Goal: Book appointment/travel/reservation: Book appointment/travel/reservation

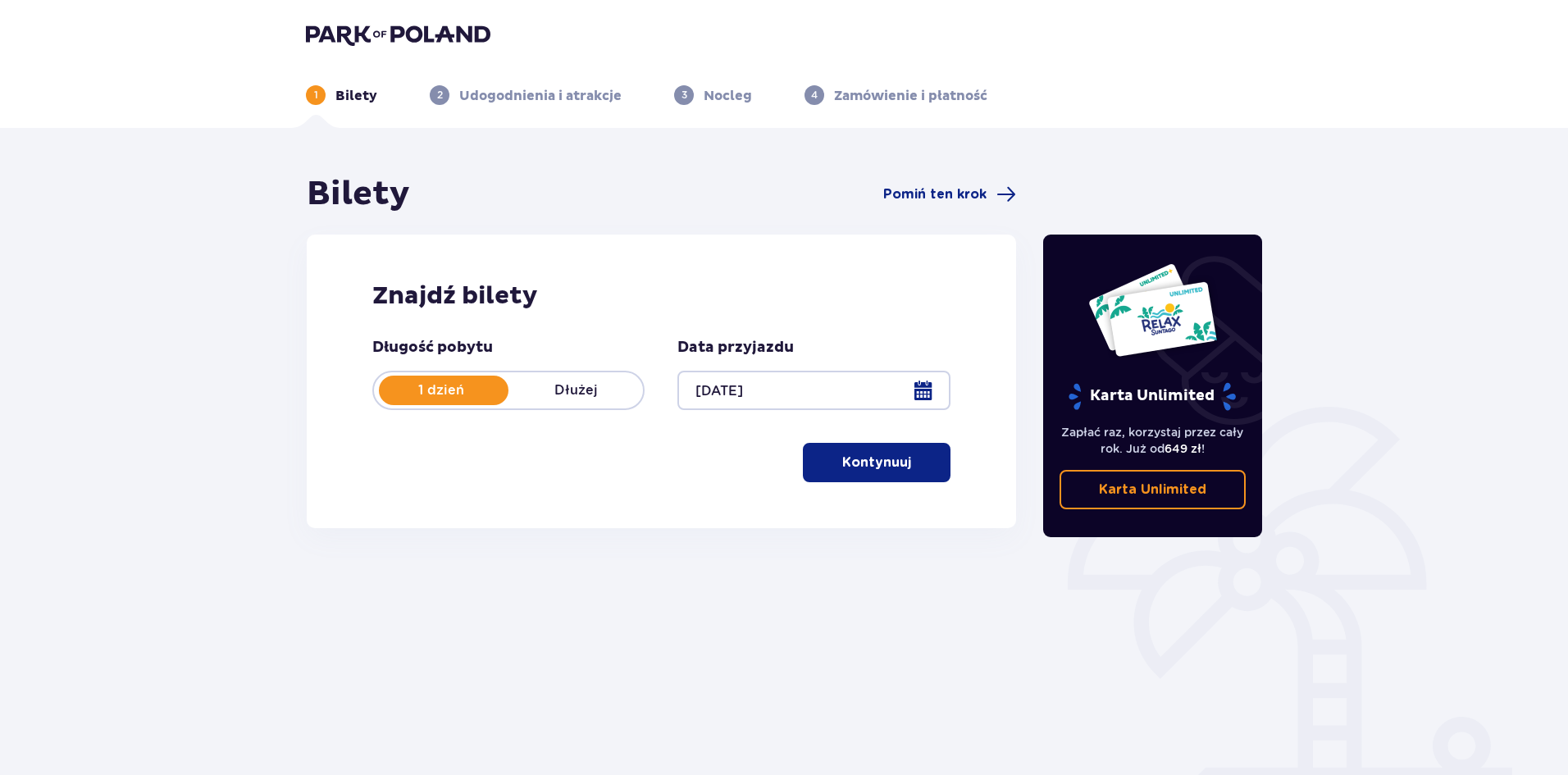
click at [904, 457] on span "button" at bounding box center [914, 463] width 19 height 19
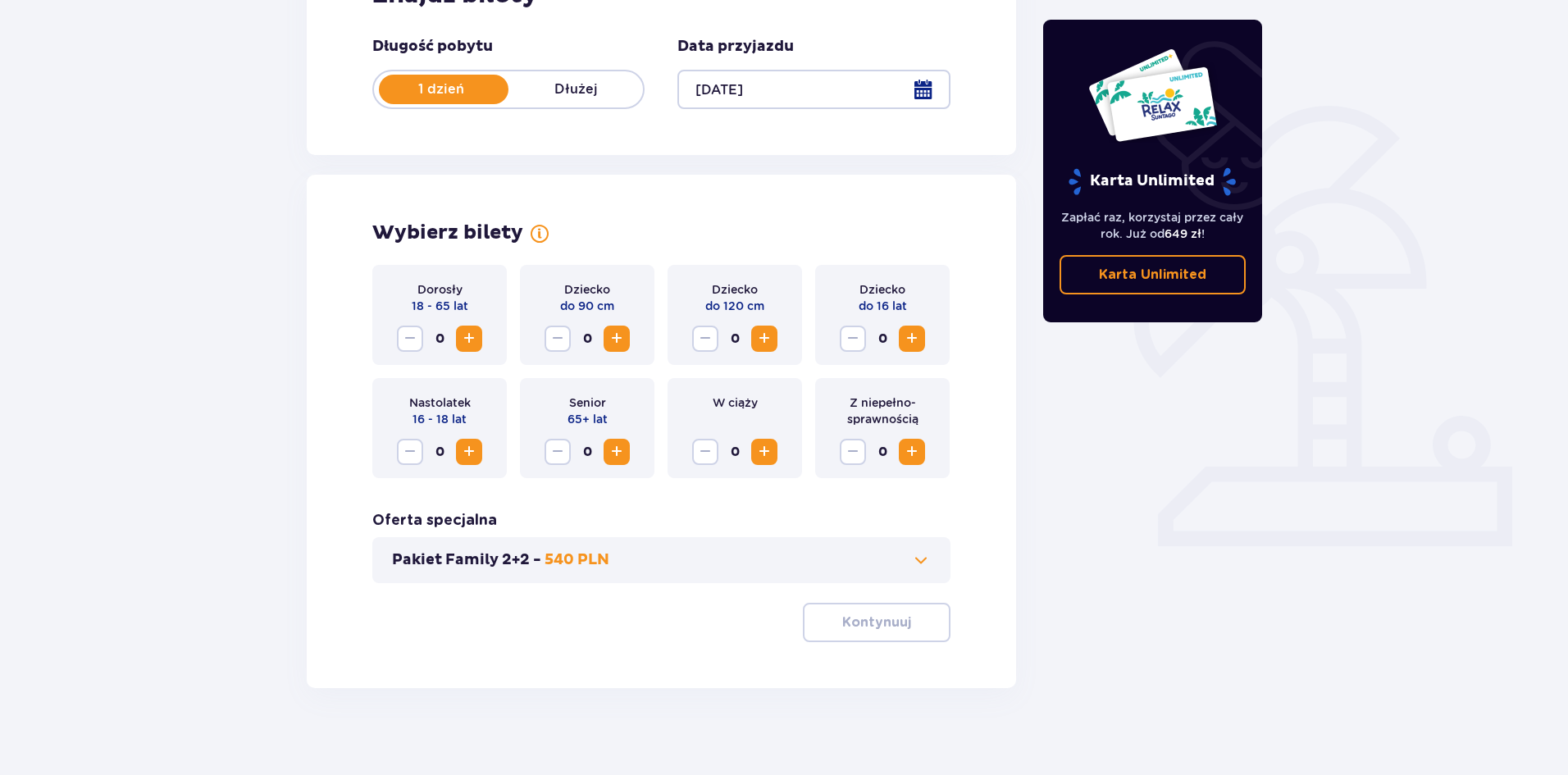
scroll to position [312, 0]
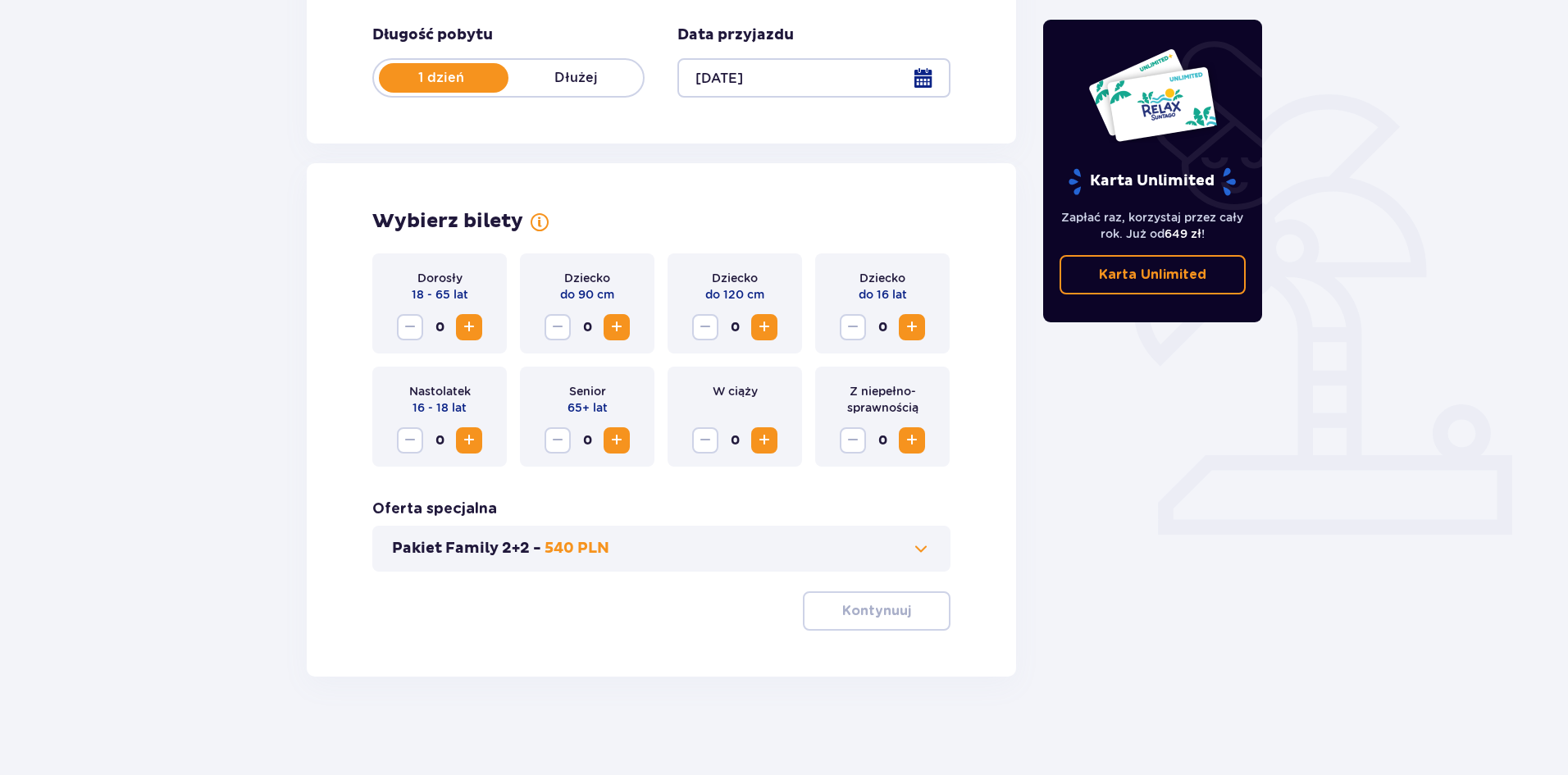
click at [461, 332] on span "Increase" at bounding box center [469, 327] width 19 height 19
click at [418, 326] on span "Decrease" at bounding box center [410, 327] width 19 height 19
click at [743, 398] on p "W ciąży" at bounding box center [735, 391] width 45 height 17
click at [464, 323] on span "Increase" at bounding box center [469, 327] width 19 height 19
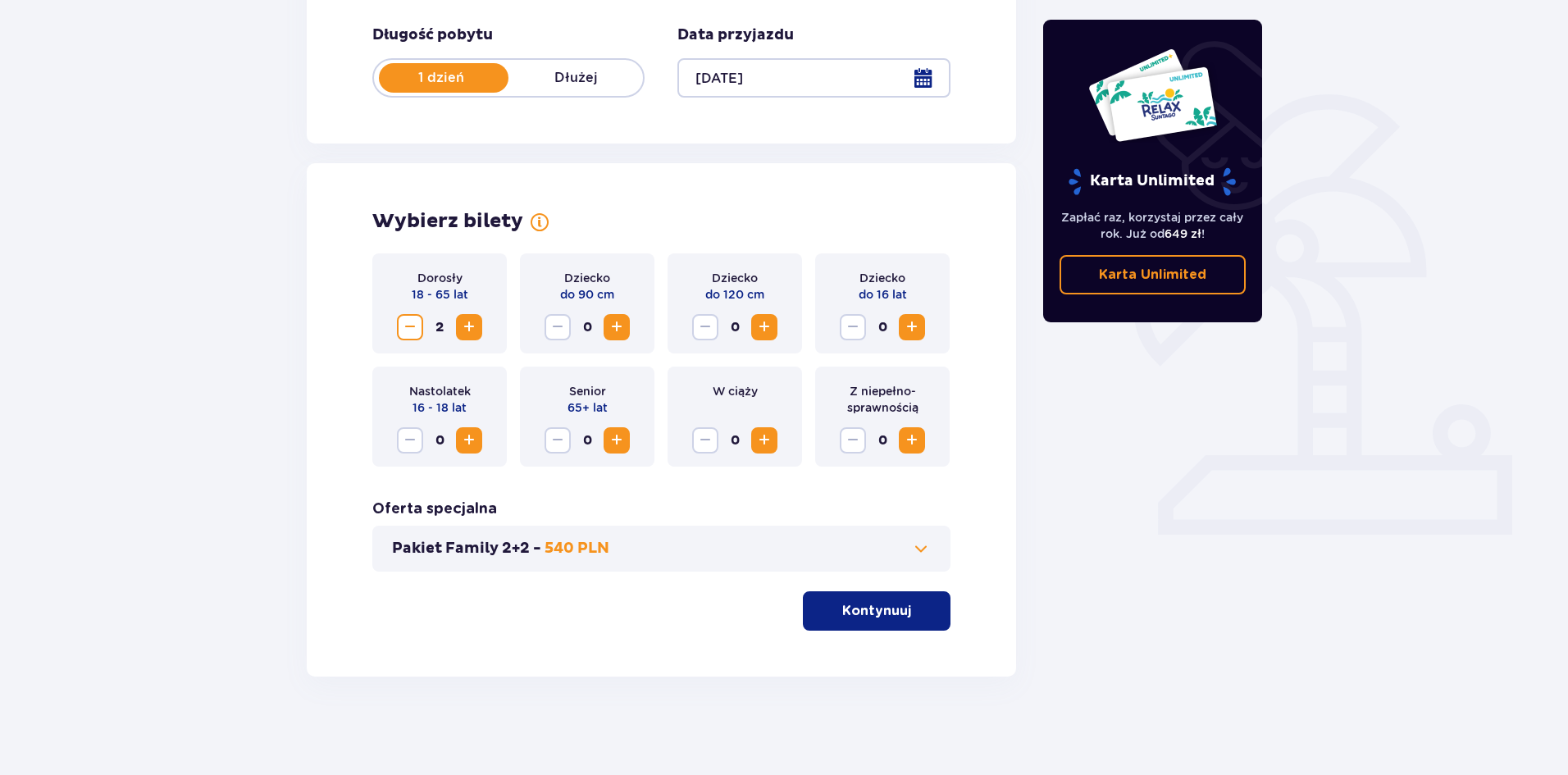
click at [881, 614] on p "Kontynuuj" at bounding box center [877, 611] width 69 height 18
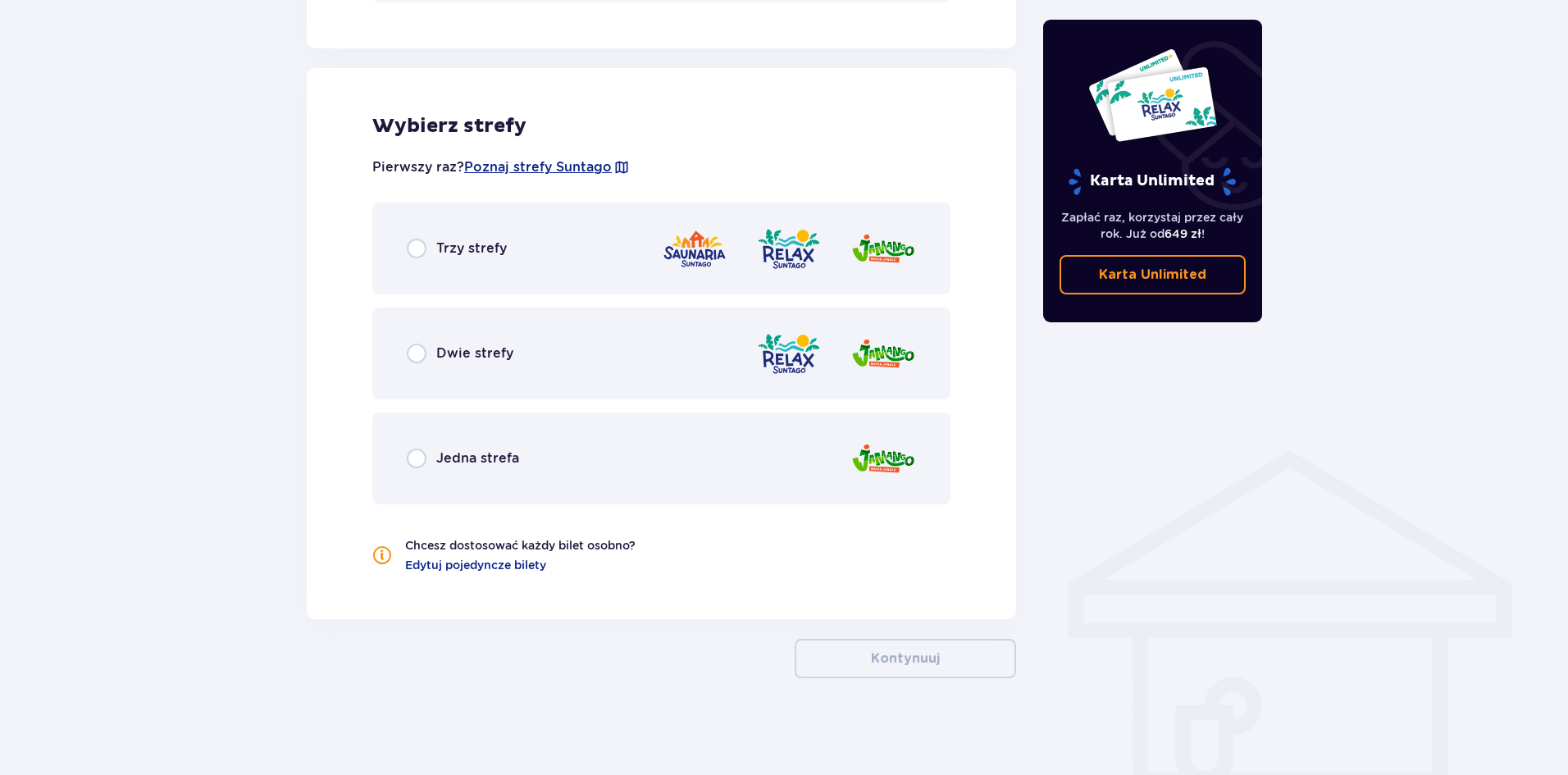
scroll to position [884, 0]
click at [568, 212] on div "Trzy strefy" at bounding box center [661, 247] width 578 height 92
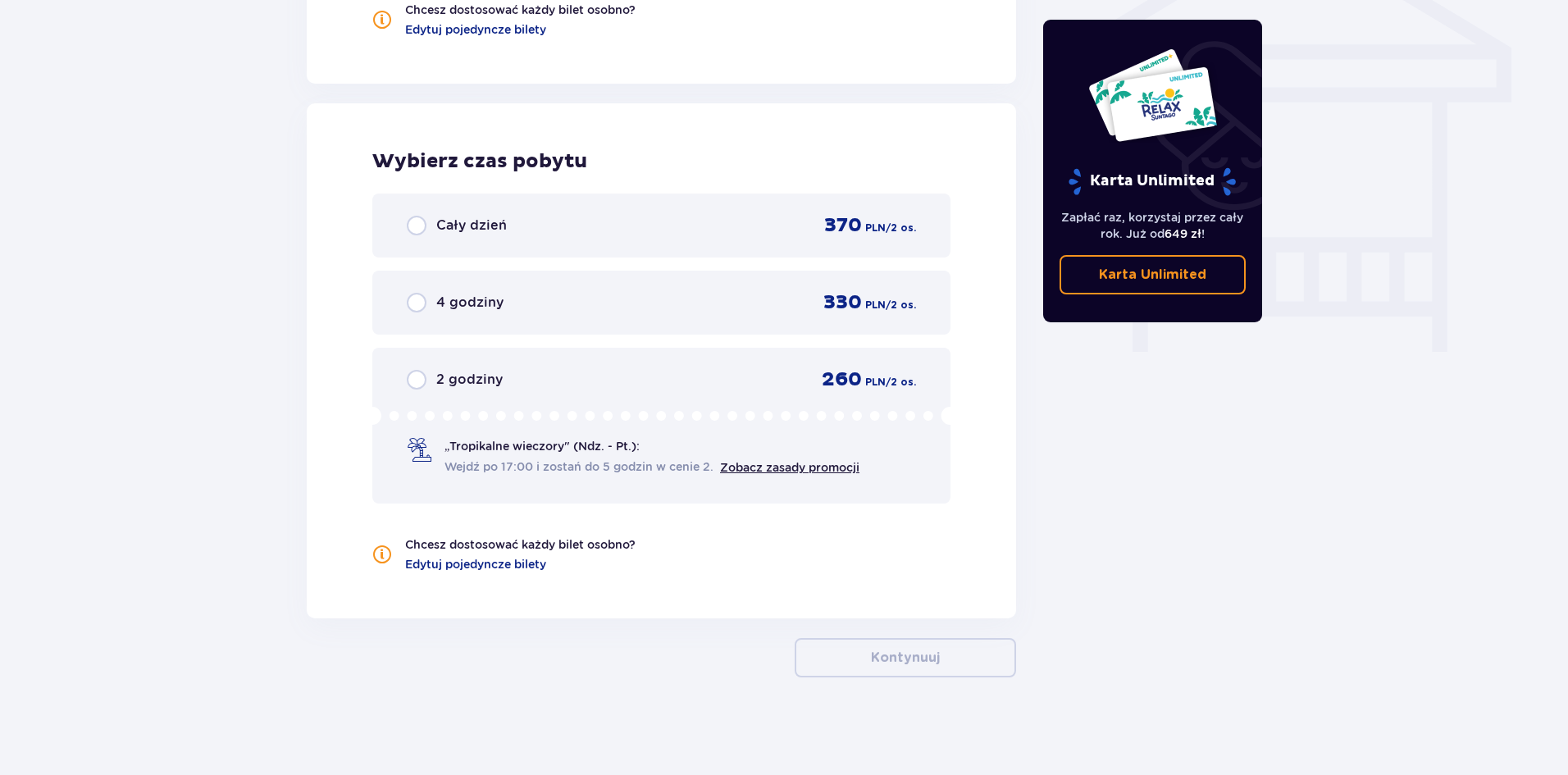
scroll to position [1418, 0]
click at [737, 199] on div "Cały dzień 370 PLN / 2 os." at bounding box center [661, 224] width 578 height 64
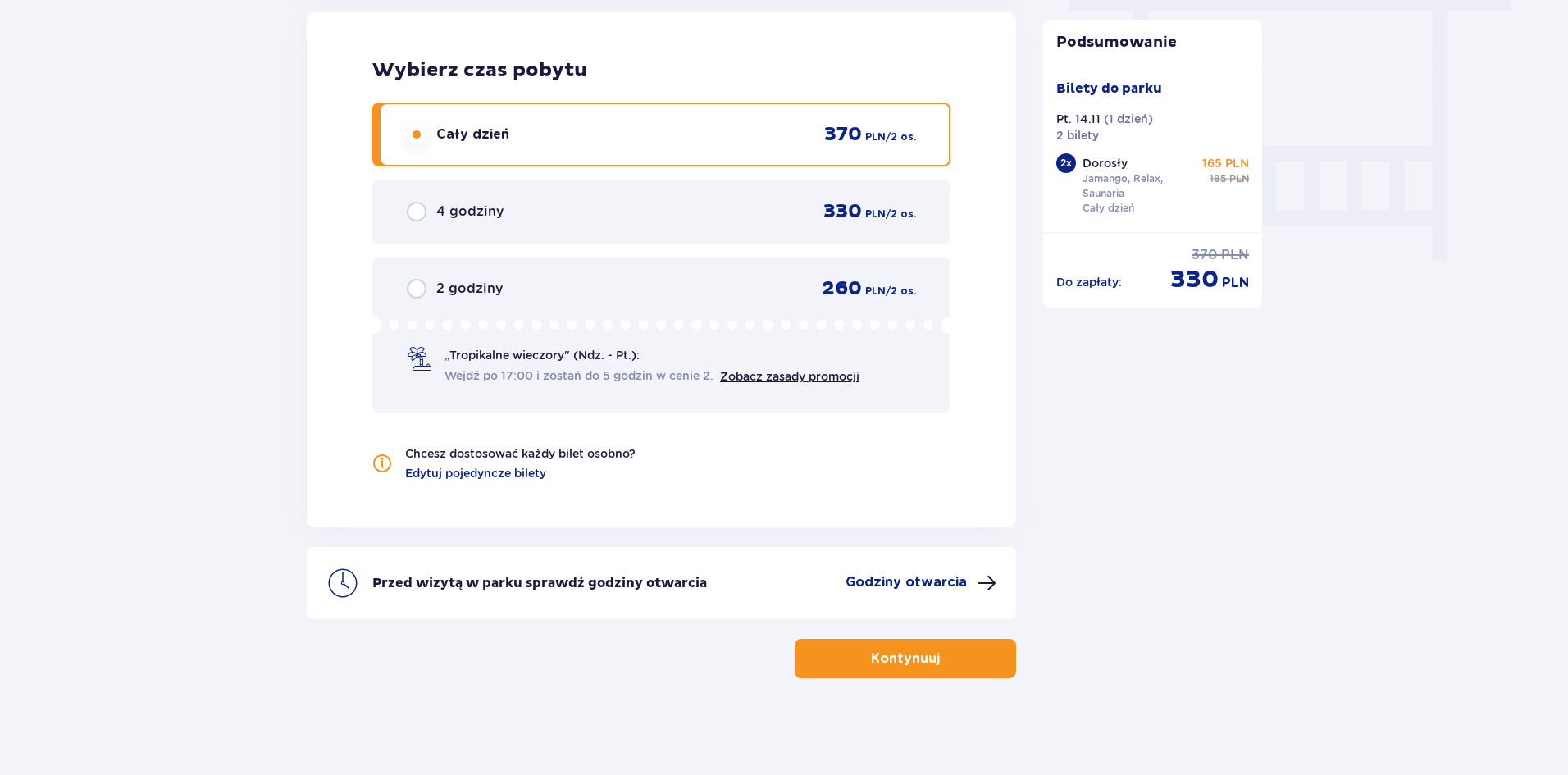
scroll to position [1510, 0]
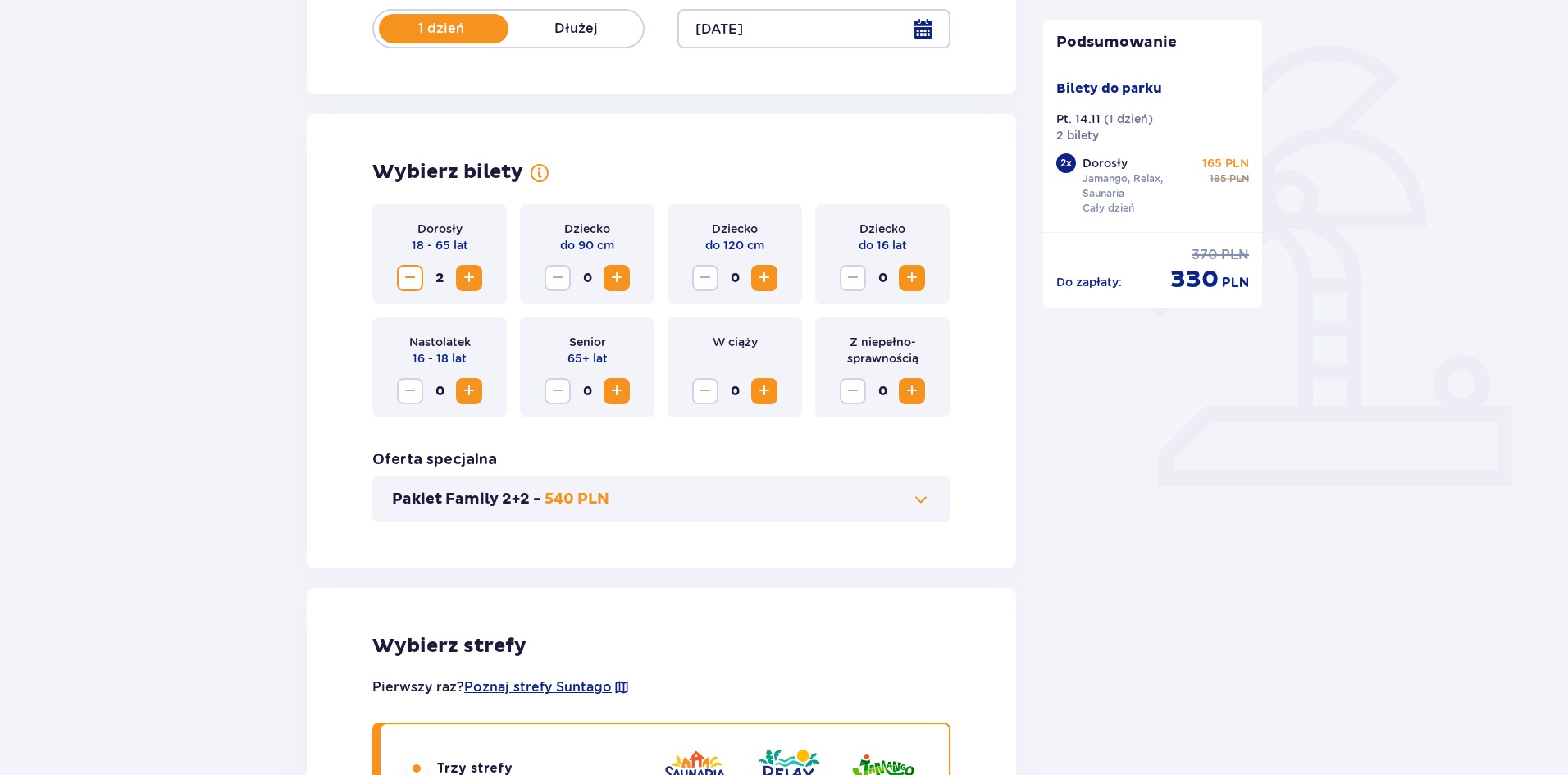
click at [770, 388] on span "Increase" at bounding box center [764, 391] width 19 height 19
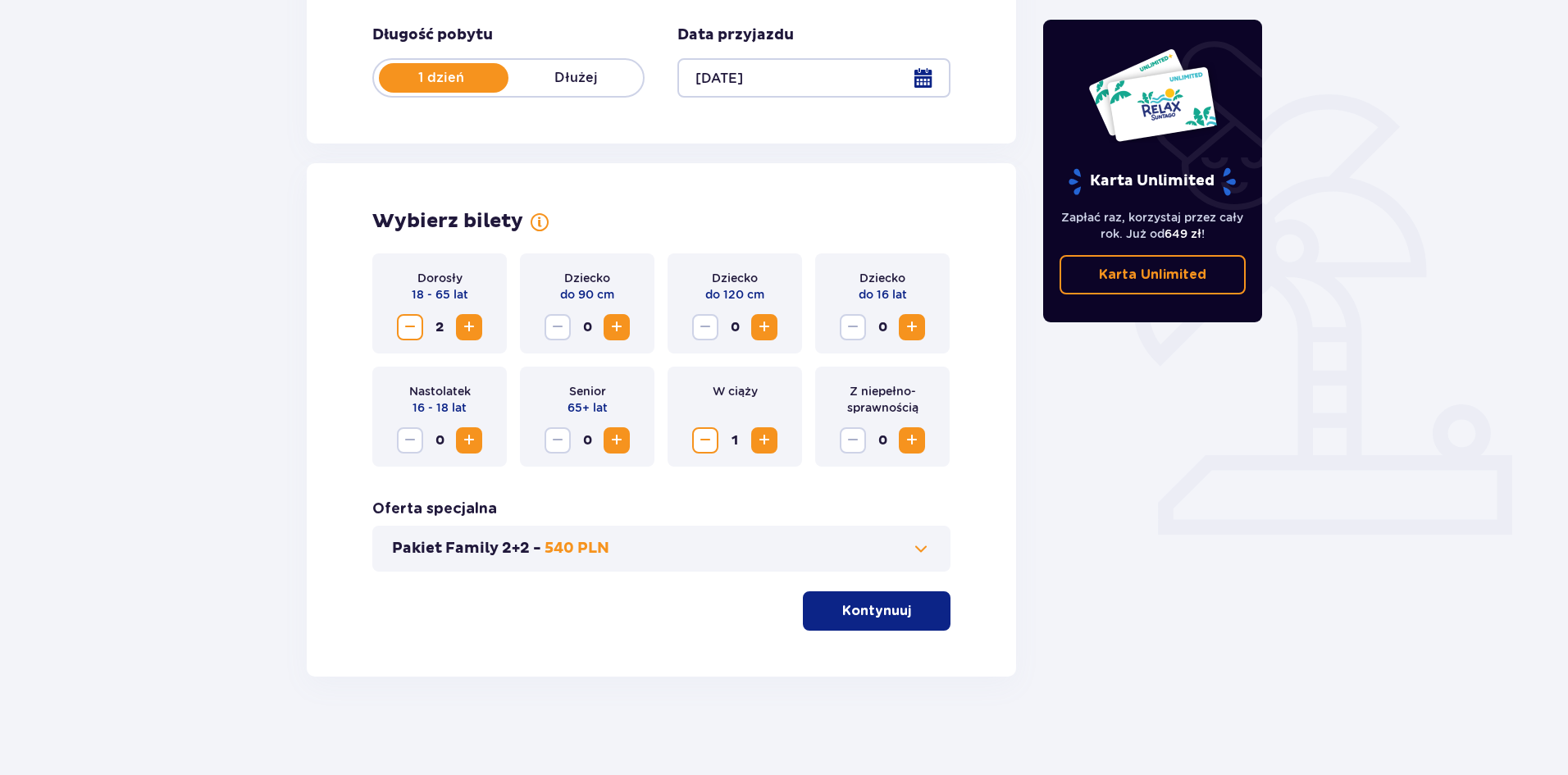
click at [414, 329] on span "Decrease" at bounding box center [410, 327] width 19 height 19
click at [918, 611] on span "button" at bounding box center [914, 611] width 19 height 19
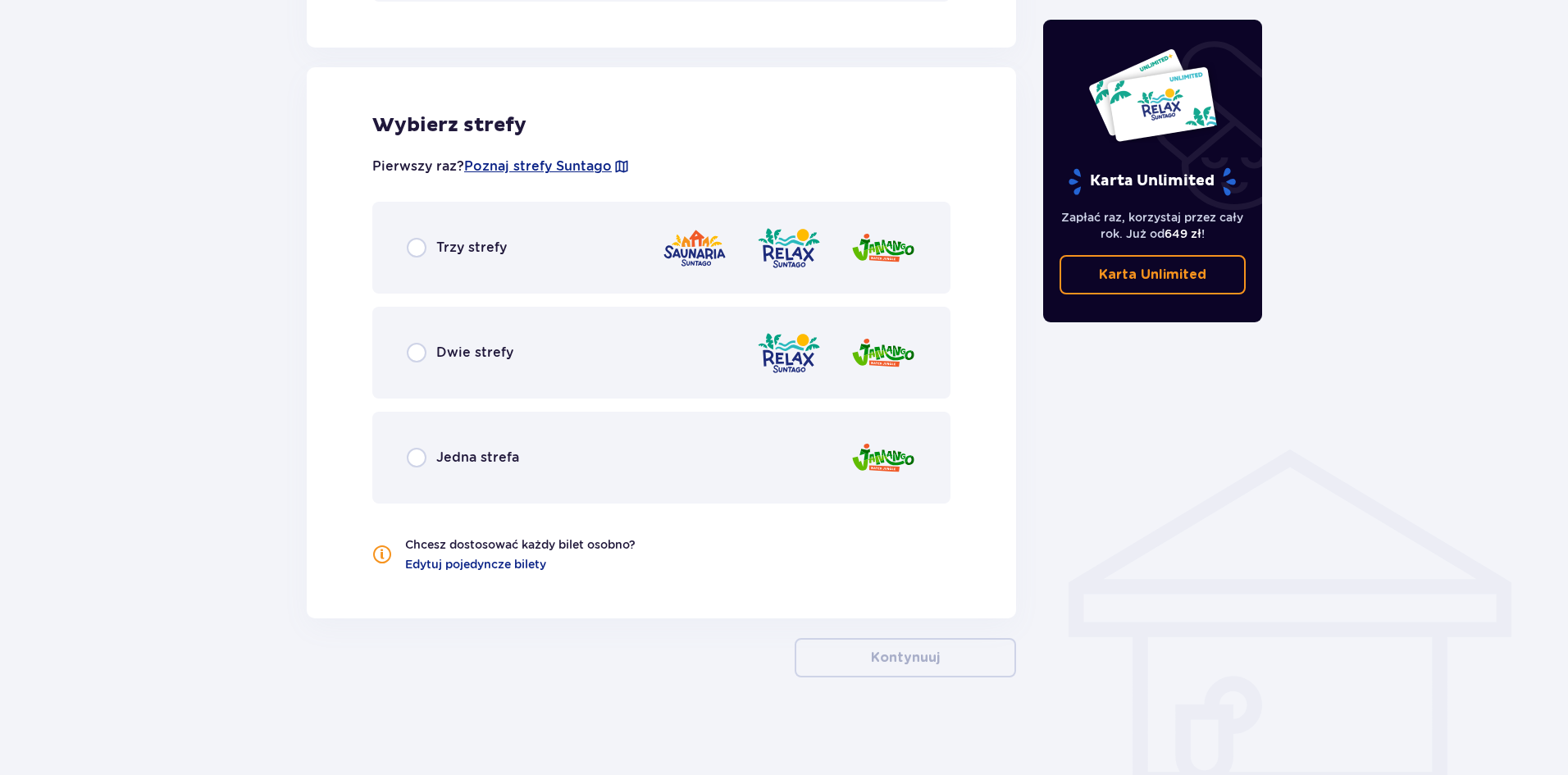
scroll to position [884, 0]
click at [588, 282] on div "Trzy strefy" at bounding box center [661, 247] width 578 height 92
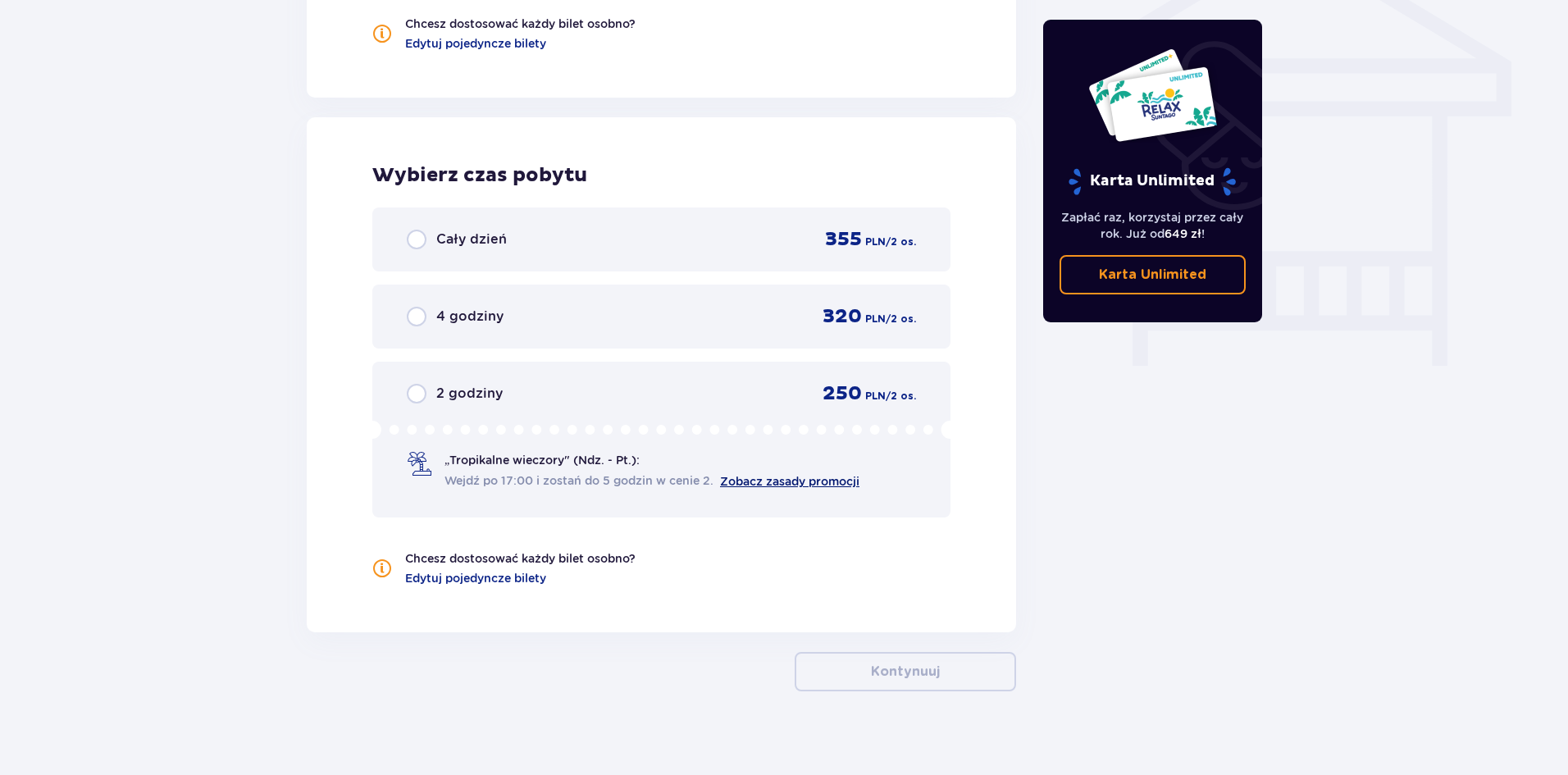
scroll to position [1418, 0]
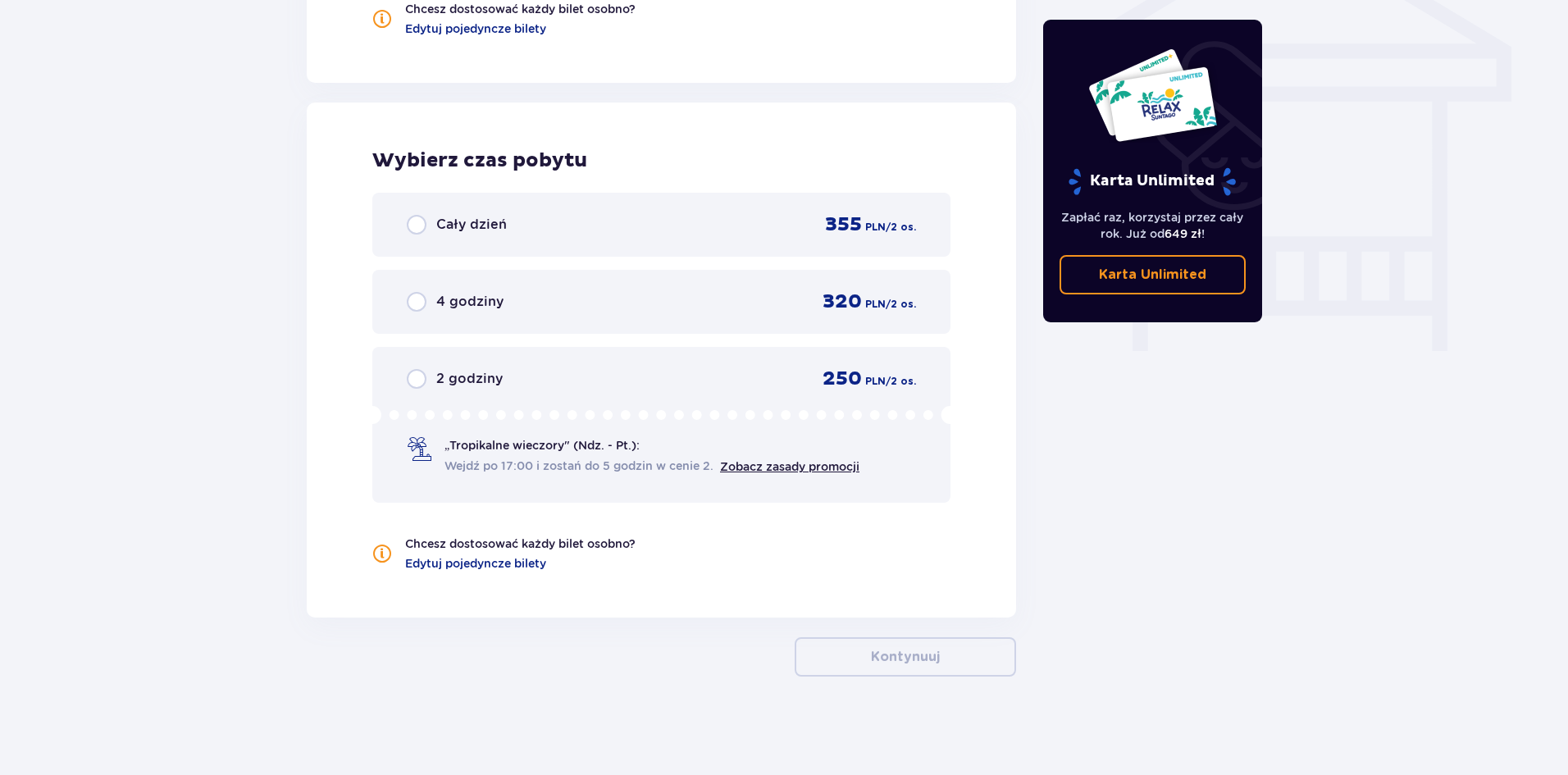
click at [877, 213] on div "355 PLN" at bounding box center [855, 225] width 61 height 25
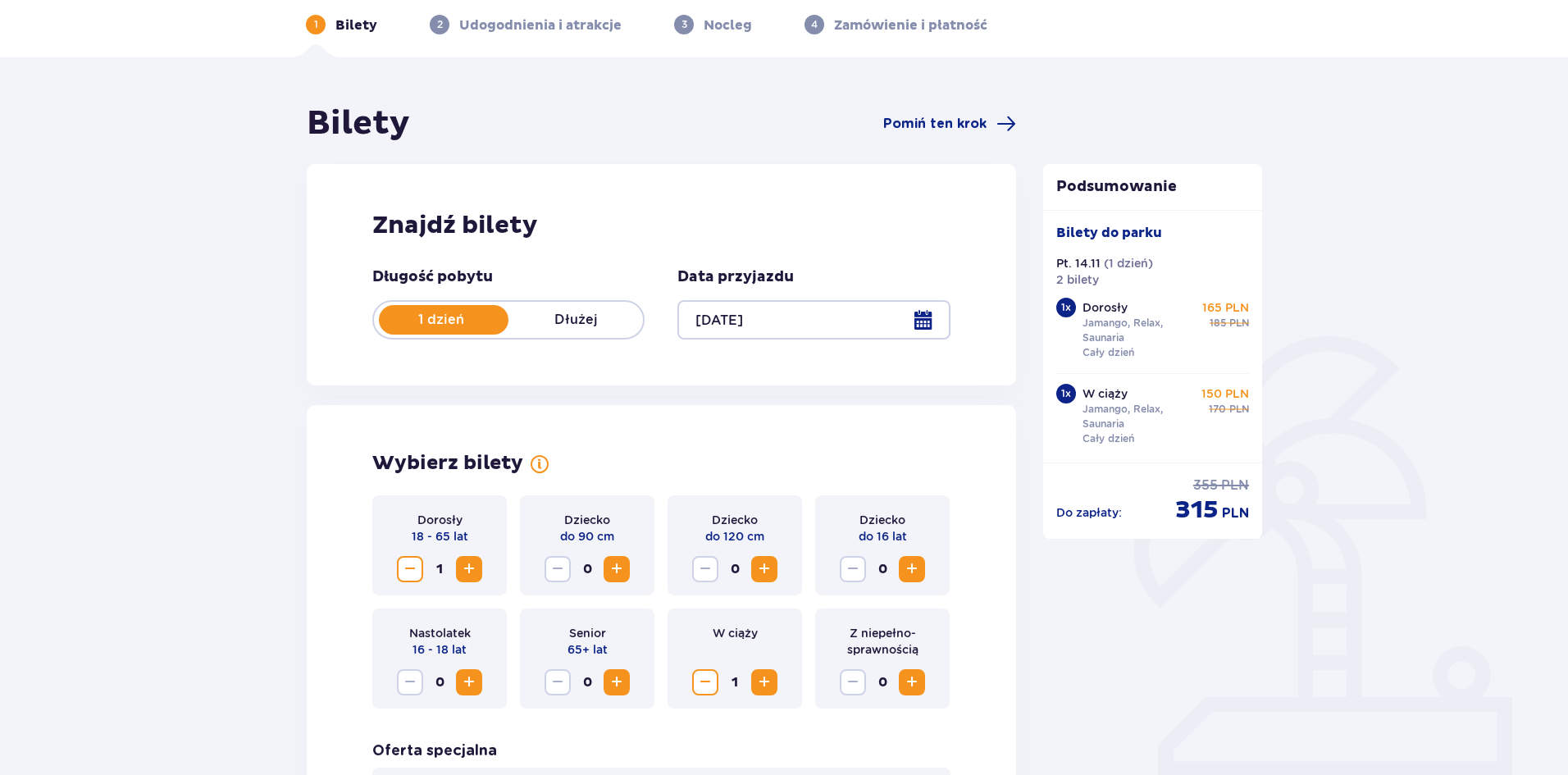
scroll to position [0, 0]
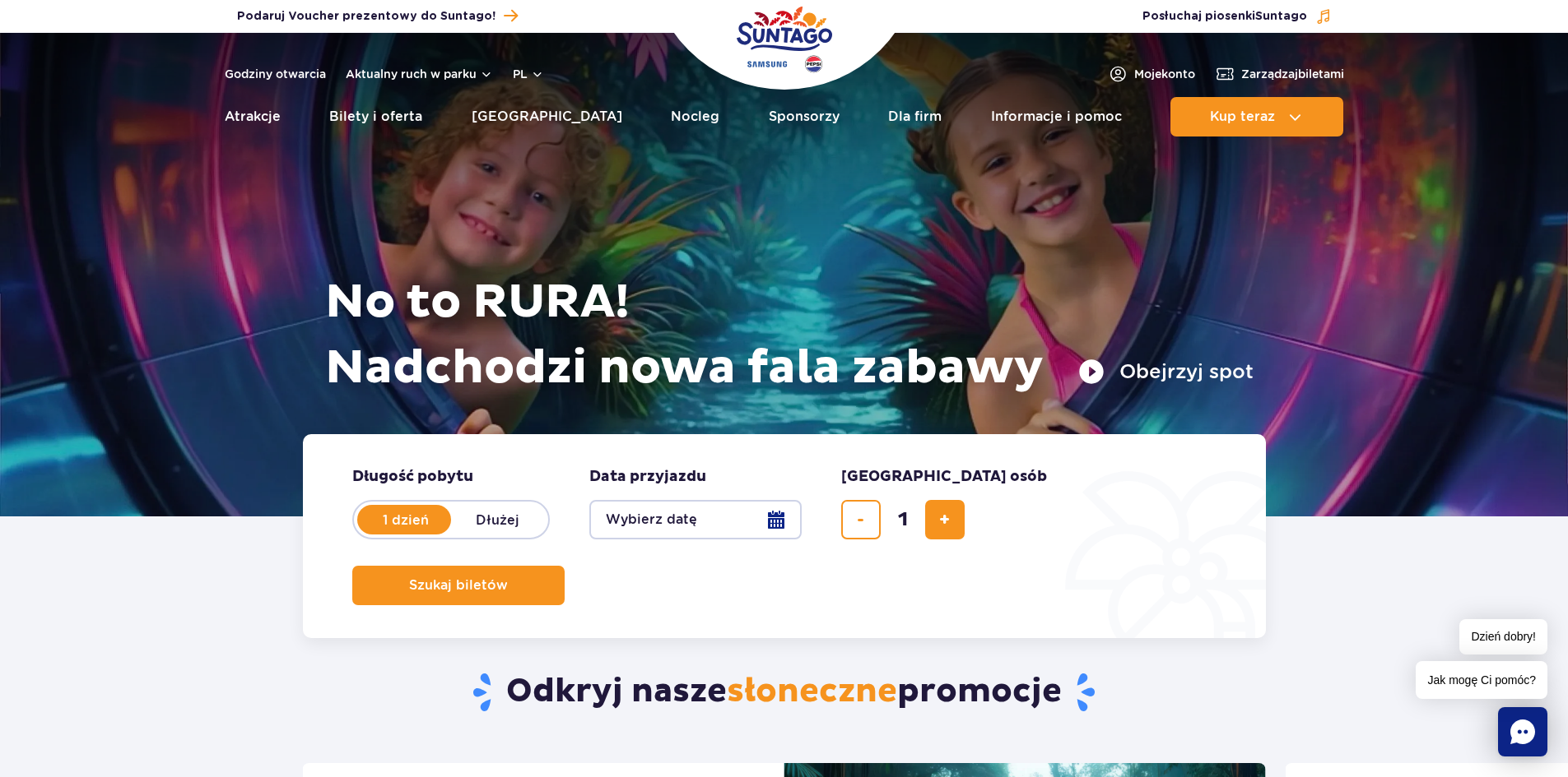
click at [515, 518] on label "Dłużej" at bounding box center [498, 519] width 94 height 35
click at [469, 534] on input "Dłużej" at bounding box center [460, 535] width 18 height 4
radio input "false"
radio input "true"
click at [954, 527] on button "dodaj bilet" at bounding box center [945, 519] width 40 height 40
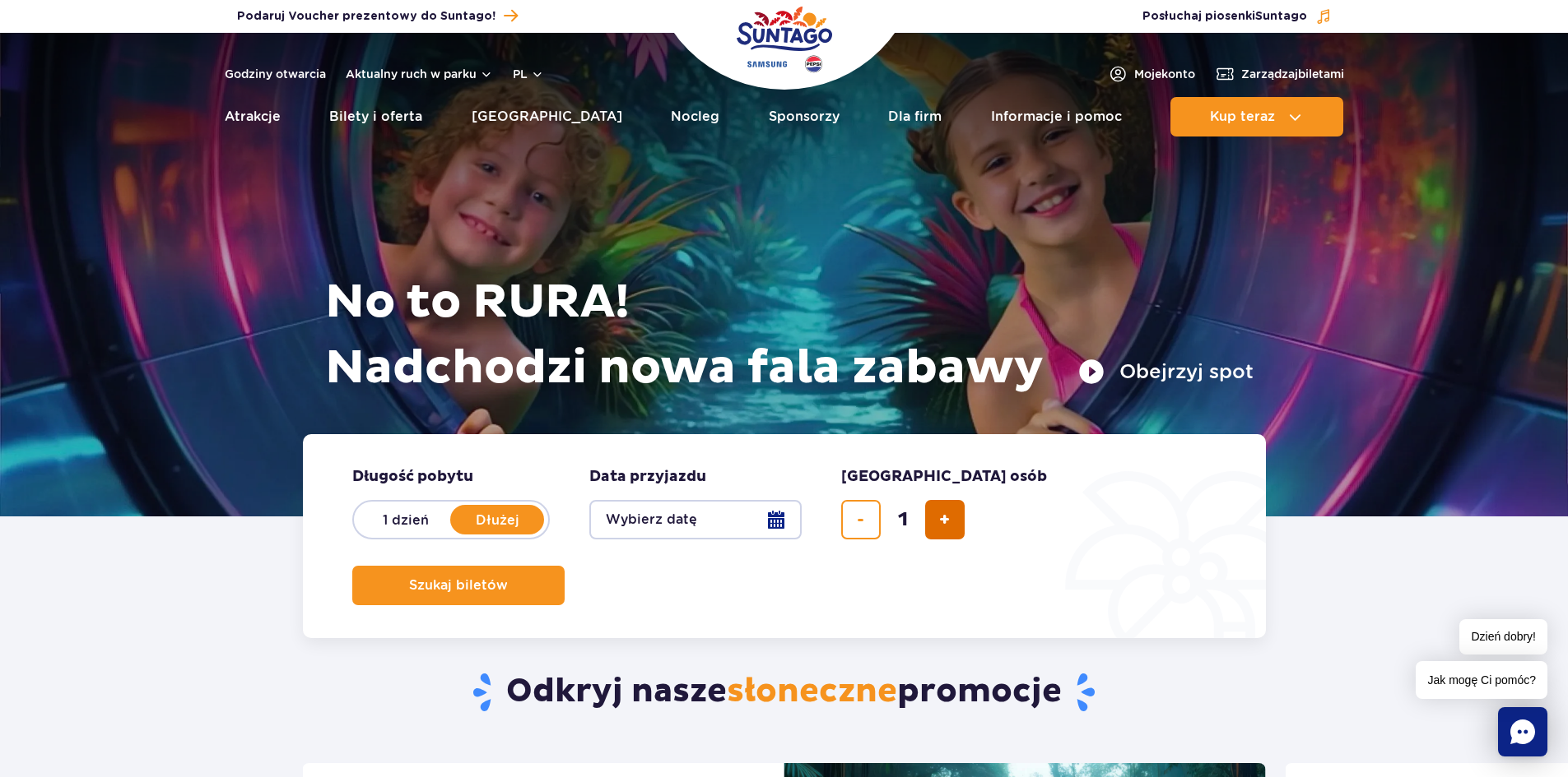
type input "2"
click at [749, 518] on button "Wybierz datę" at bounding box center [696, 519] width 212 height 40
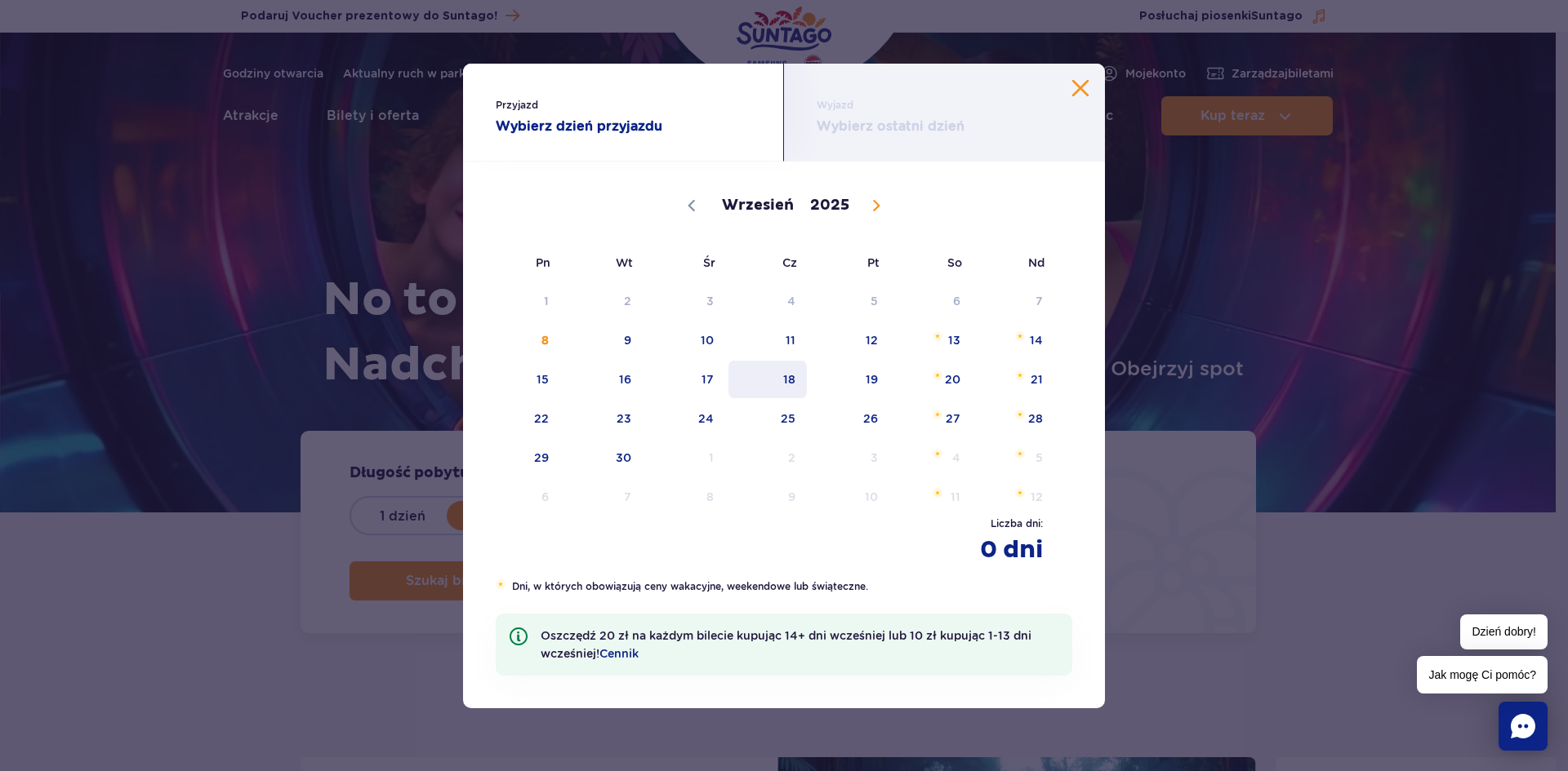
click at [797, 377] on span "18" at bounding box center [768, 379] width 83 height 38
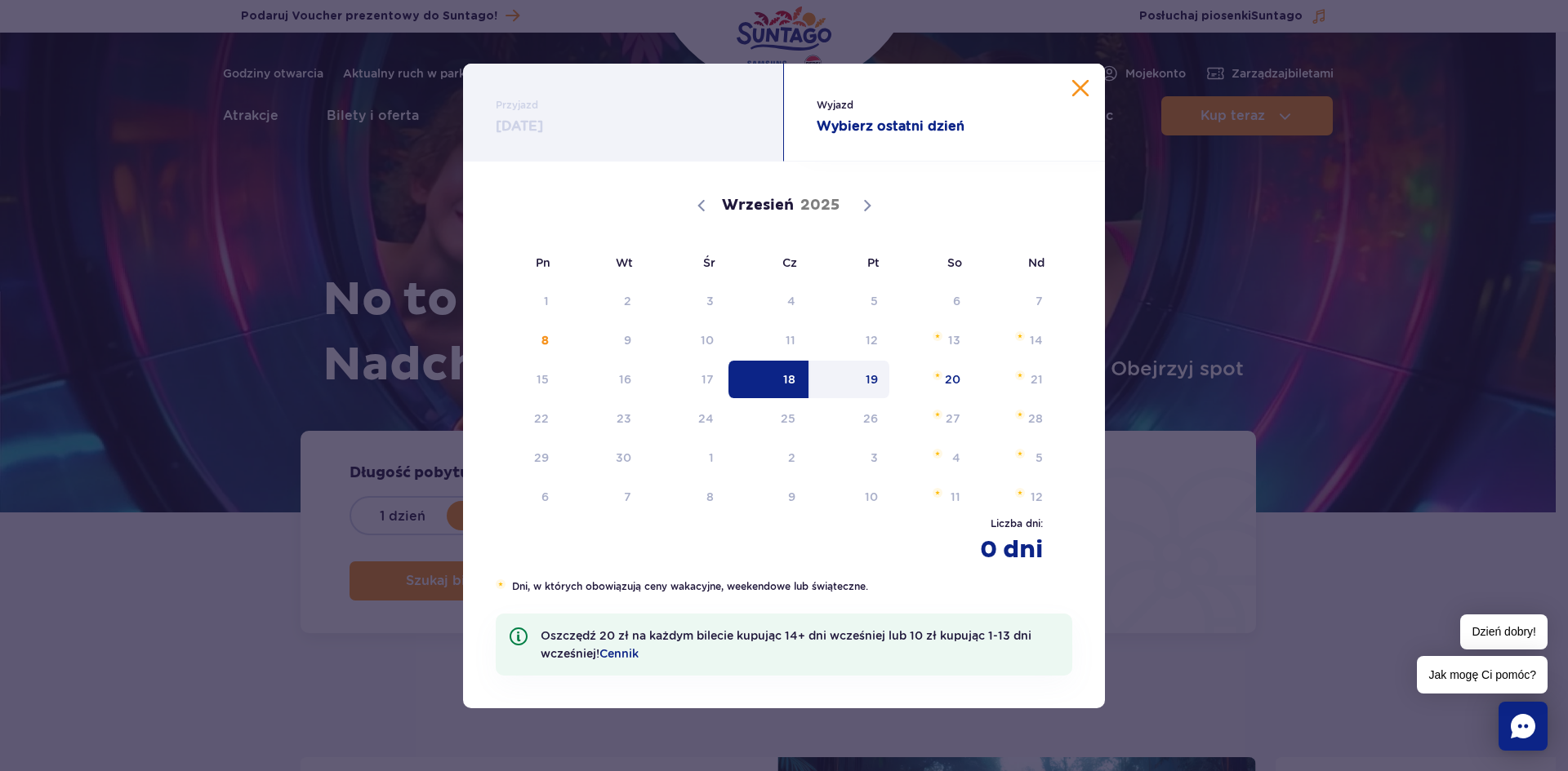
click at [845, 376] on span "19" at bounding box center [849, 379] width 83 height 38
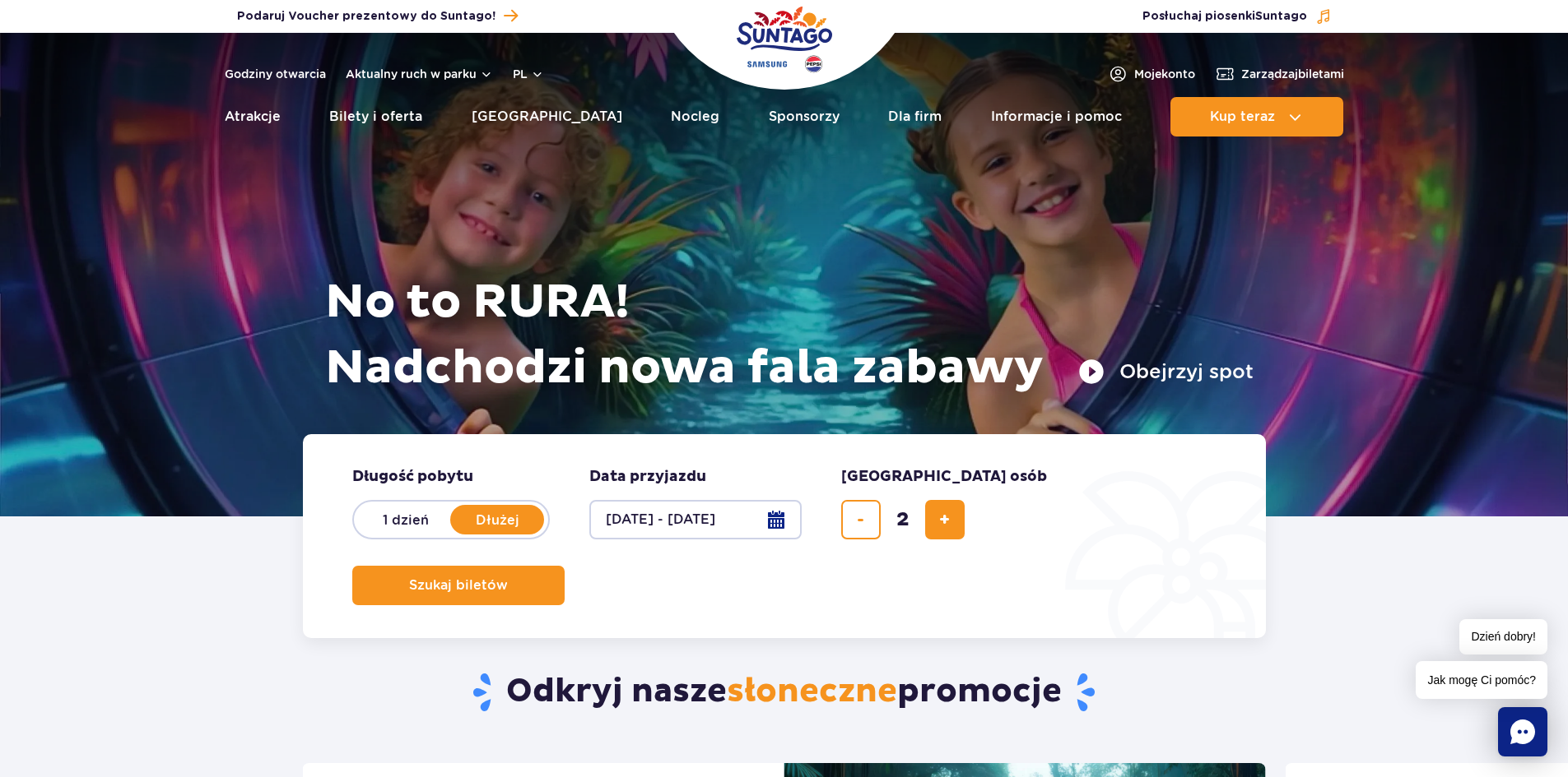
click at [788, 518] on button "18.09.25 - 19.09.25" at bounding box center [696, 519] width 212 height 40
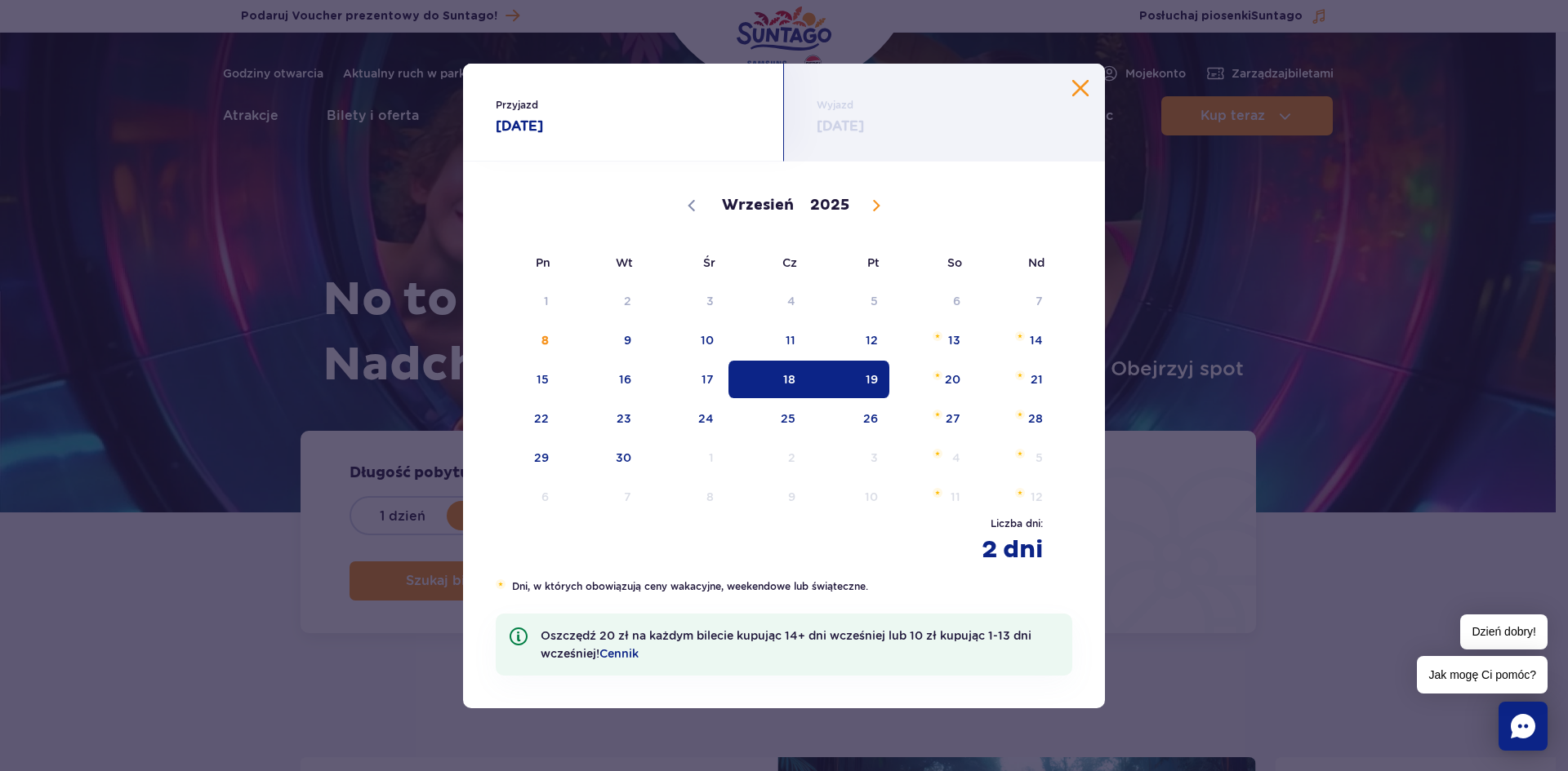
click at [865, 213] on span at bounding box center [877, 205] width 28 height 28
select select "10"
click at [795, 382] on span "13" at bounding box center [768, 379] width 83 height 38
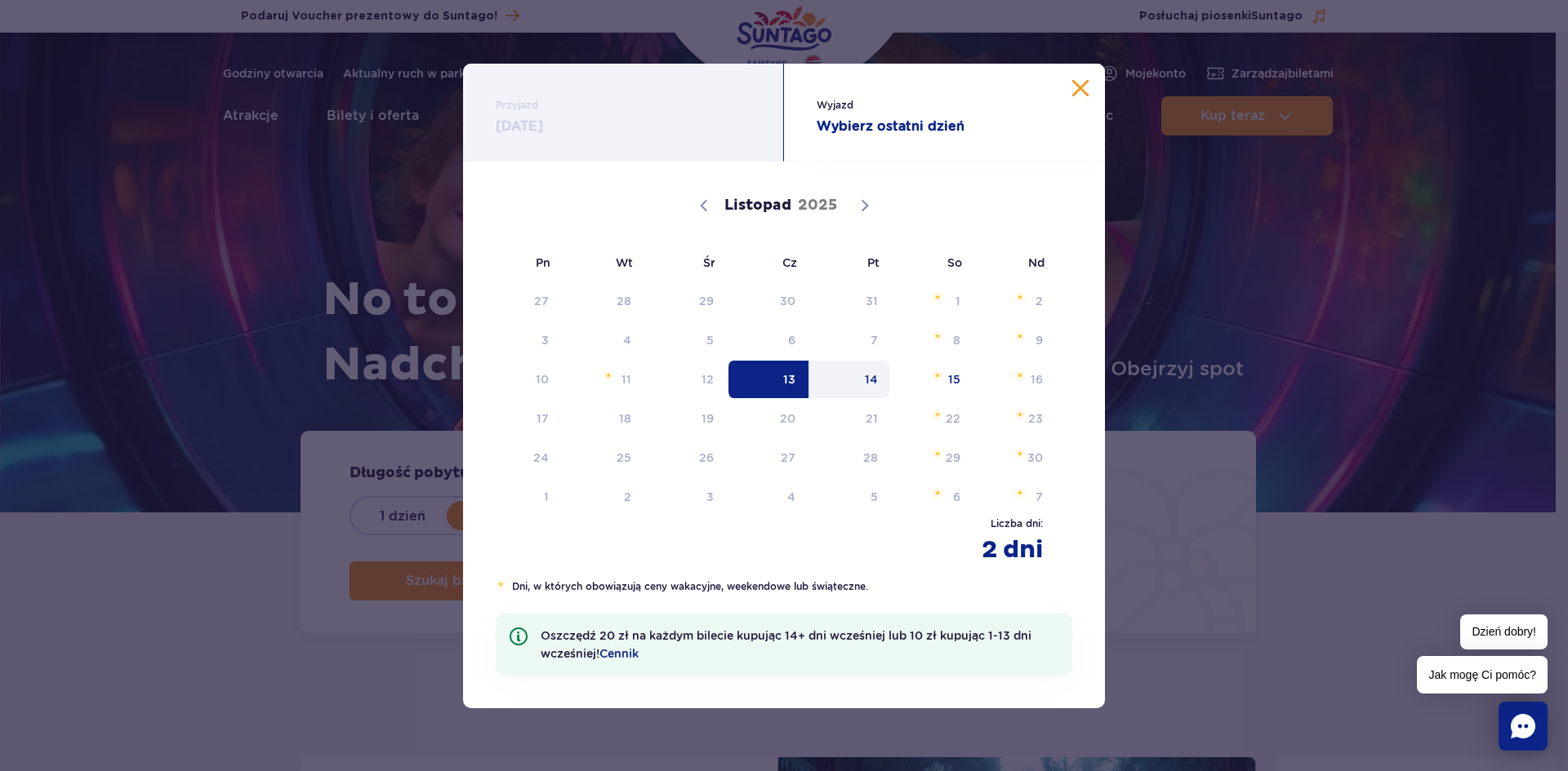
click at [855, 381] on span "14" at bounding box center [849, 379] width 83 height 38
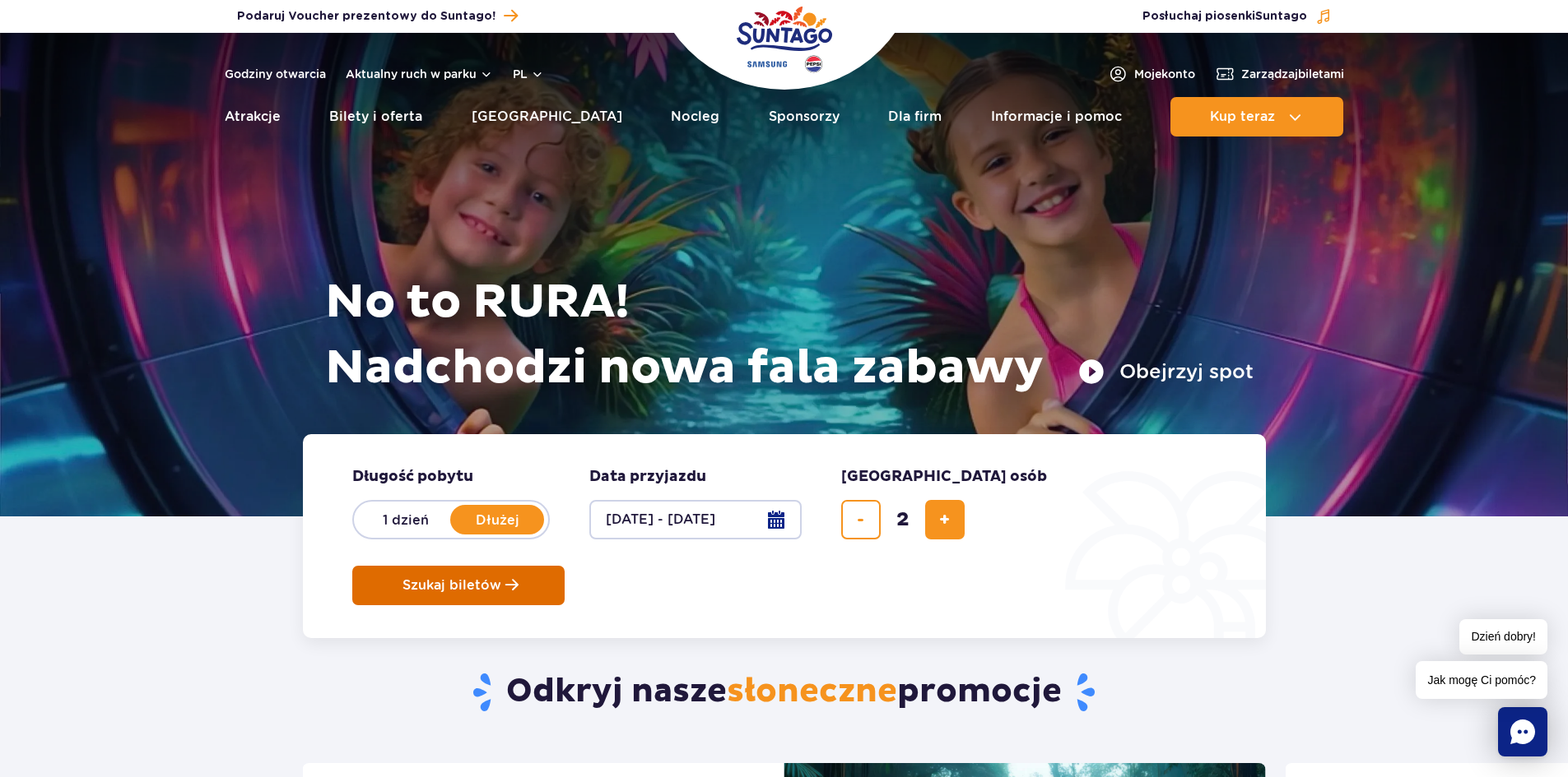
click at [501, 578] on span "Szukaj biletów" at bounding box center [452, 585] width 99 height 15
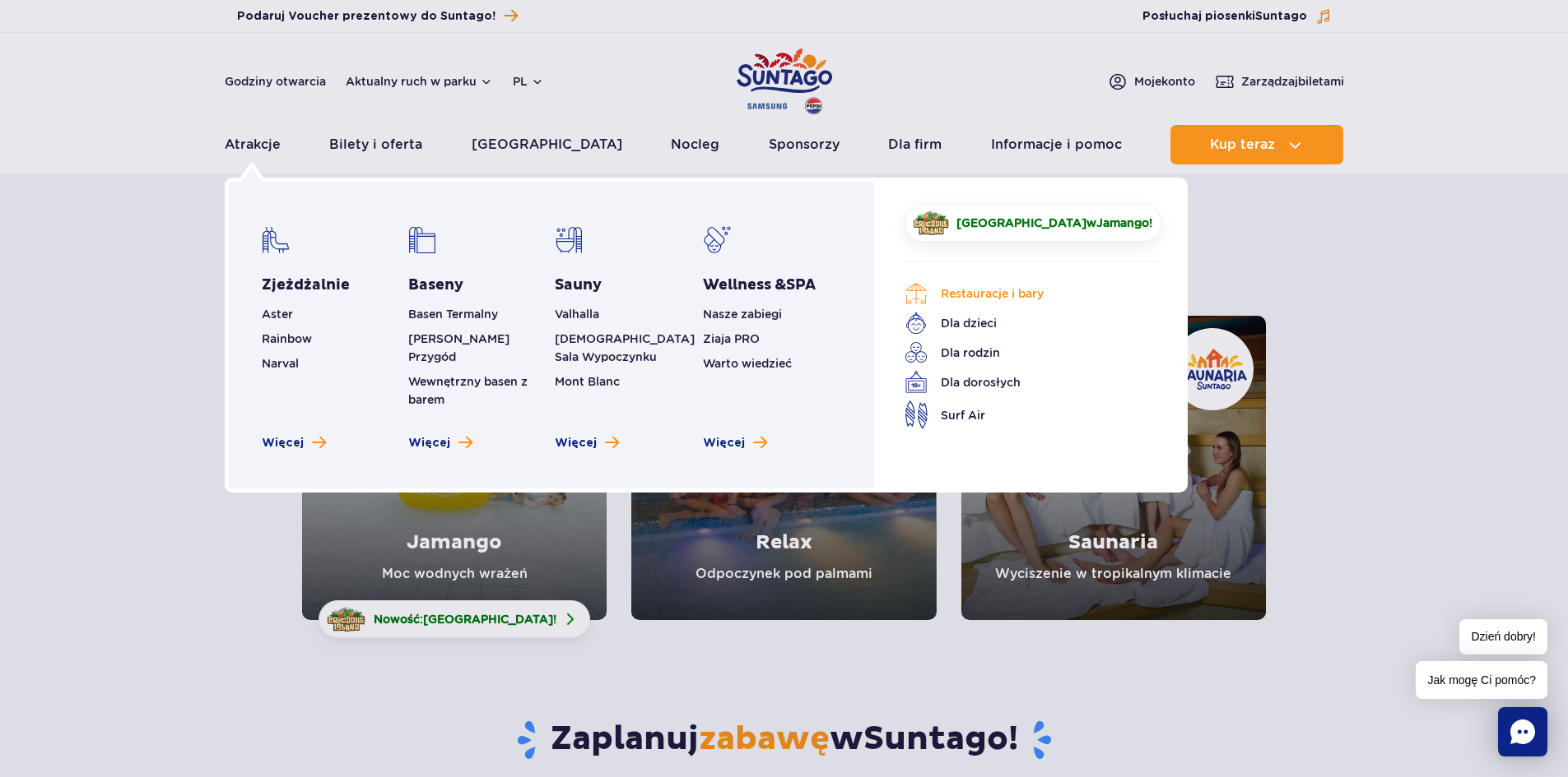
click at [1024, 296] on link "Restauracje i bary" at bounding box center [1021, 294] width 232 height 23
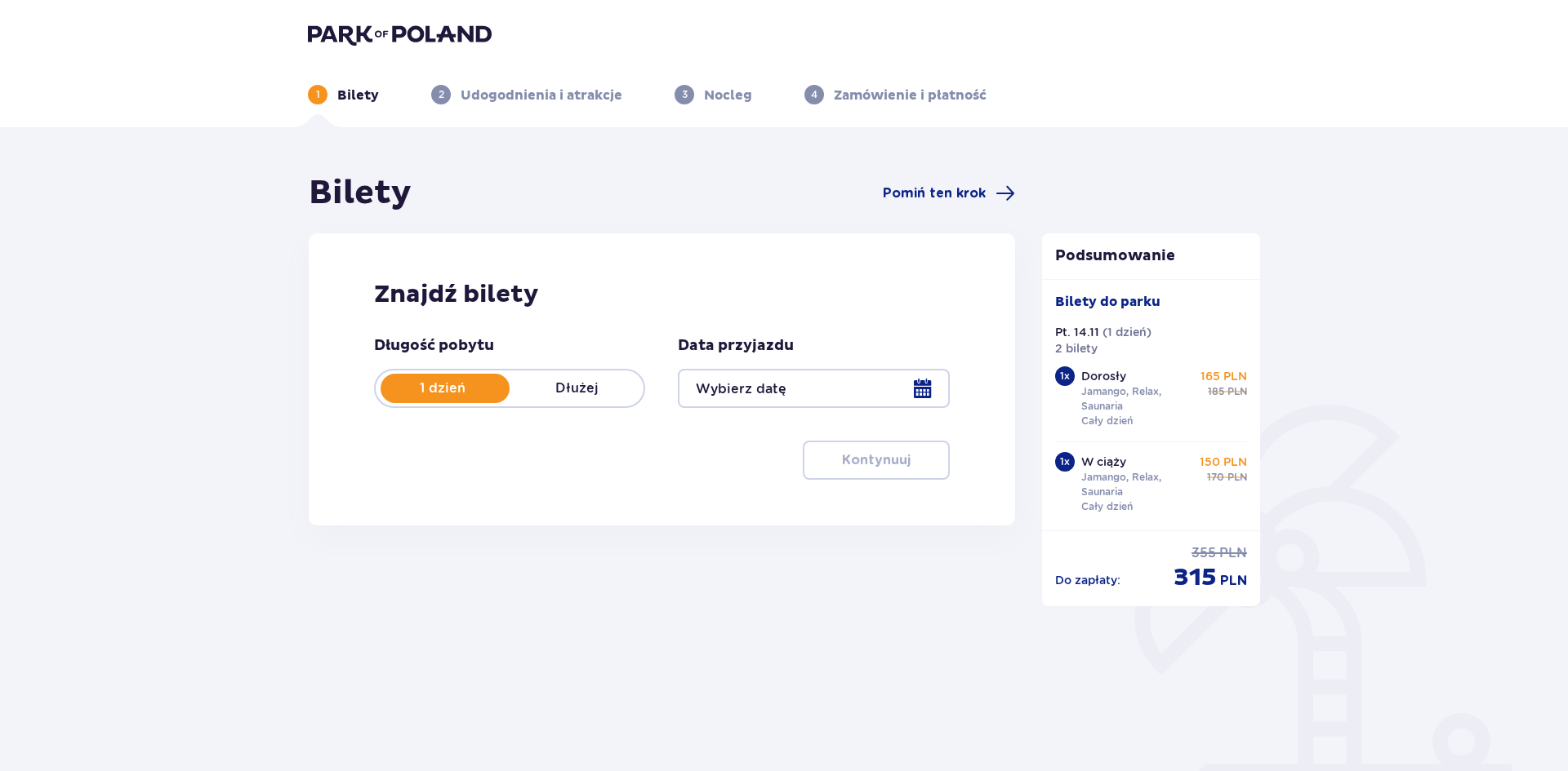
type input "14.11.25"
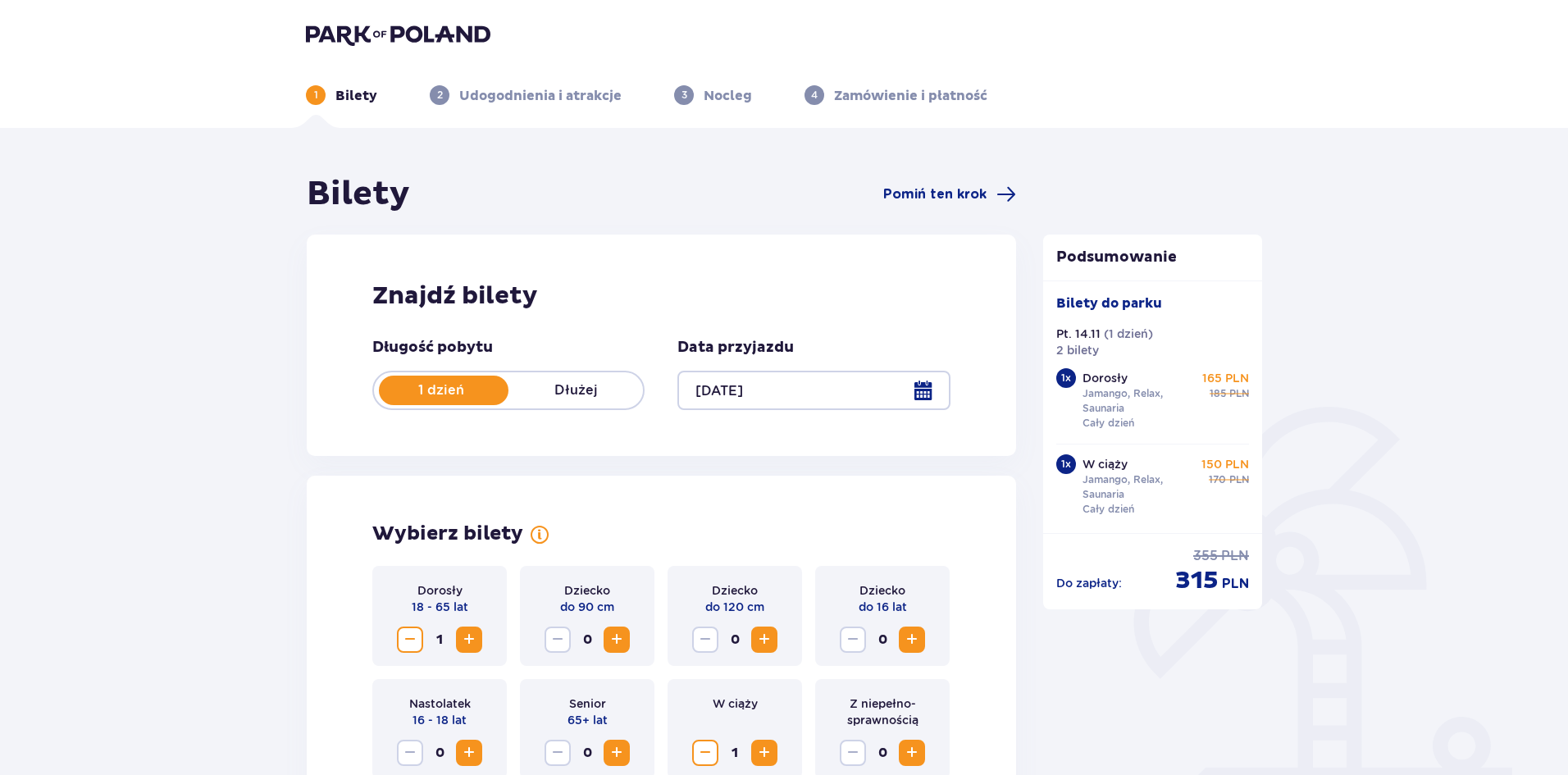
click at [469, 643] on span "Increase" at bounding box center [469, 640] width 19 height 19
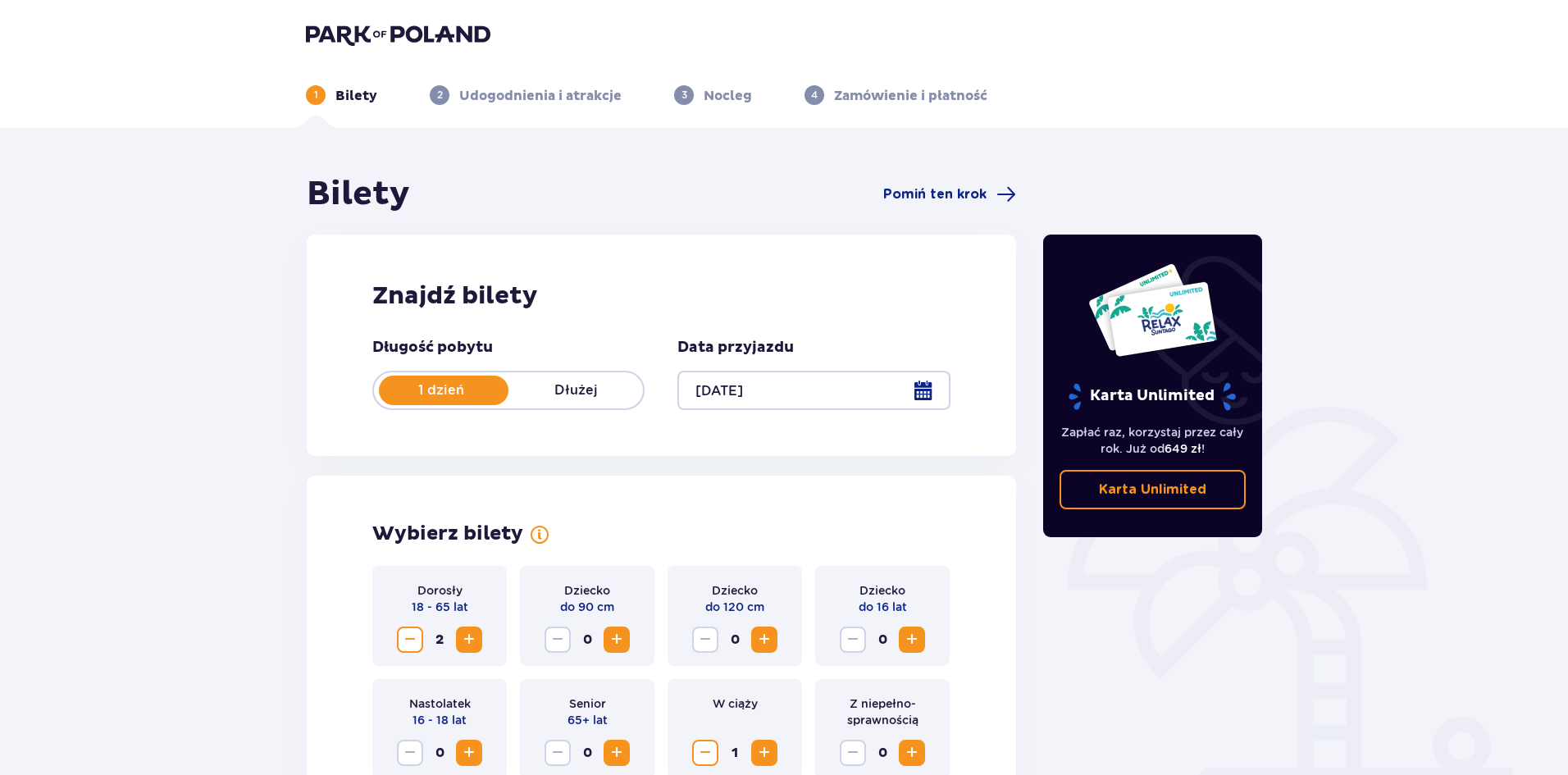
click at [758, 749] on span "Increase" at bounding box center [764, 753] width 19 height 19
click at [715, 749] on span "Decrease" at bounding box center [705, 753] width 19 height 19
click at [573, 378] on div "1 dzień Dłużej" at bounding box center [508, 390] width 273 height 40
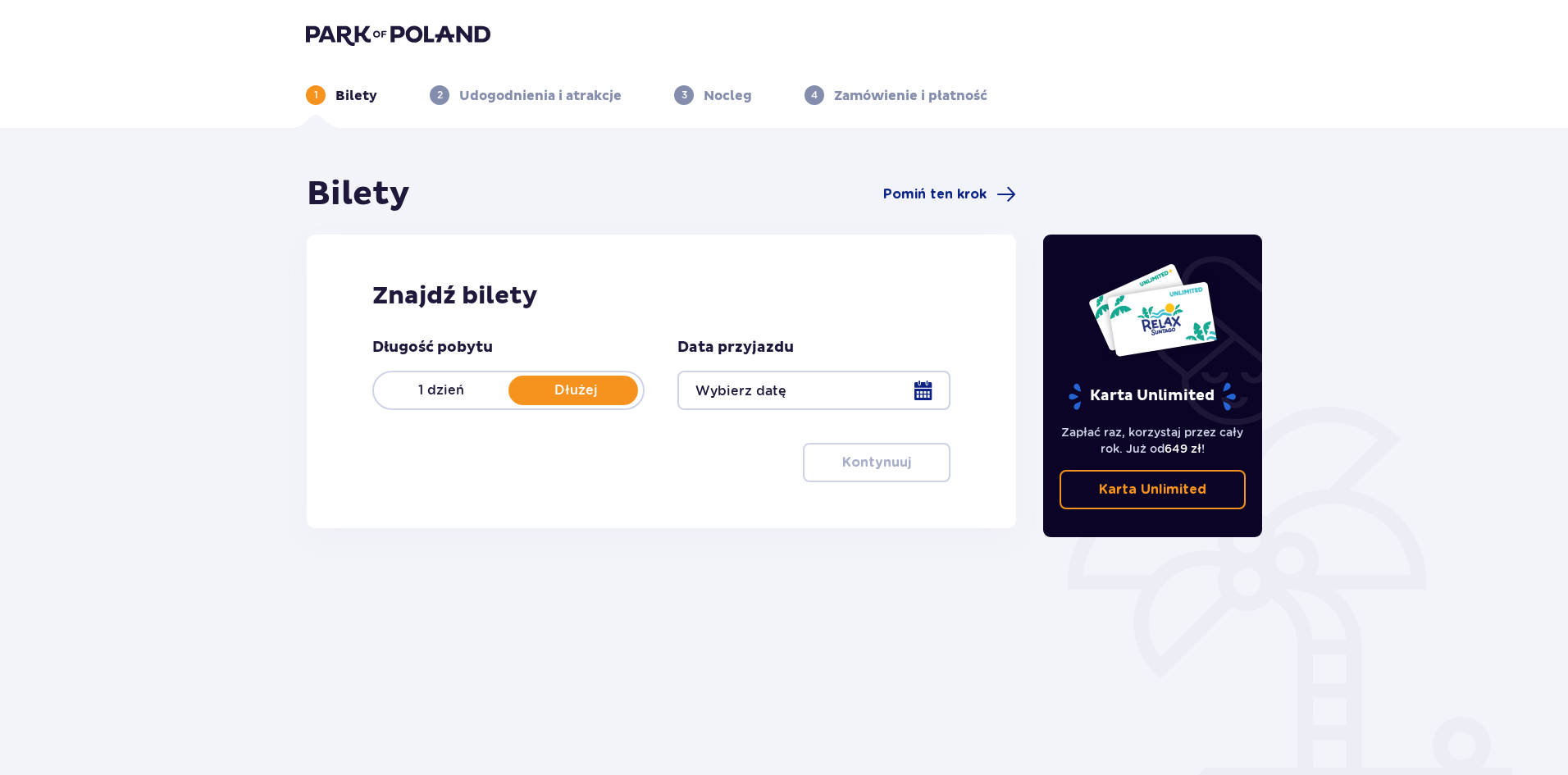
click at [852, 395] on div at bounding box center [814, 390] width 273 height 40
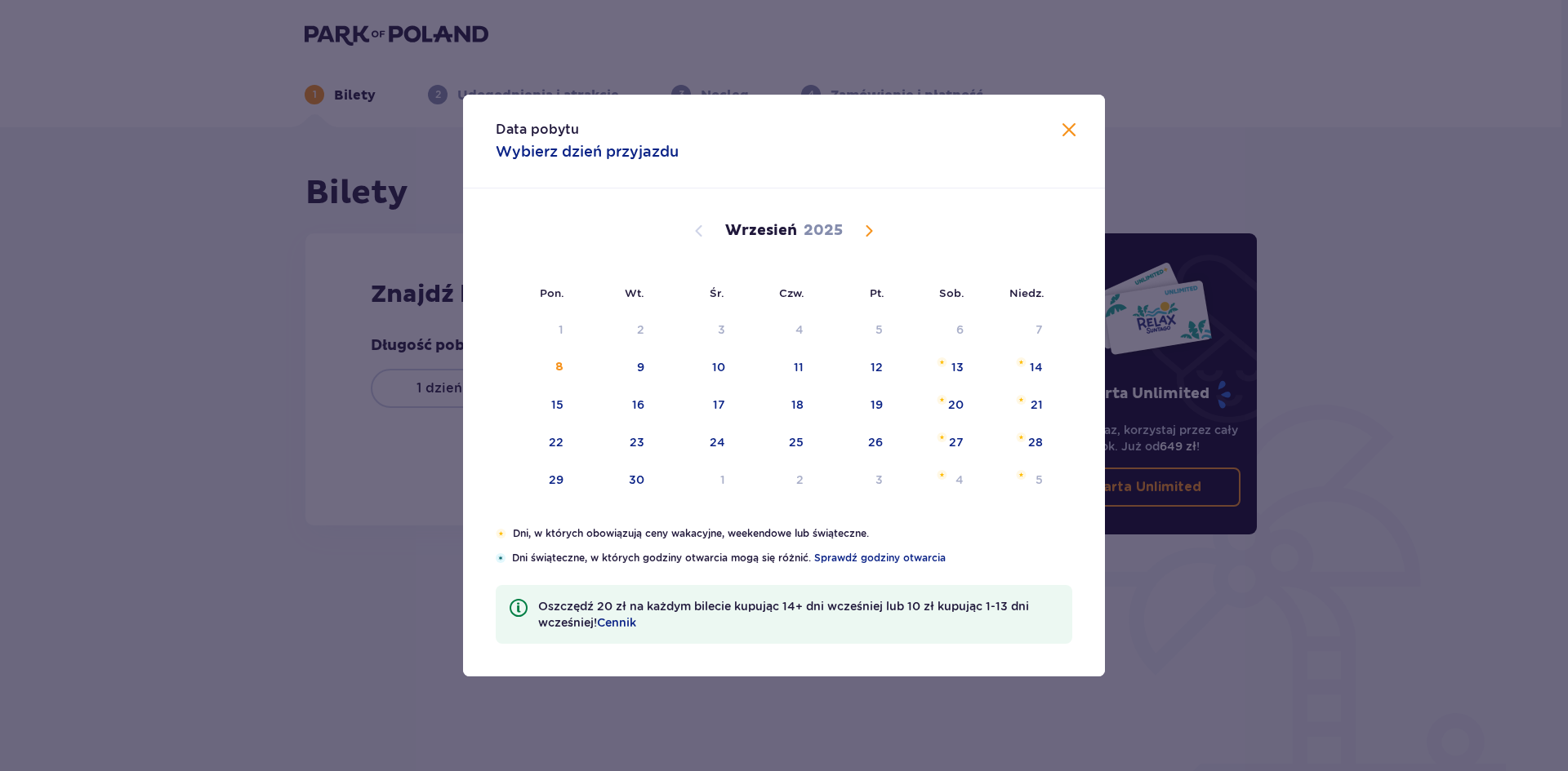
click at [872, 227] on span "Calendar" at bounding box center [869, 231] width 19 height 19
click at [874, 233] on span "Calendar" at bounding box center [869, 231] width 19 height 19
click at [704, 230] on span "Calendar" at bounding box center [699, 231] width 19 height 19
click at [793, 413] on div "13" at bounding box center [776, 406] width 81 height 36
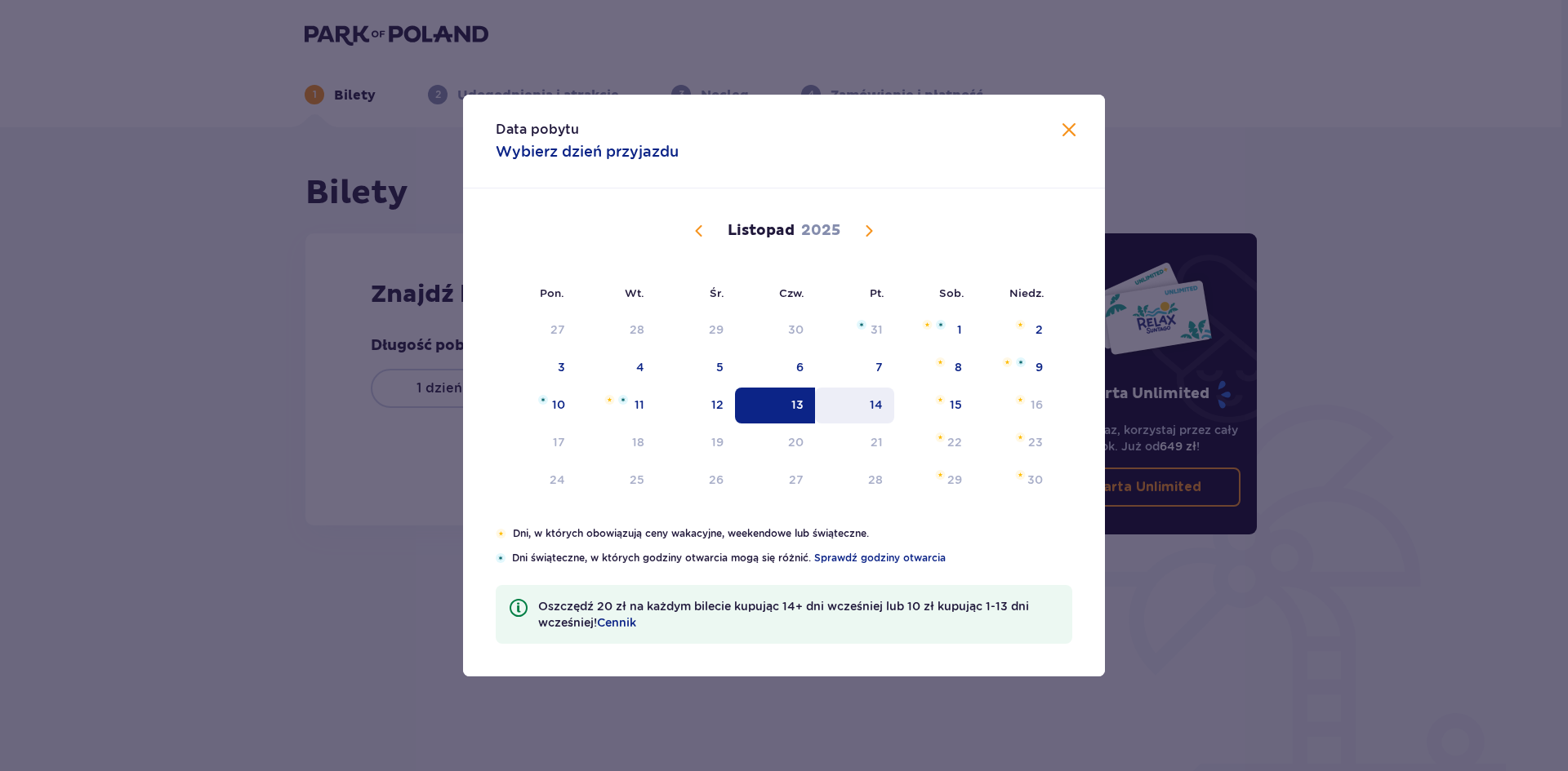
click at [848, 400] on div "14" at bounding box center [855, 406] width 79 height 36
type input "[DATE] - [DATE]"
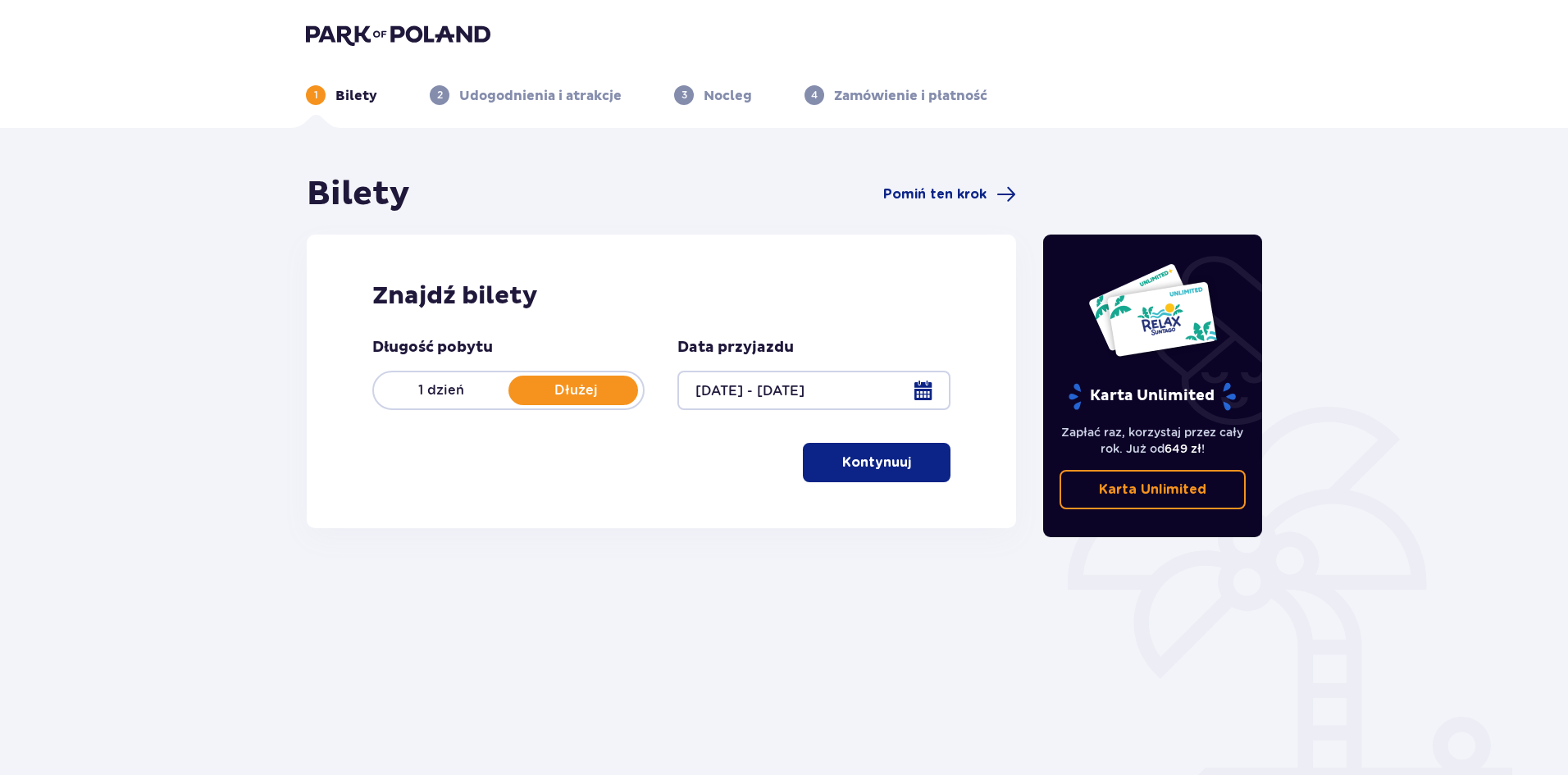
click at [905, 457] on span "button" at bounding box center [914, 463] width 19 height 19
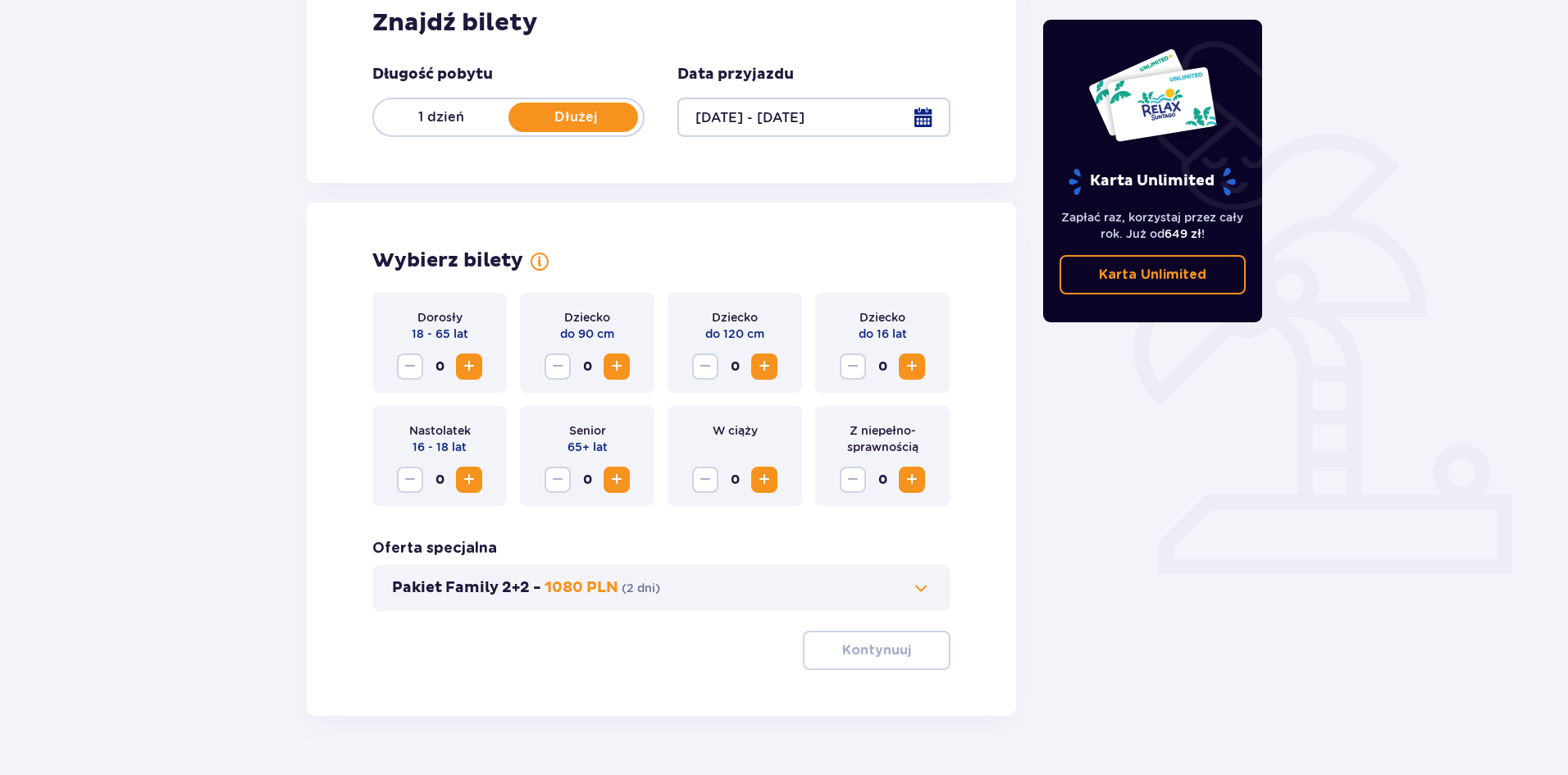
scroll to position [312, 0]
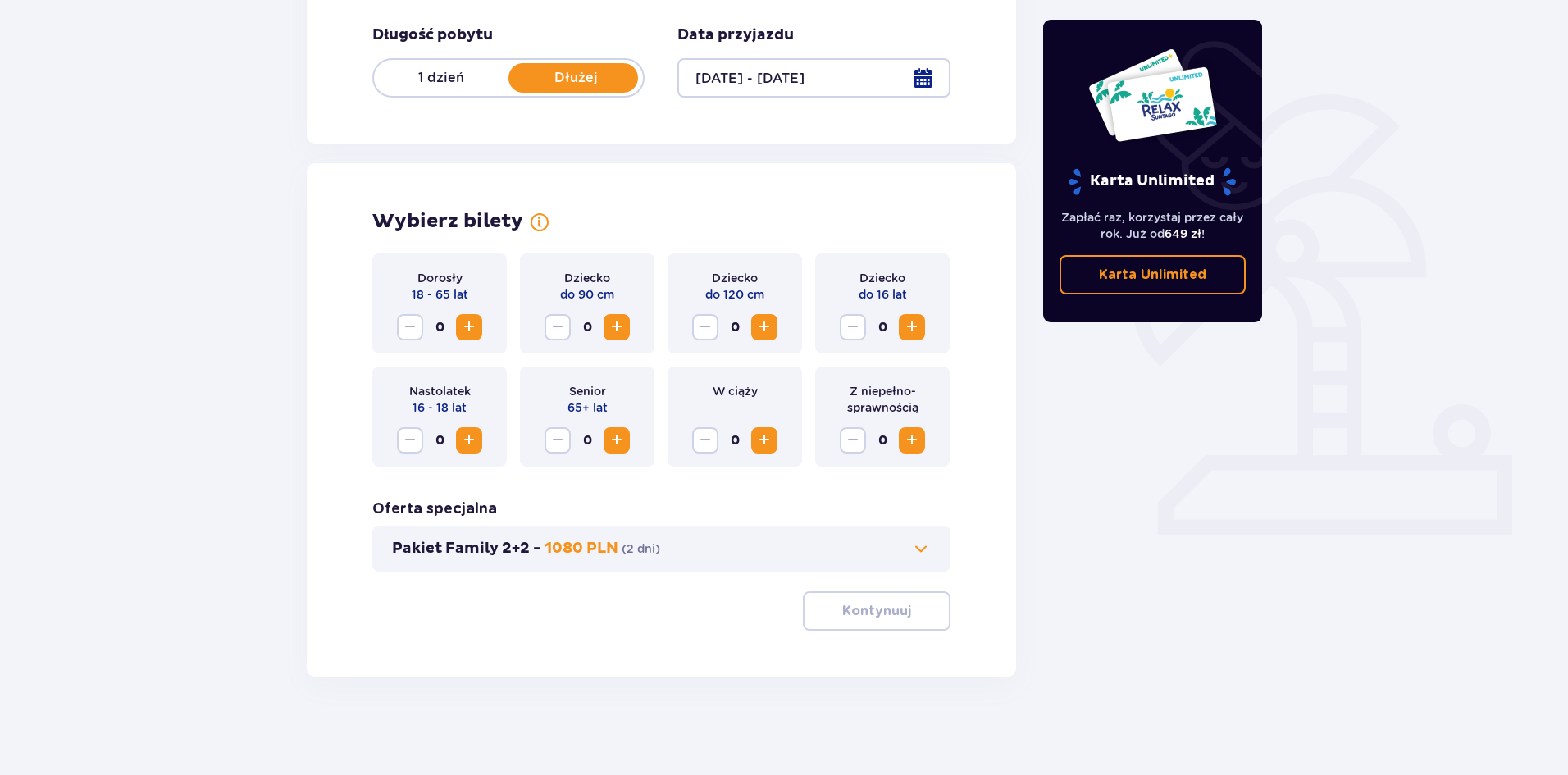
click at [456, 325] on button "Increase" at bounding box center [469, 327] width 26 height 26
click at [857, 598] on button "Kontynuuj" at bounding box center [876, 611] width 147 height 40
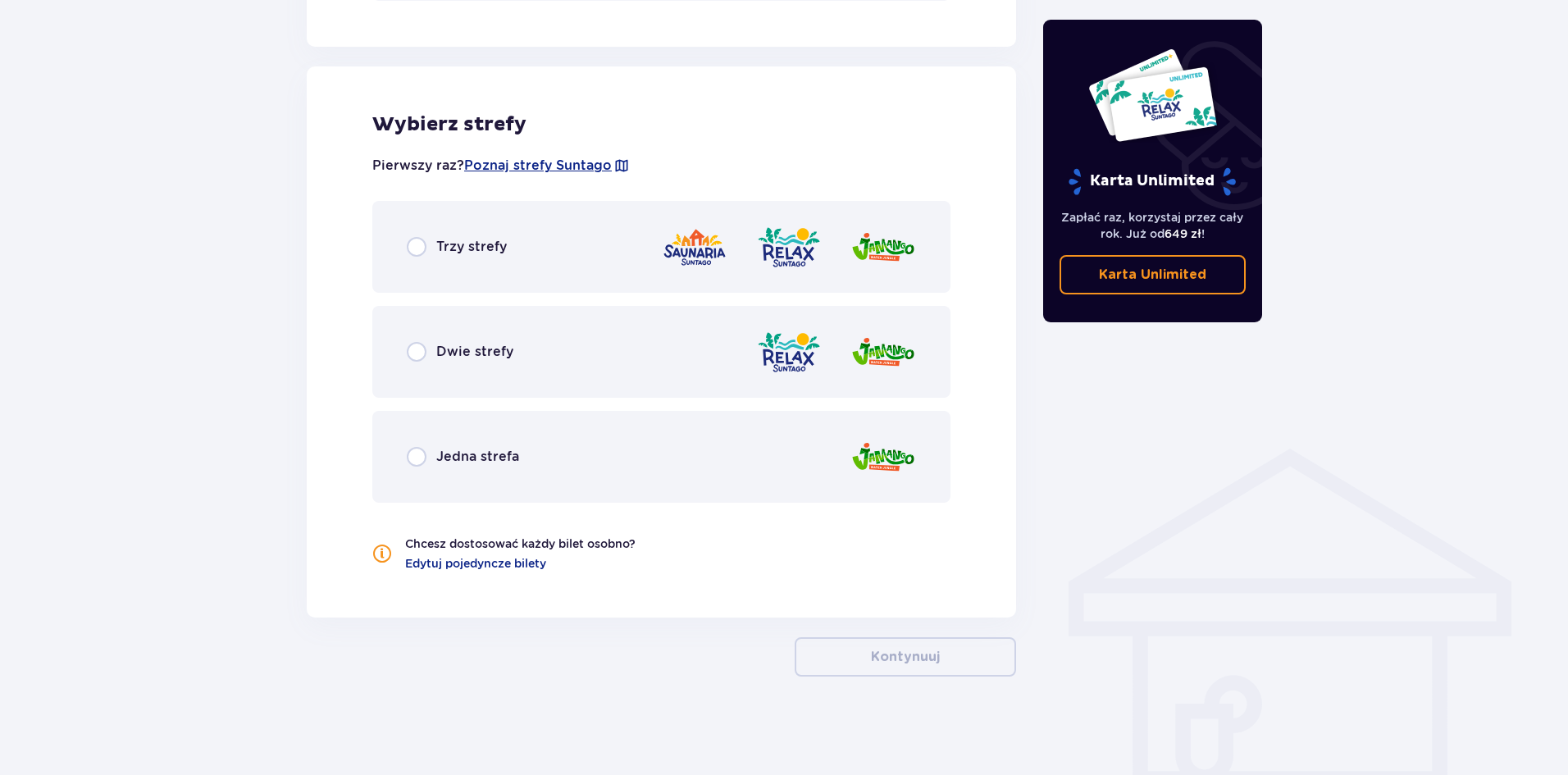
click at [471, 272] on div "Trzy strefy" at bounding box center [661, 247] width 578 height 92
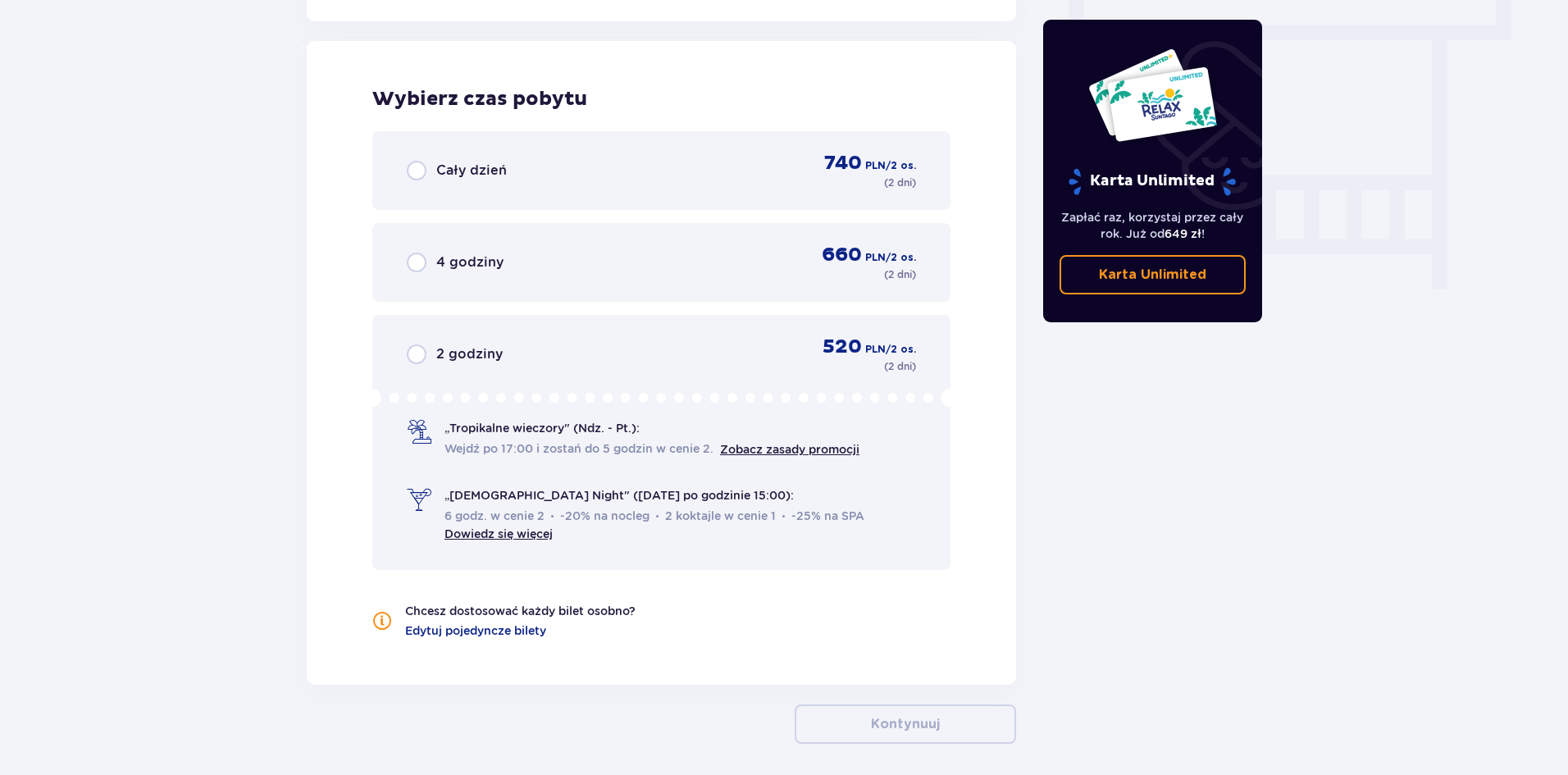
scroll to position [1482, 0]
click at [624, 191] on div "Cały dzień 740 PLN / 2 os. ( 2 dni )" at bounding box center [661, 169] width 578 height 79
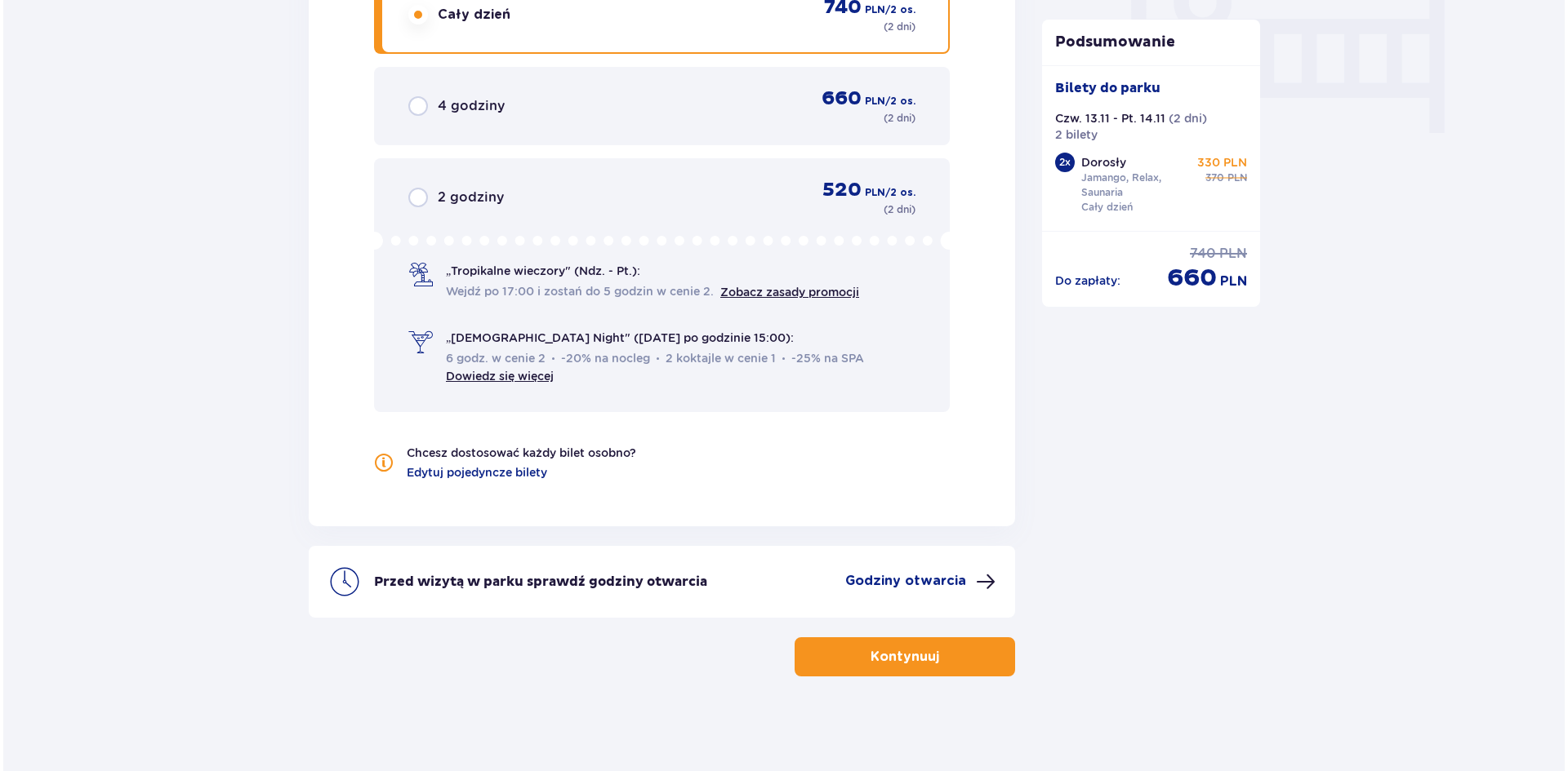
scroll to position [1631, 0]
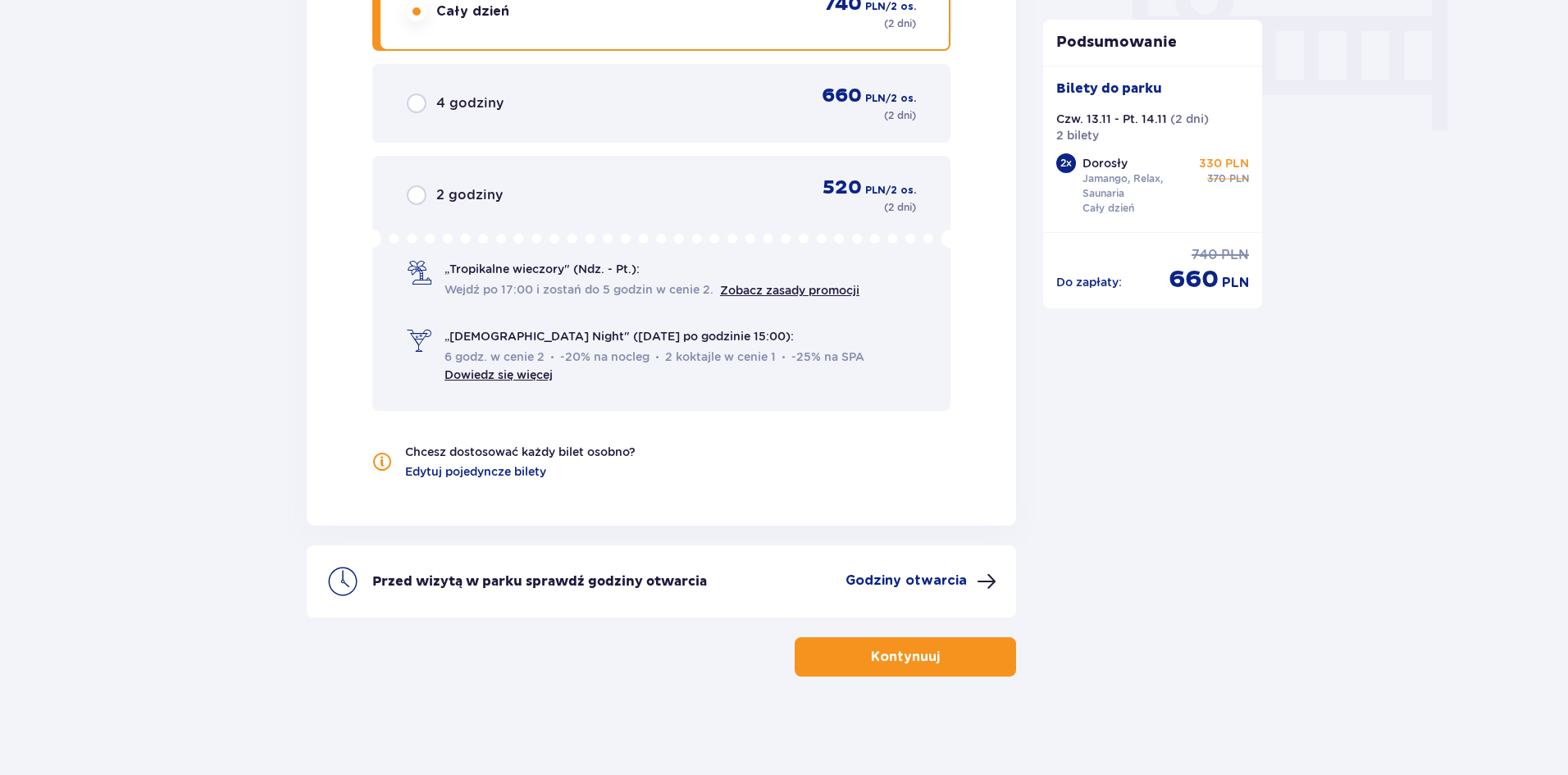
click at [929, 572] on p "Godziny otwarcia" at bounding box center [906, 581] width 122 height 18
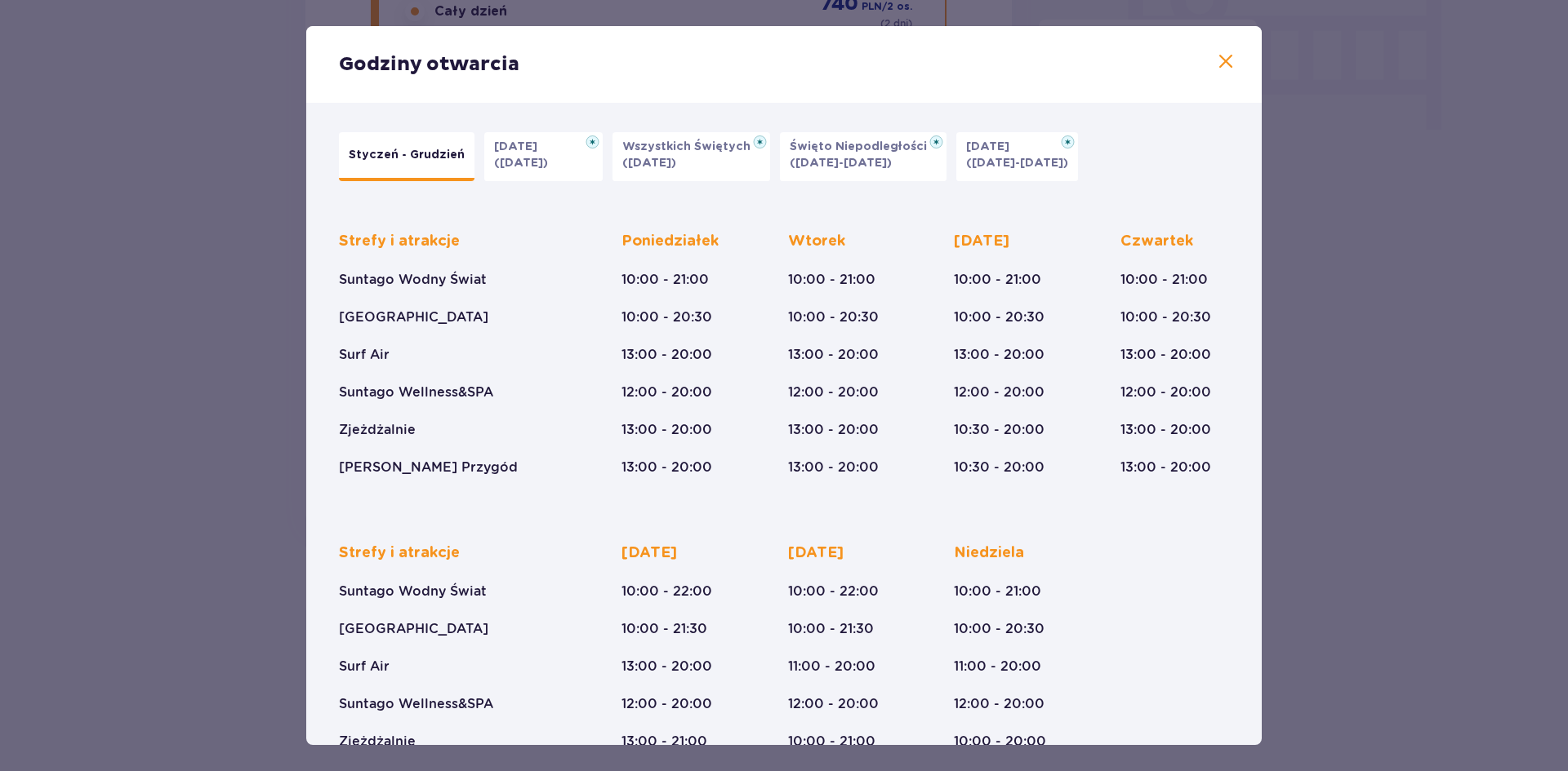
click at [1217, 59] on span at bounding box center [1225, 61] width 19 height 19
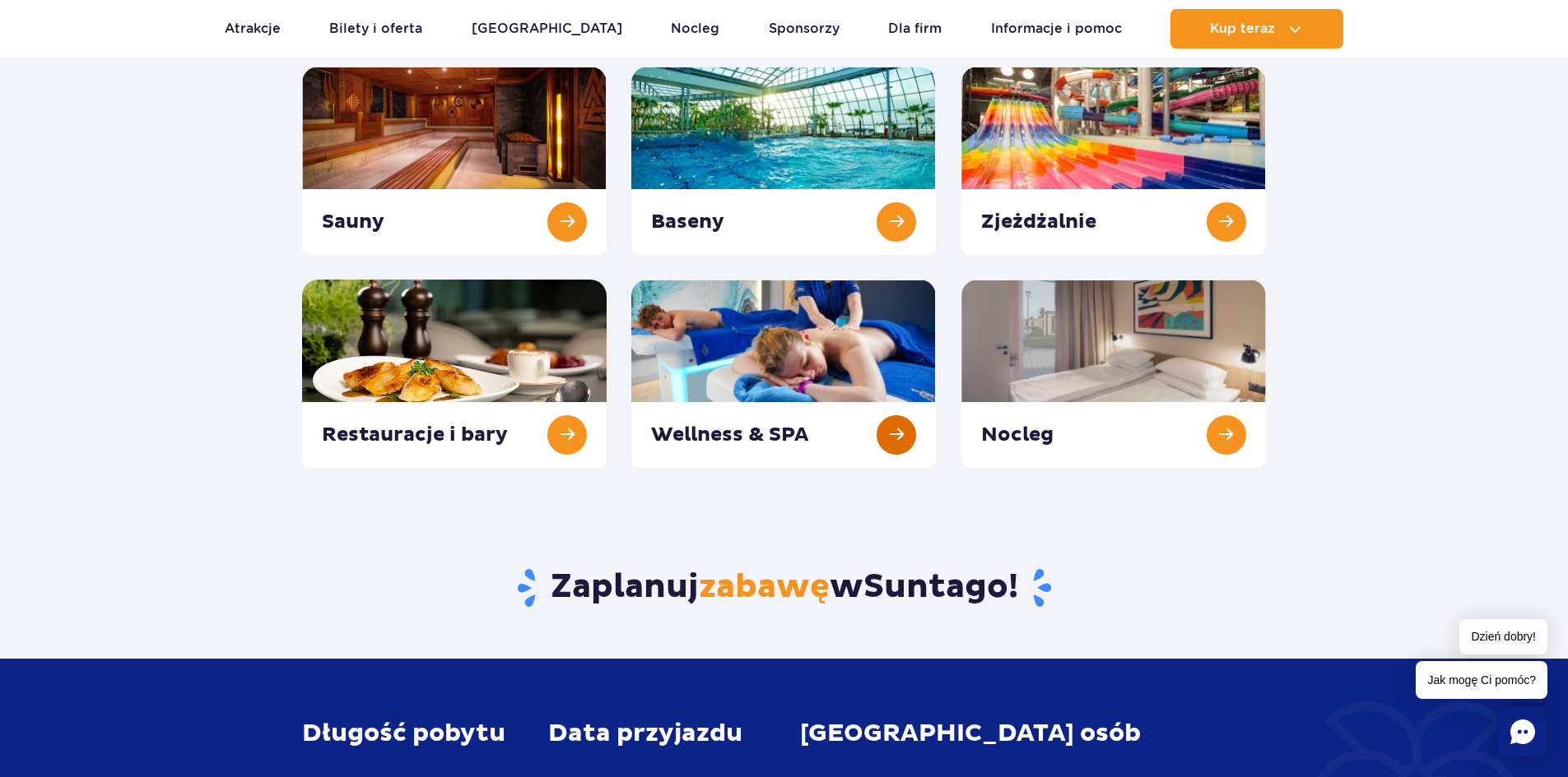
scroll to position [247, 0]
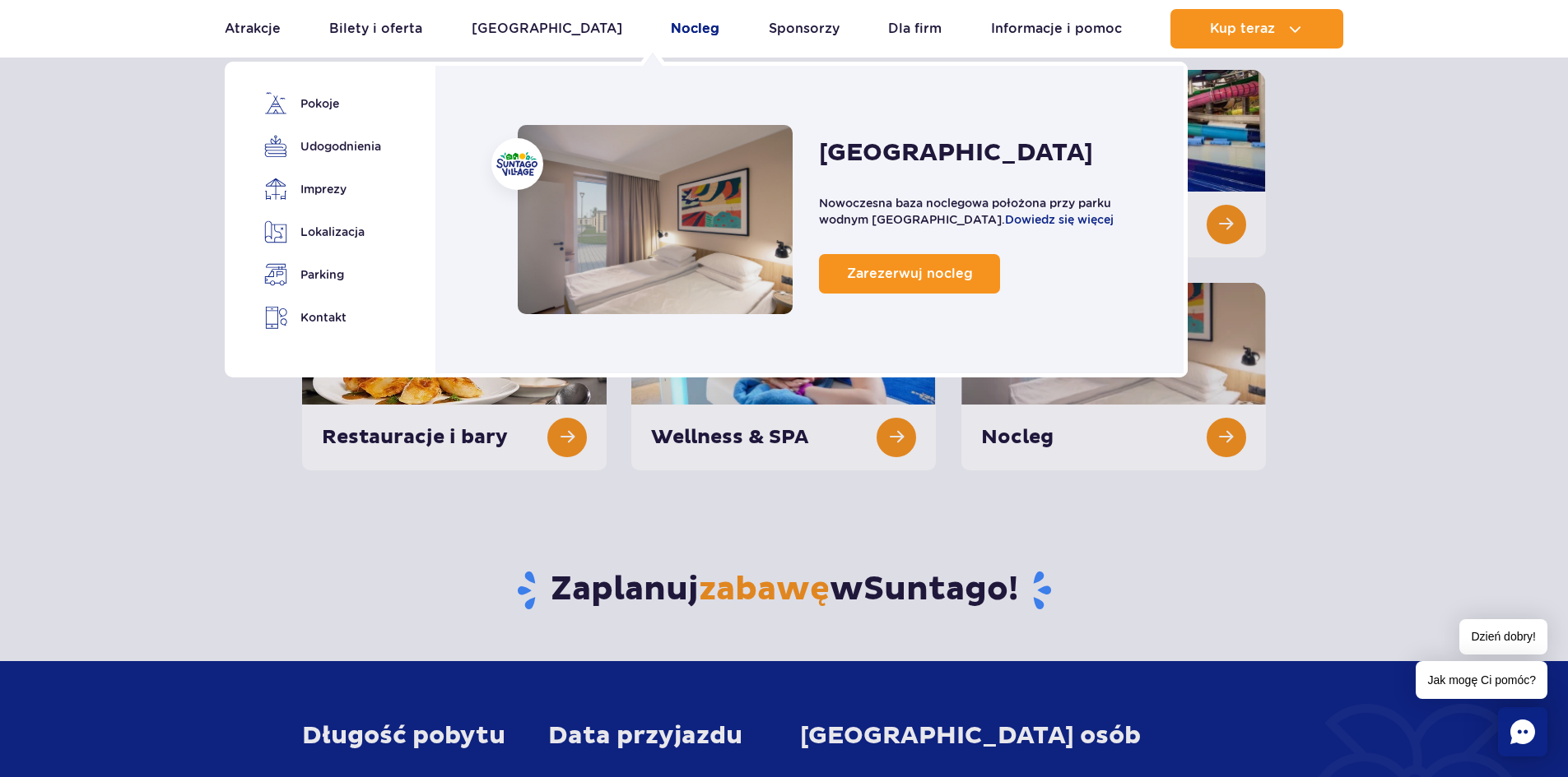
click at [671, 27] on link "Nocleg" at bounding box center [695, 28] width 49 height 40
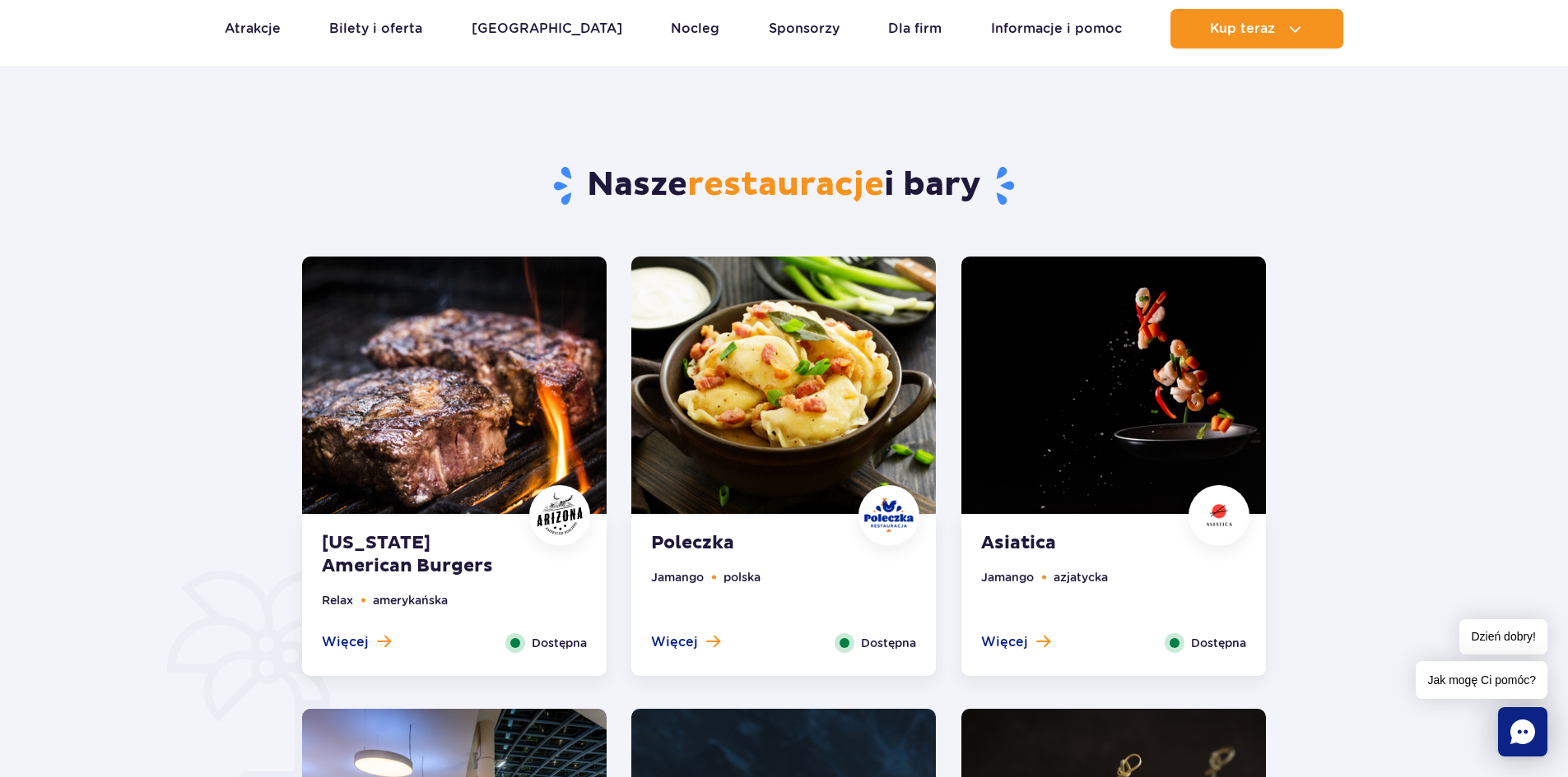
scroll to position [741, 0]
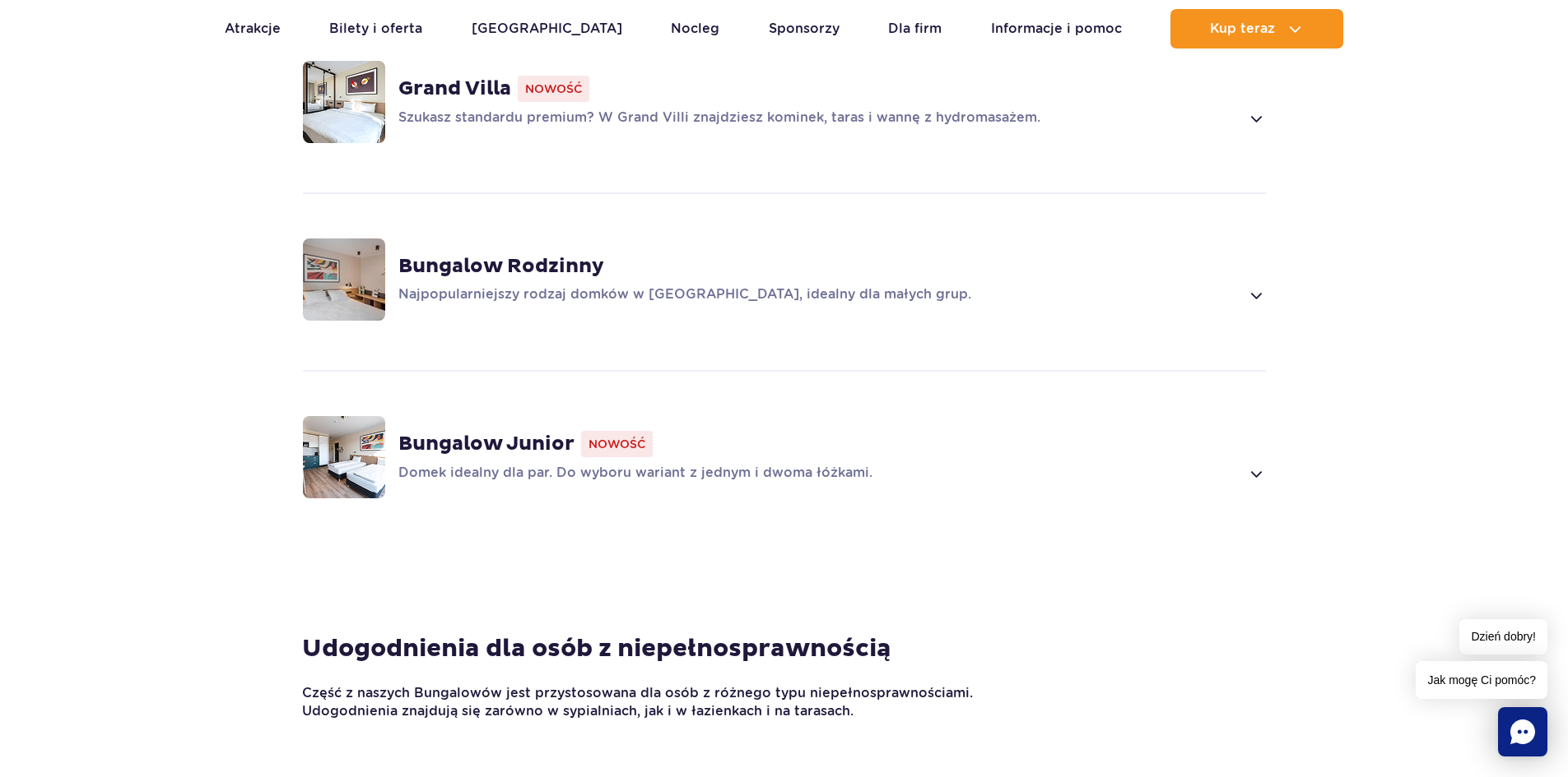
scroll to position [1563, 0]
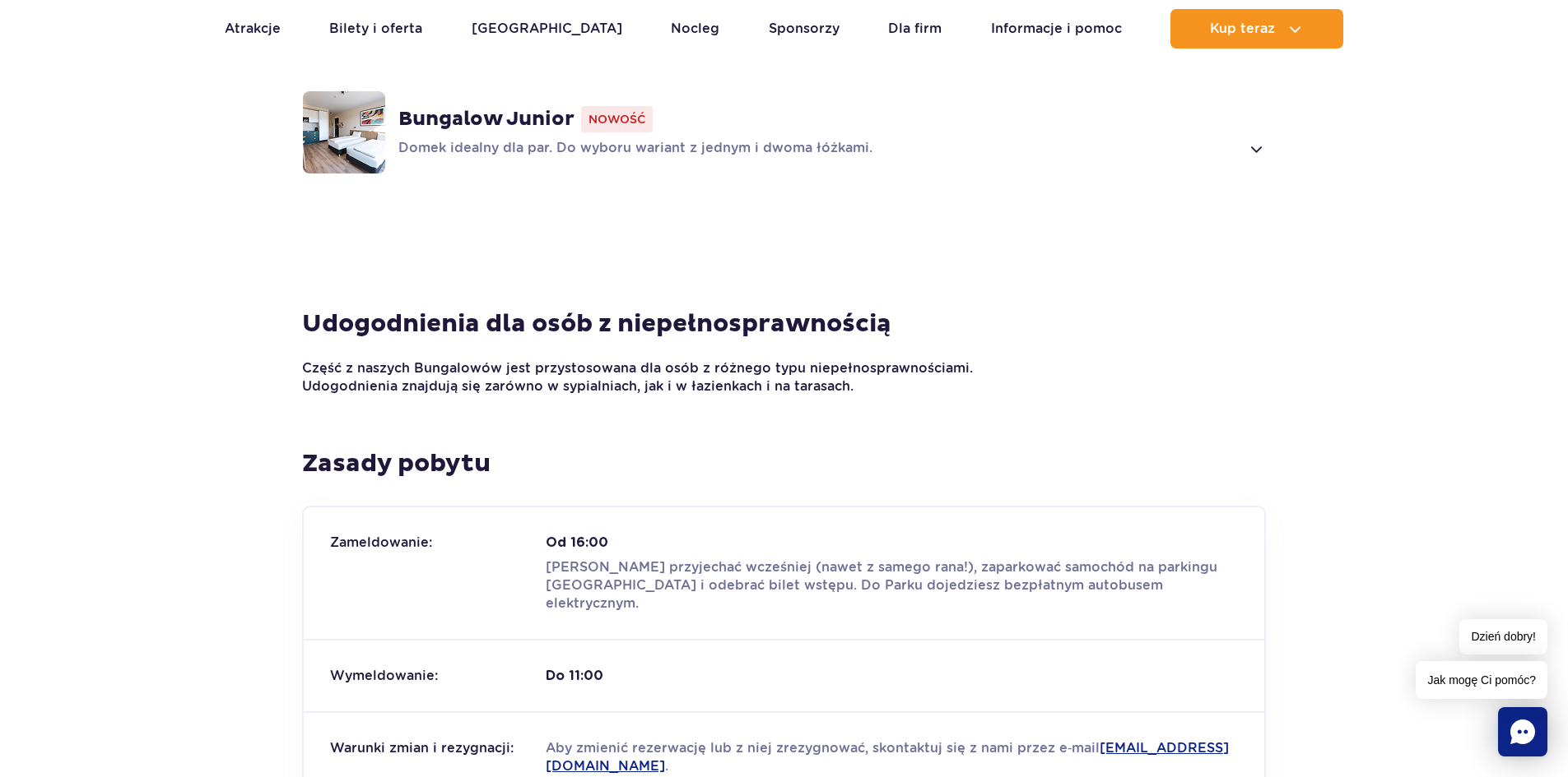
click at [815, 136] on div "Bungalow Junior Nowość Domek idealny dla par. Do wyboru wariant z jednym i dwom…" at bounding box center [784, 132] width 1055 height 174
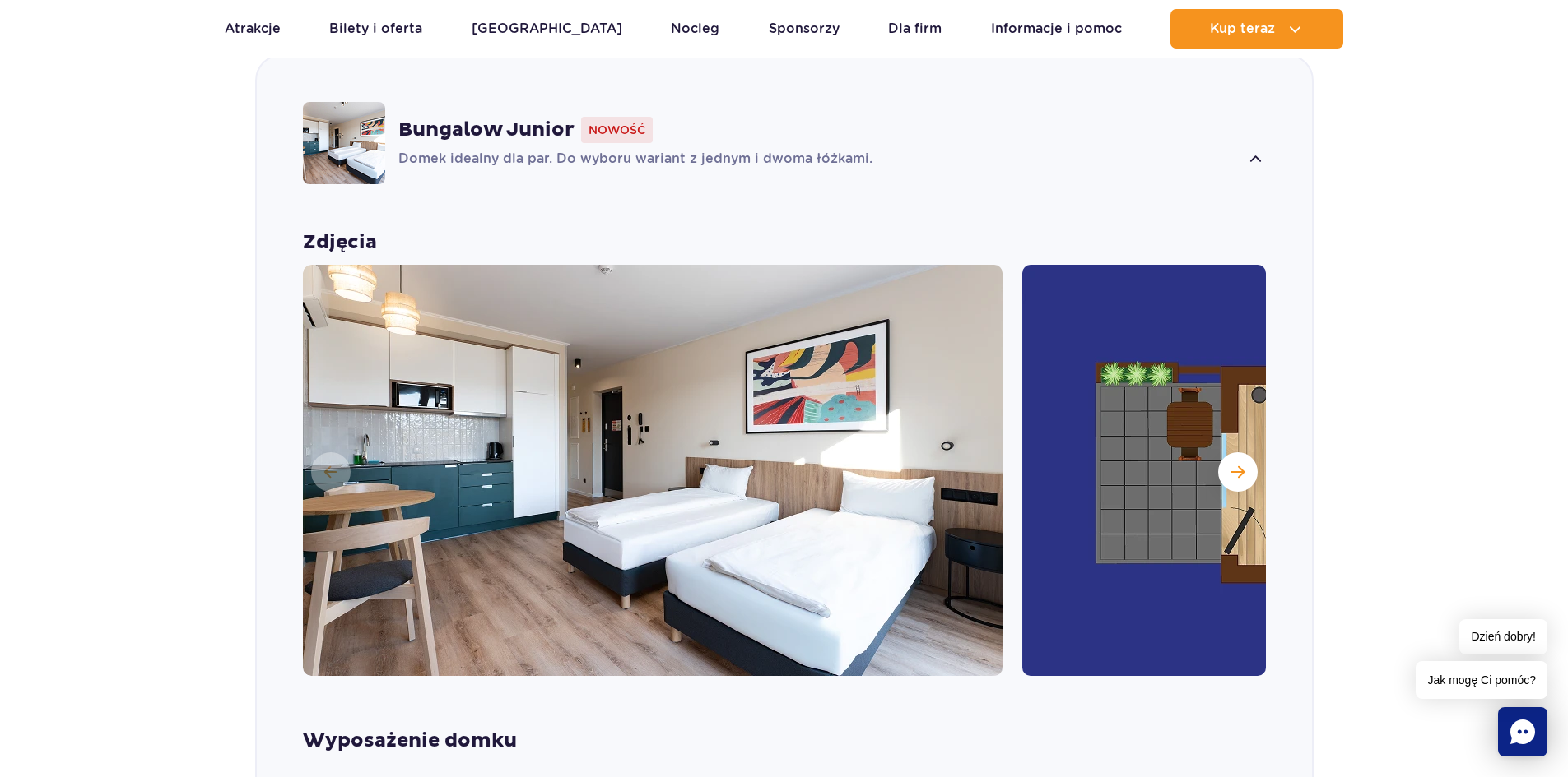
scroll to position [1590, 0]
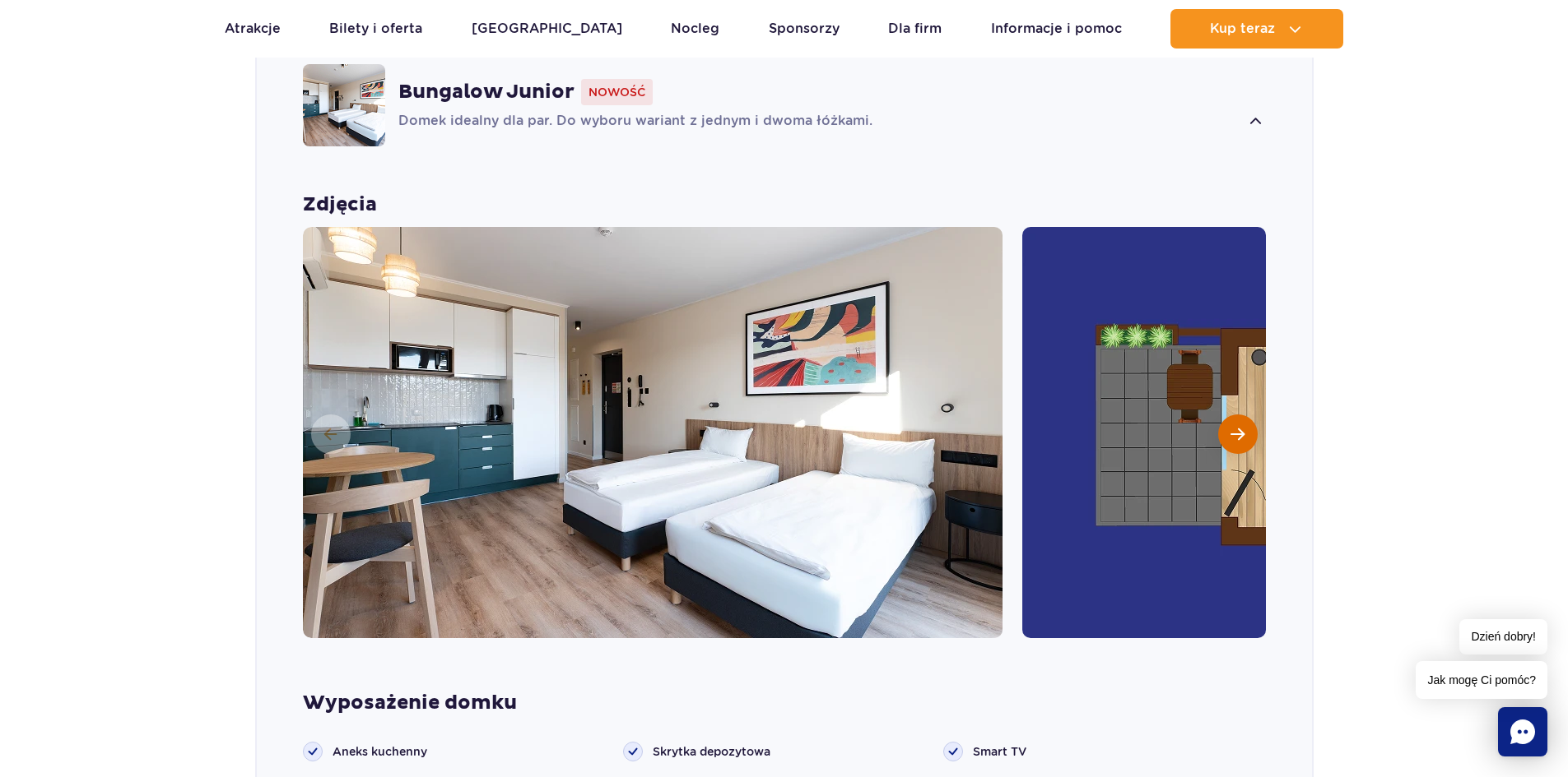
click at [1240, 427] on span "Następny slajd" at bounding box center [1238, 434] width 14 height 15
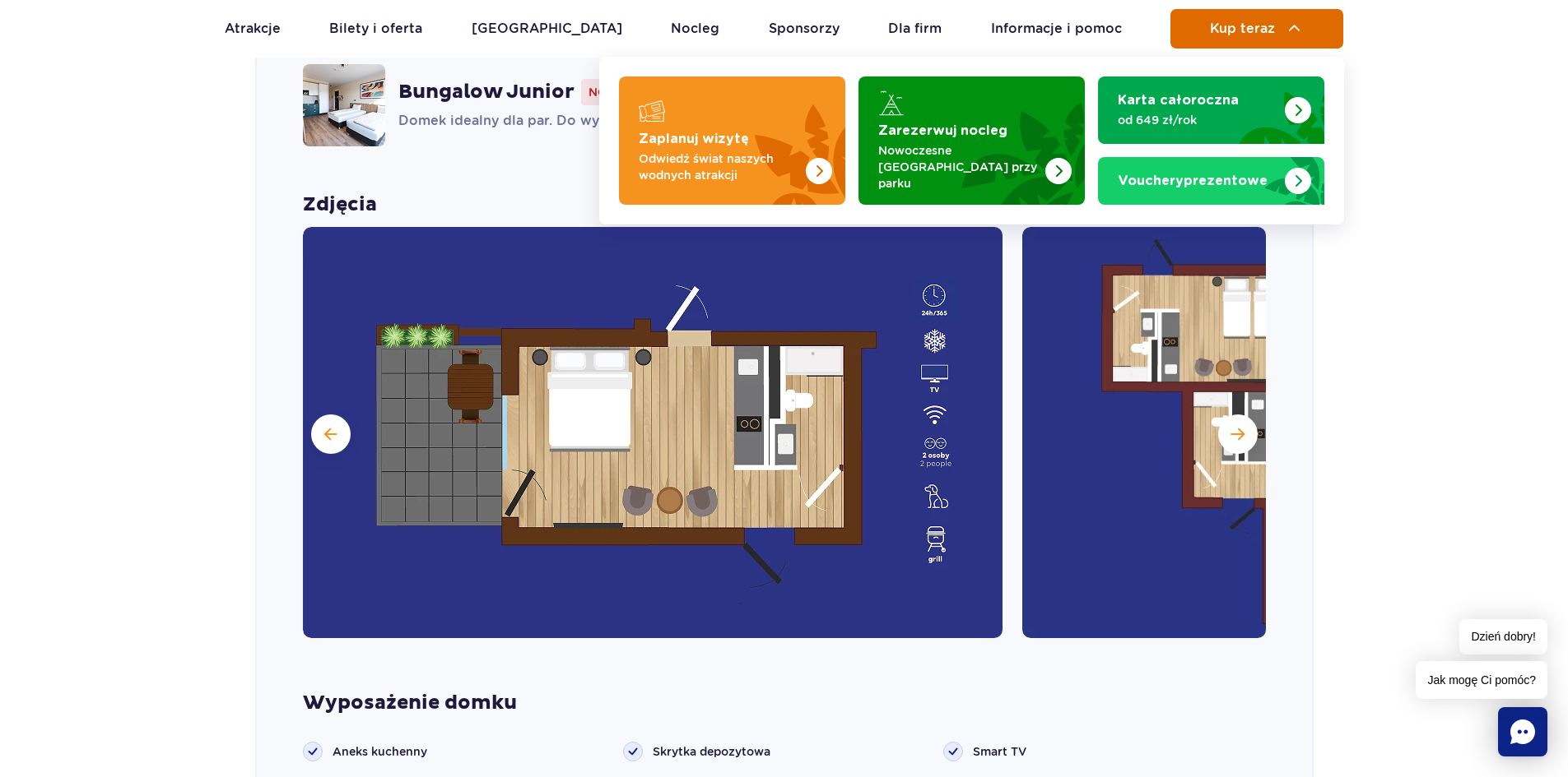
click at [1260, 28] on span "Kup teraz" at bounding box center [1241, 28] width 65 height 15
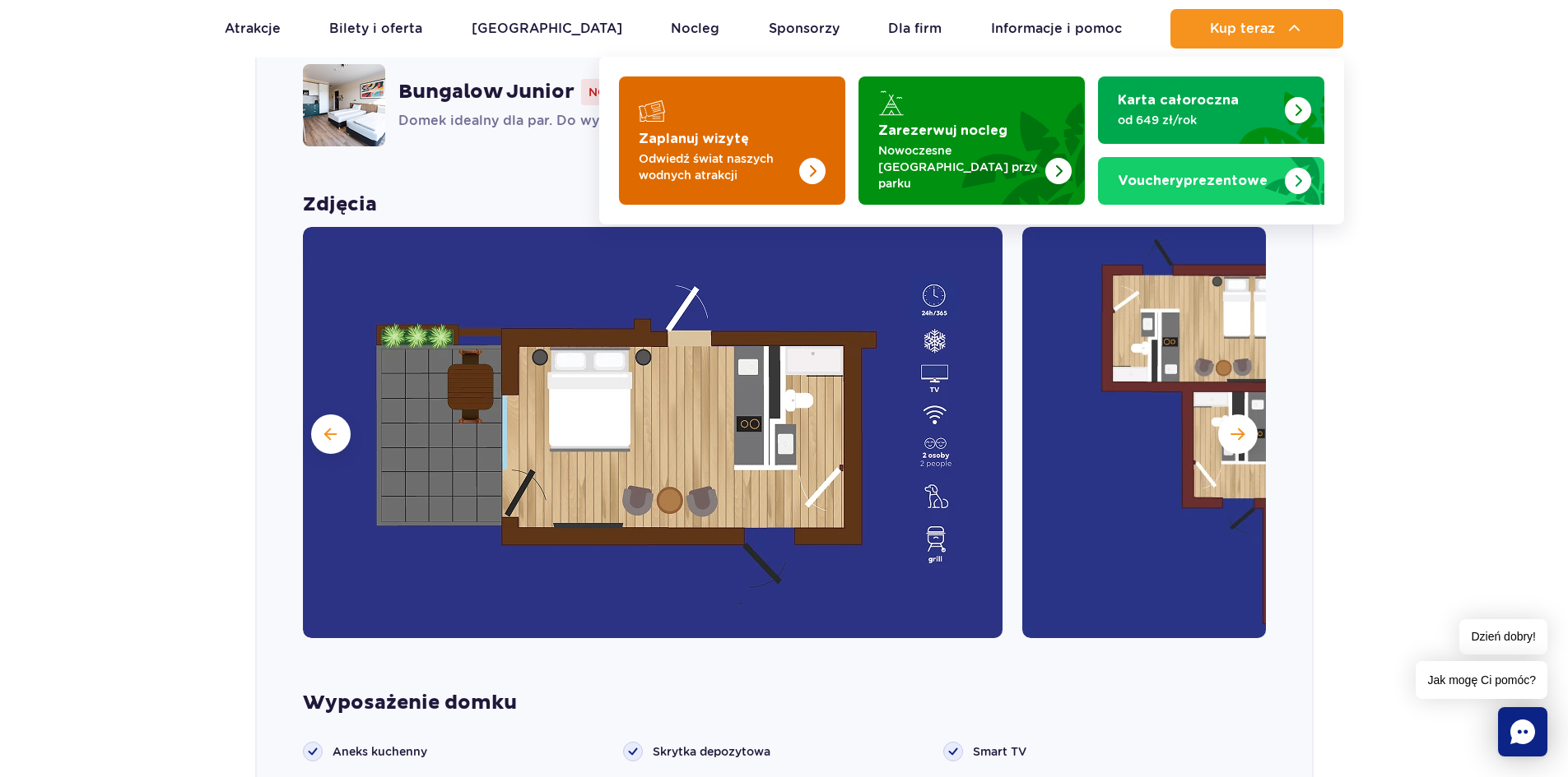
click at [808, 173] on img "Zaplanuj wizytę" at bounding box center [780, 140] width 131 height 128
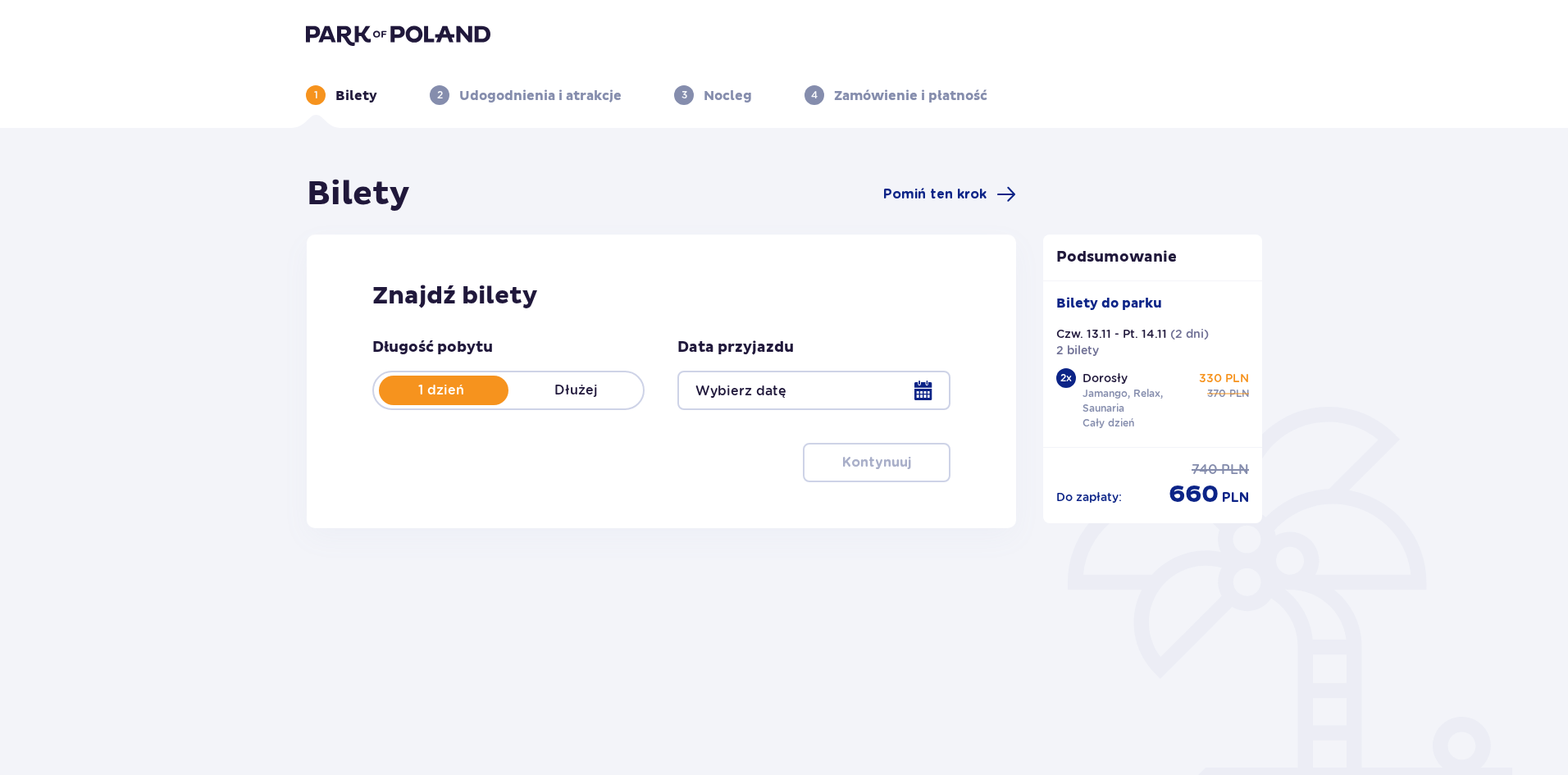
type input "[DATE] - [DATE]"
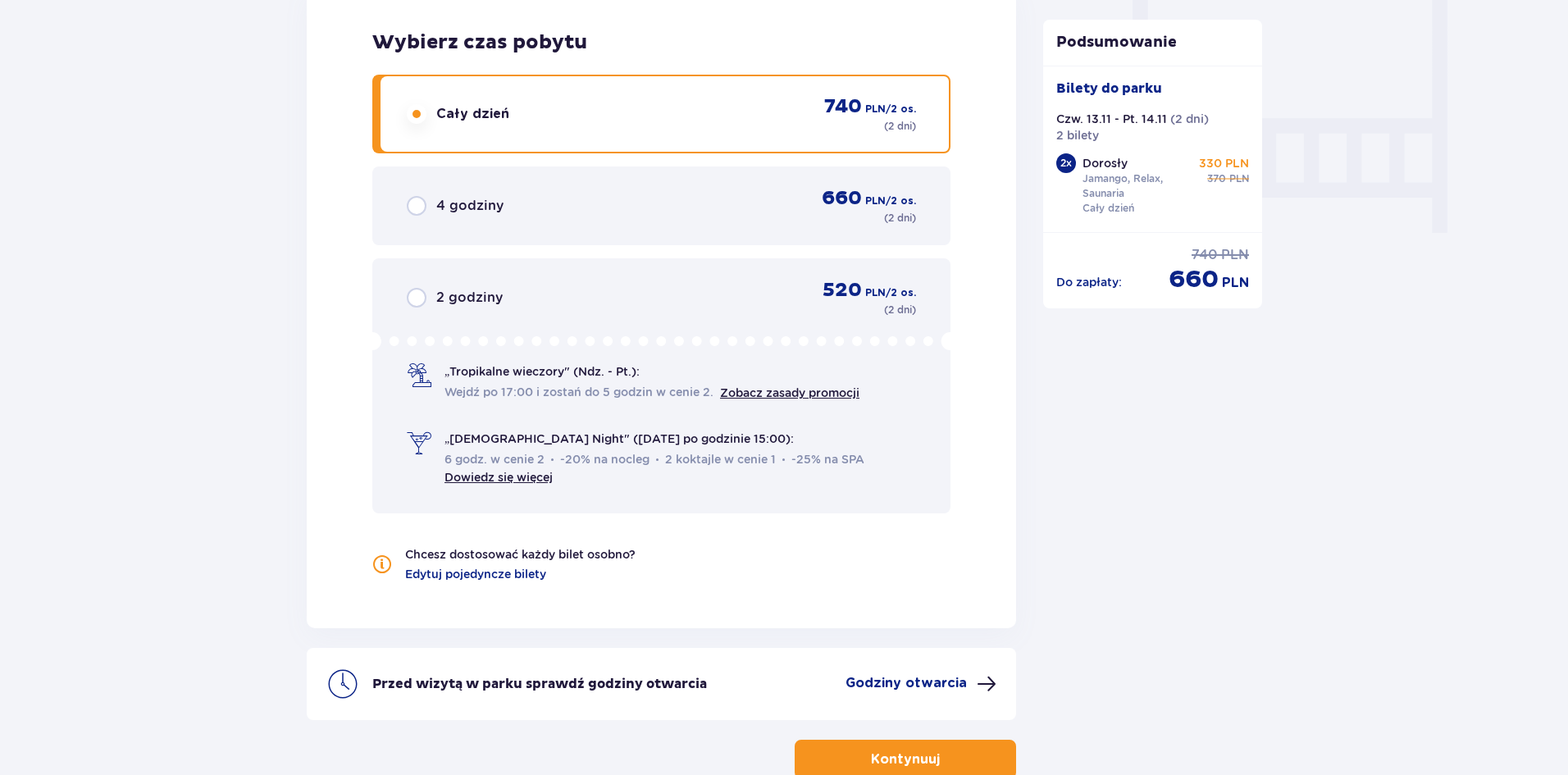
scroll to position [1639, 0]
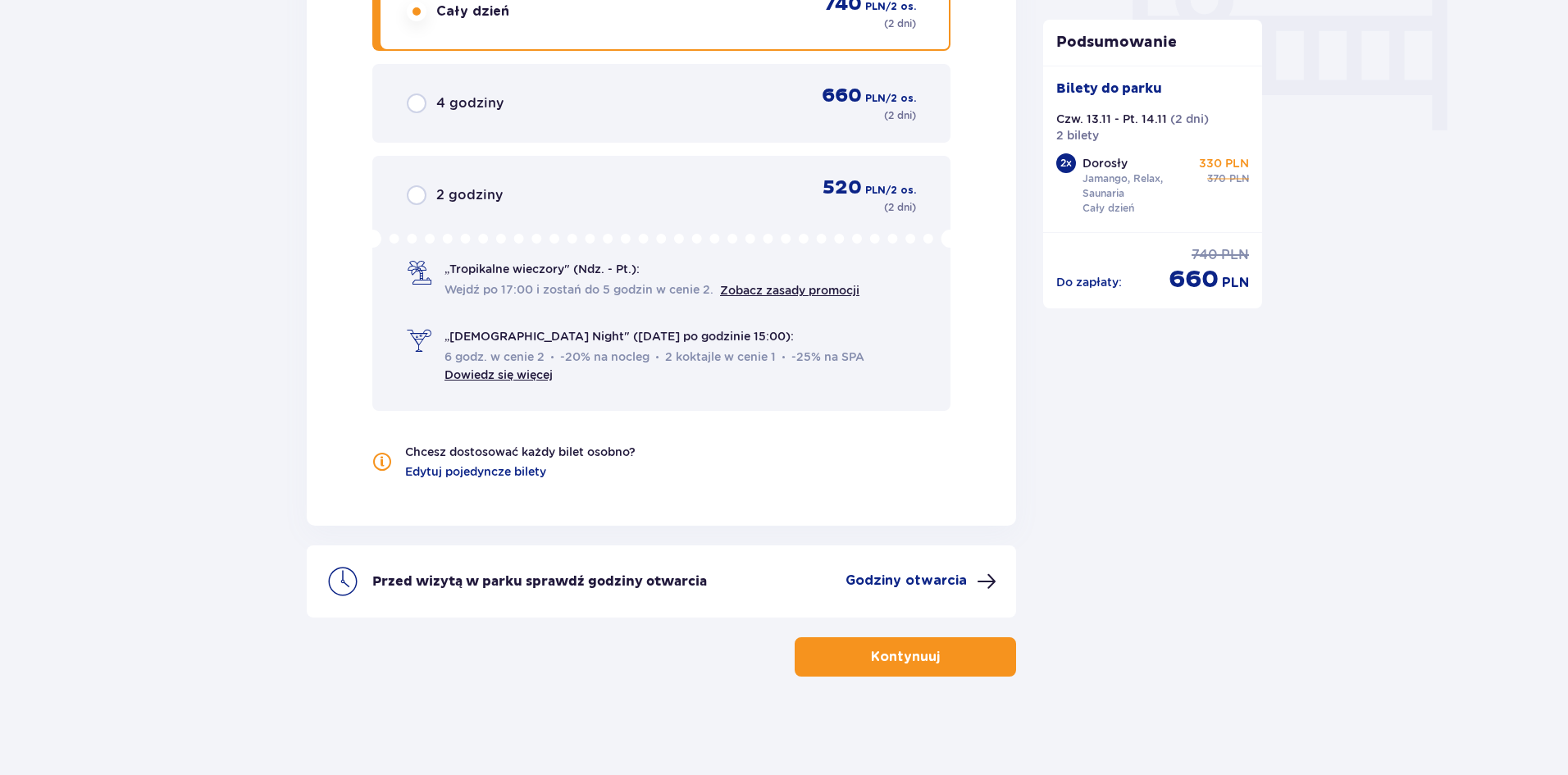
click at [908, 649] on p "Kontynuuj" at bounding box center [905, 657] width 69 height 18
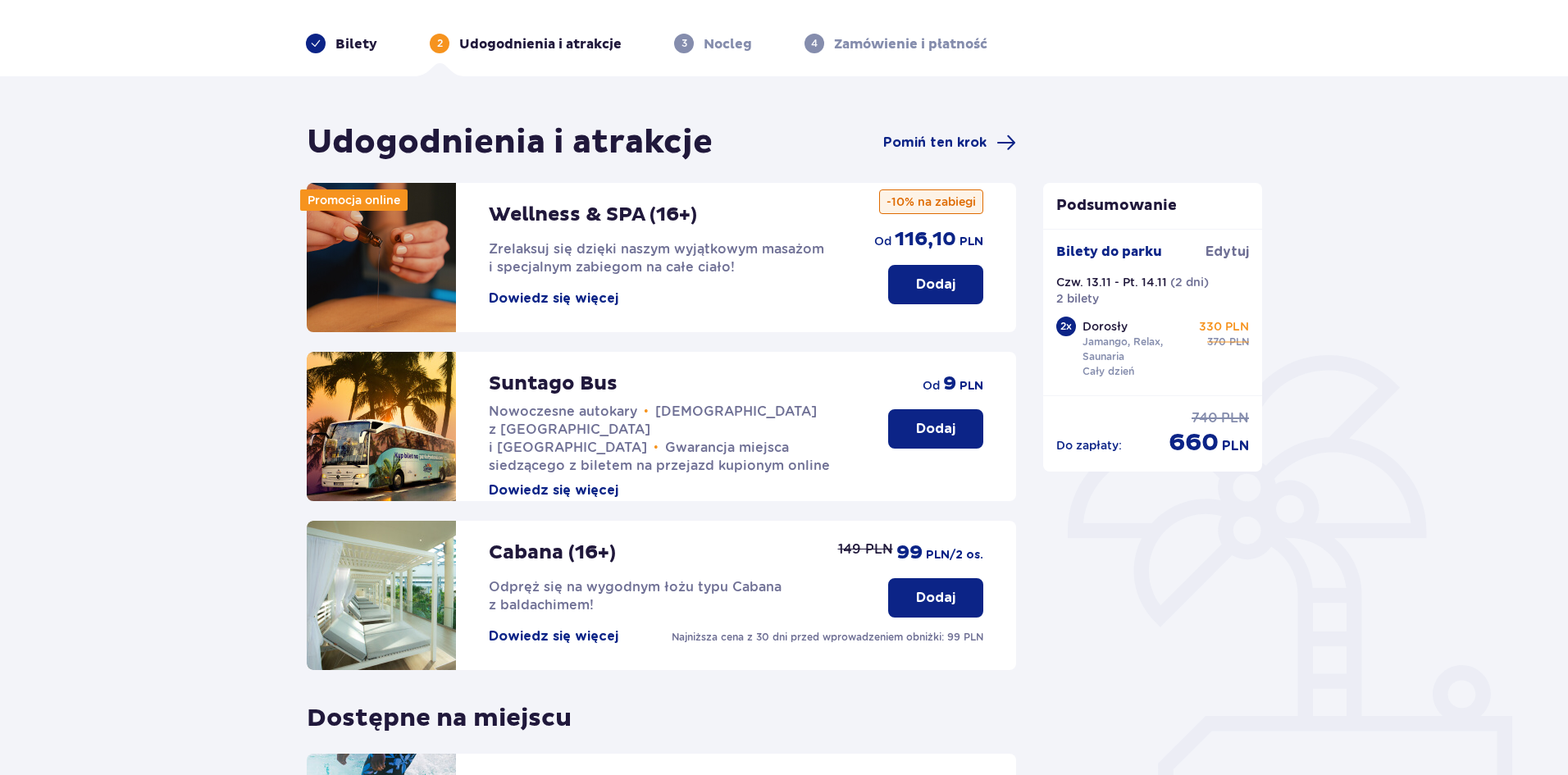
scroll to position [328, 0]
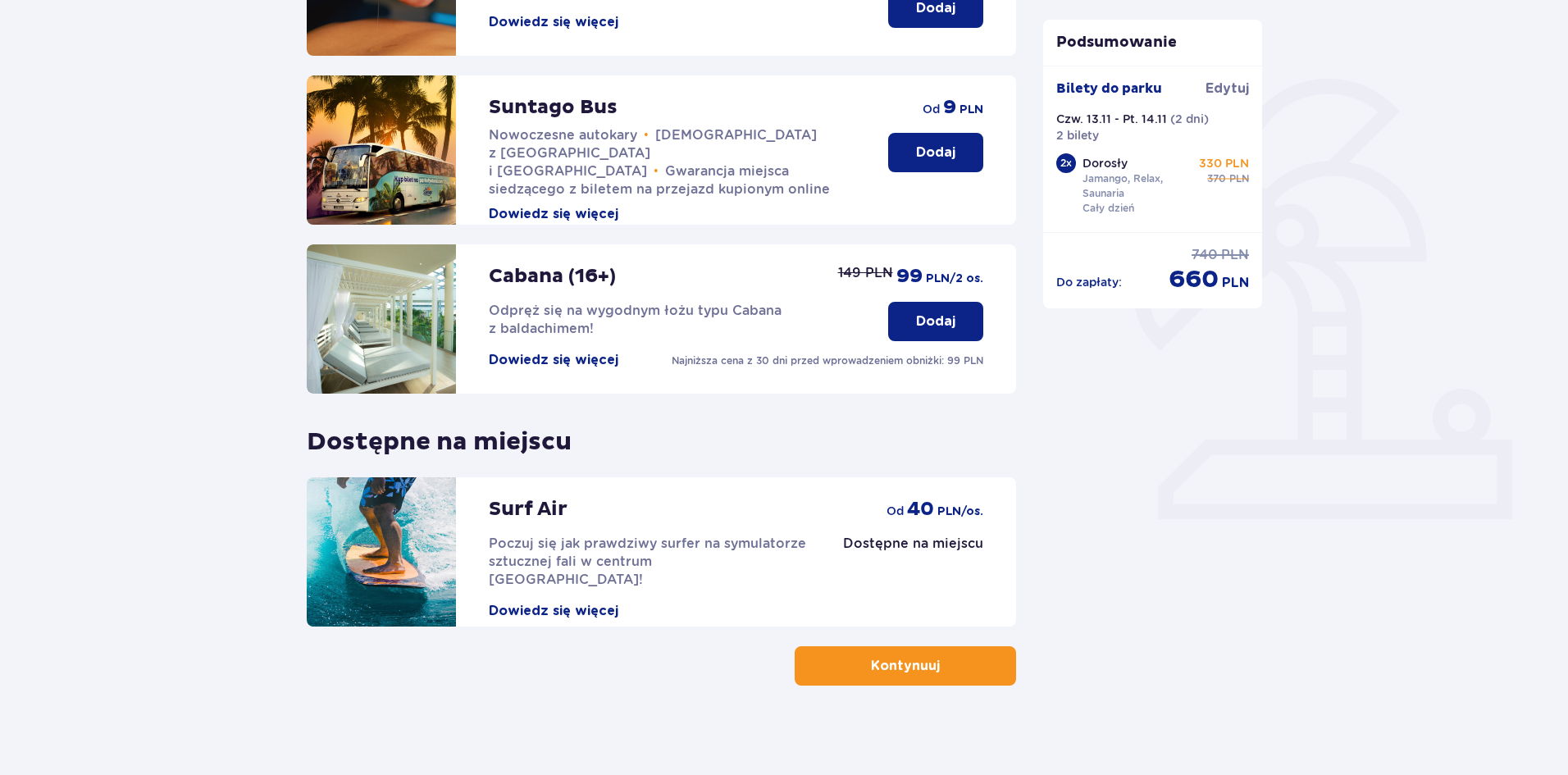
click at [920, 334] on button "Dodaj" at bounding box center [936, 321] width 95 height 40
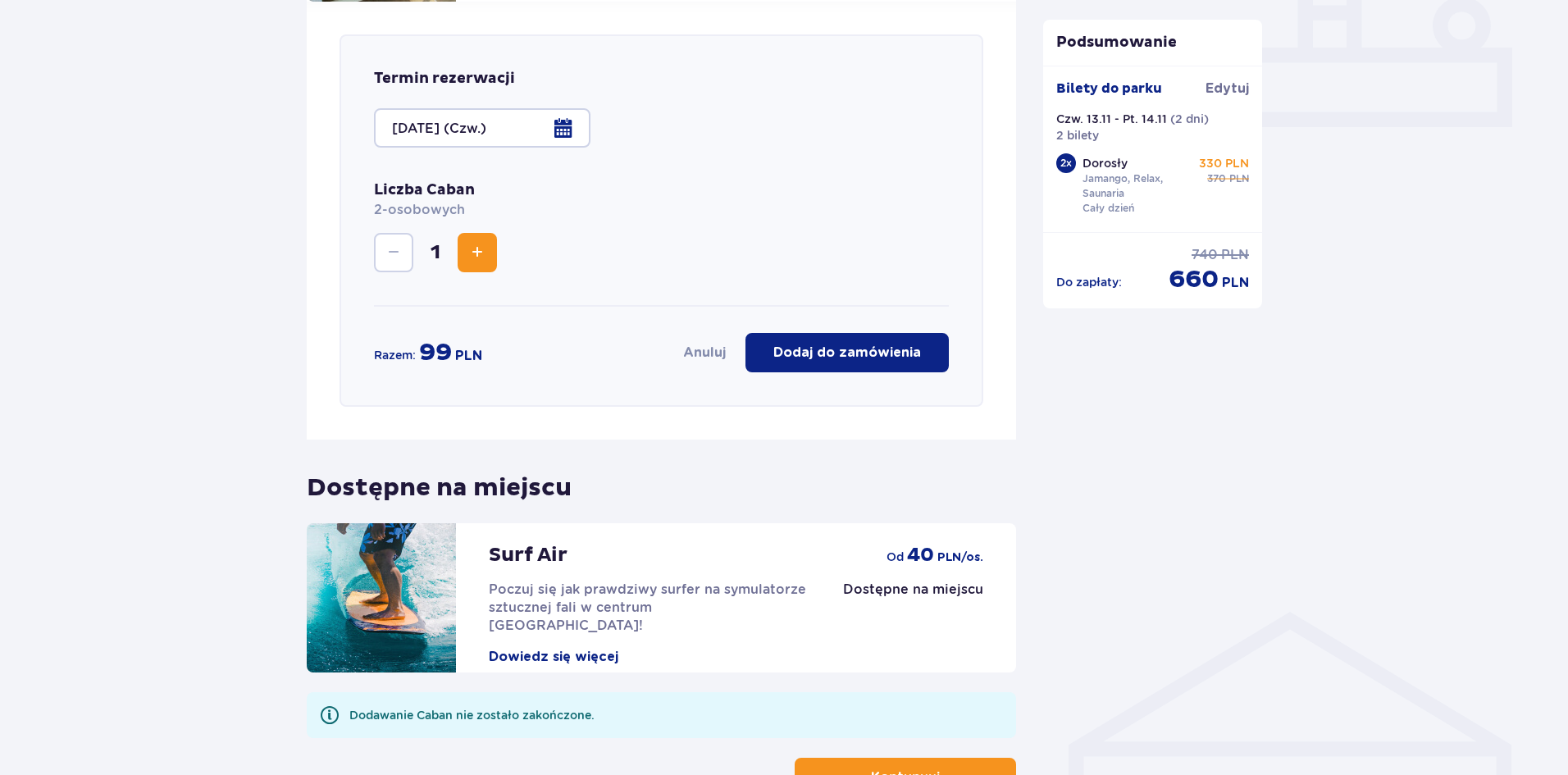
scroll to position [735, 0]
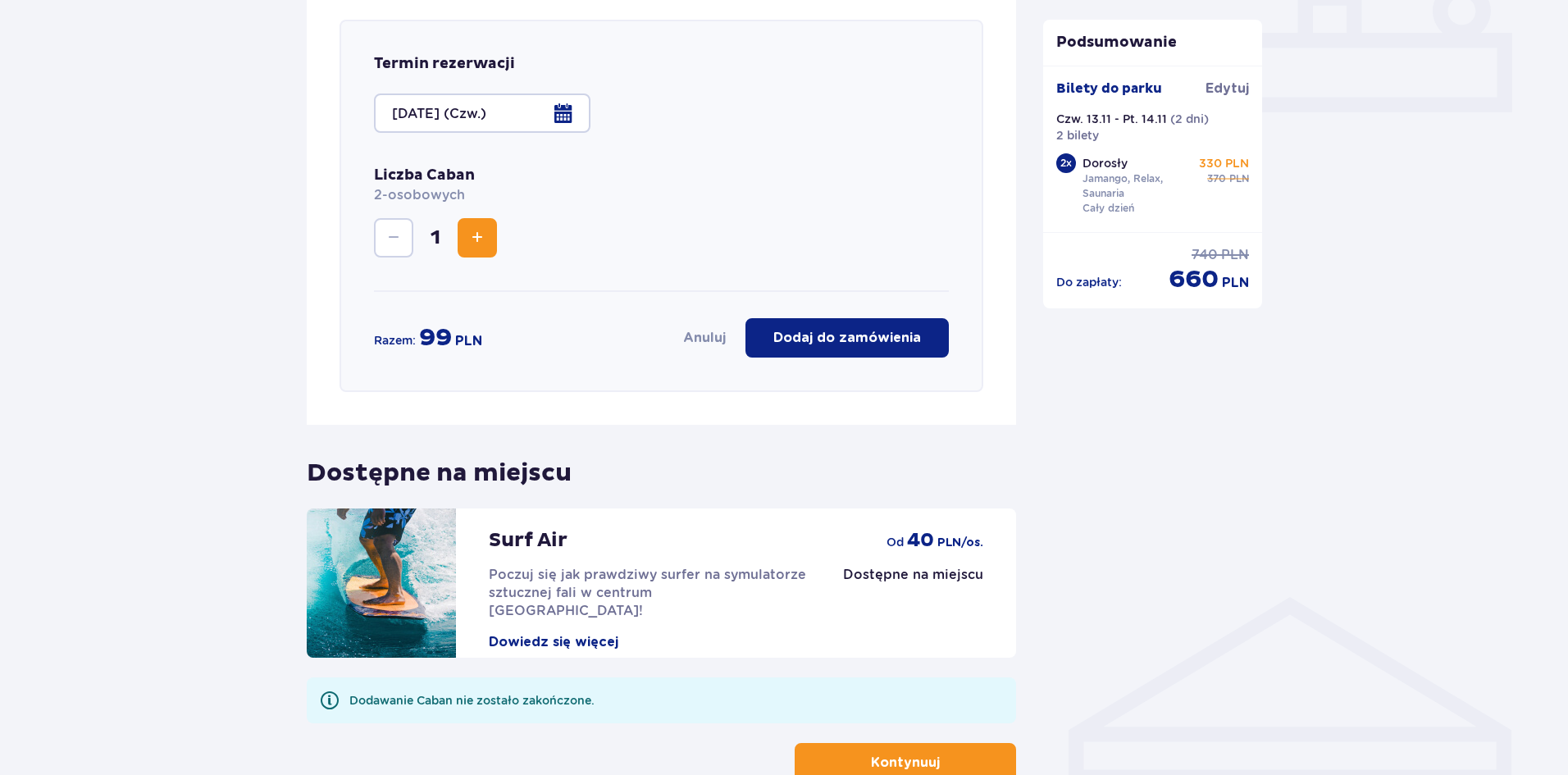
click at [910, 400] on div "Termin rezerwacji [DATE] (Czw.) Liczba Caban 2-osobowych 1 Razem: 99 PLN Anuluj…" at bounding box center [662, 206] width 709 height 438
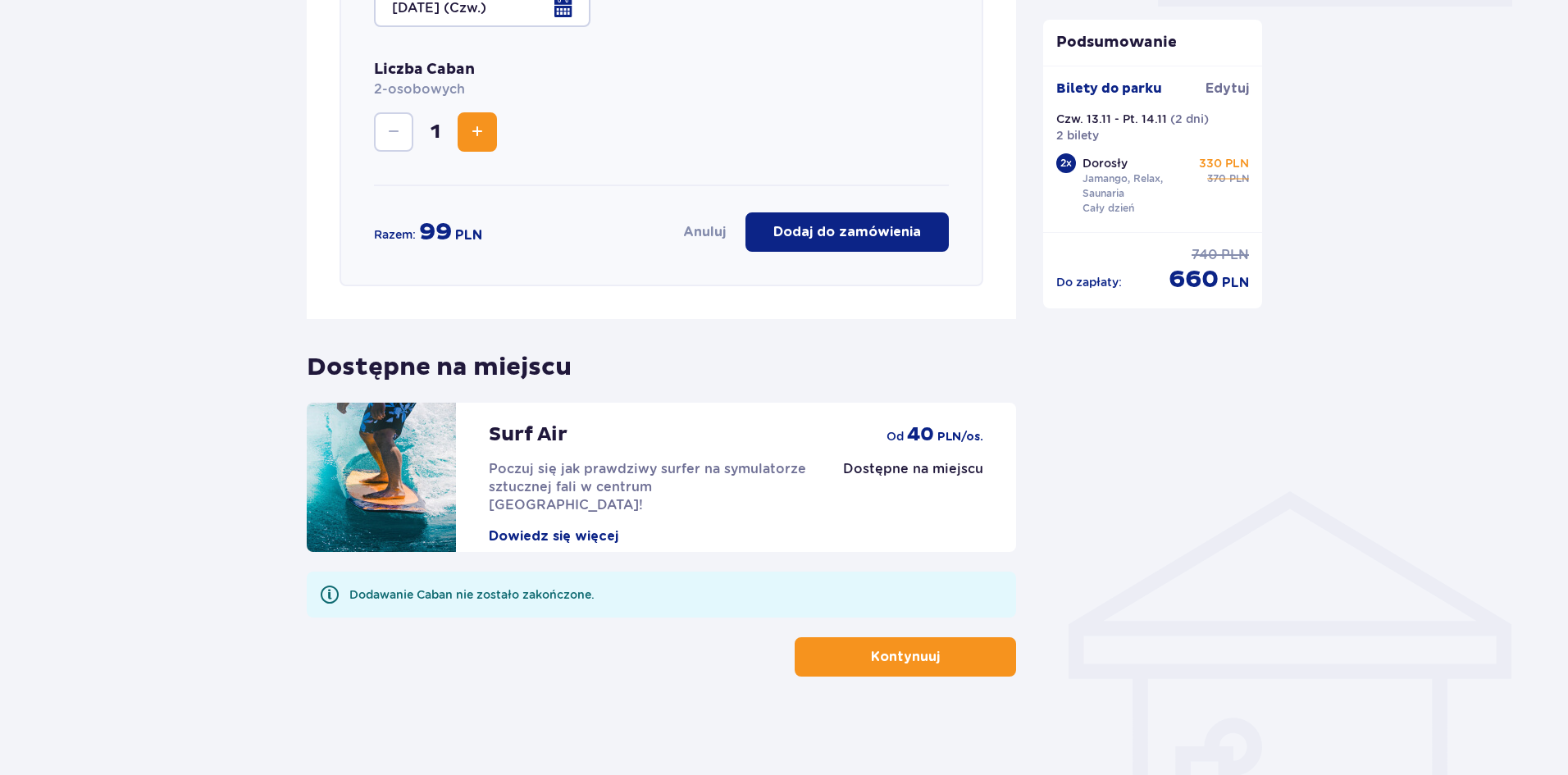
click at [928, 645] on button "Kontynuuj" at bounding box center [905, 657] width 221 height 40
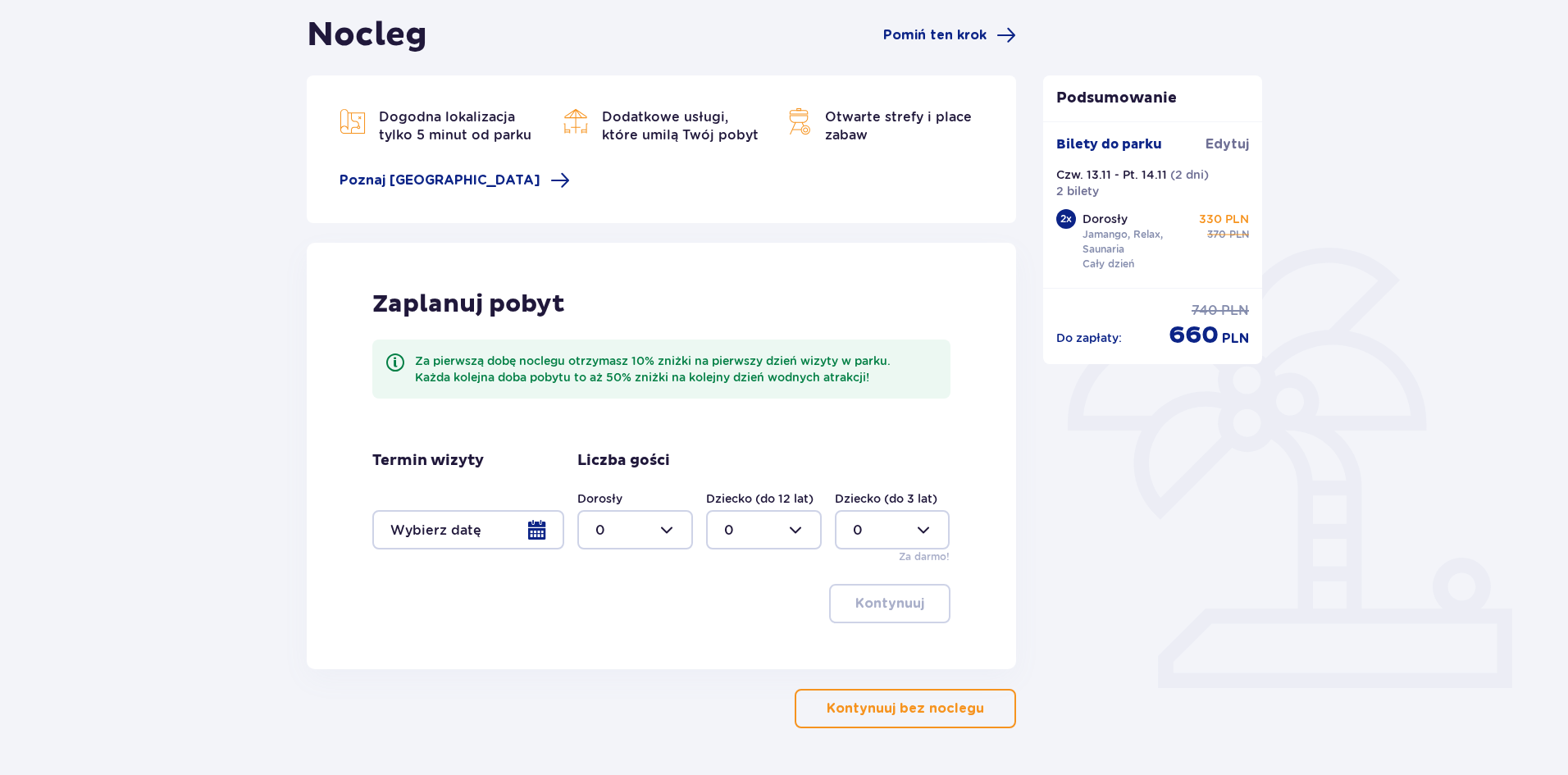
scroll to position [164, 0]
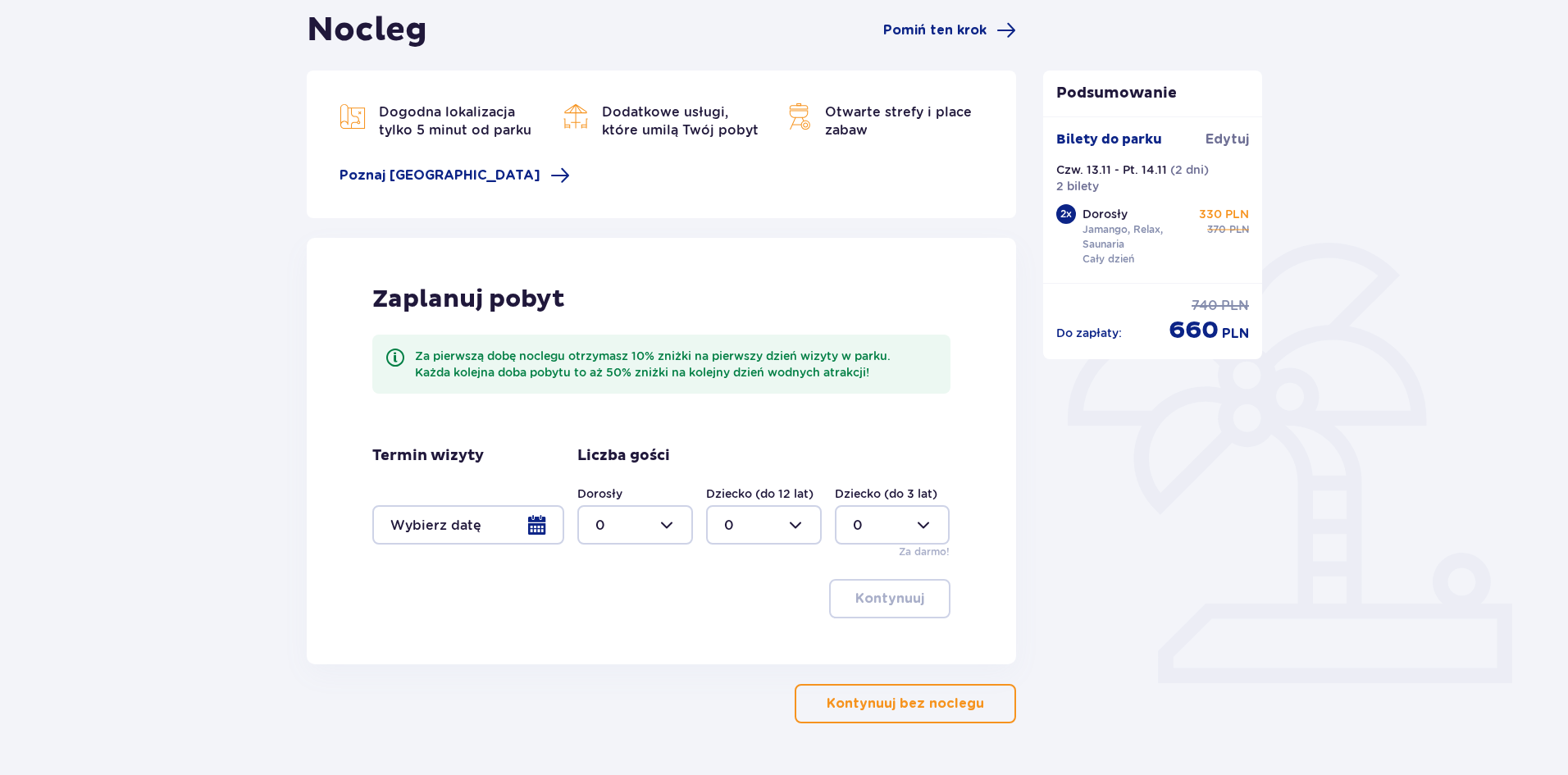
click at [536, 530] on div at bounding box center [469, 525] width 192 height 40
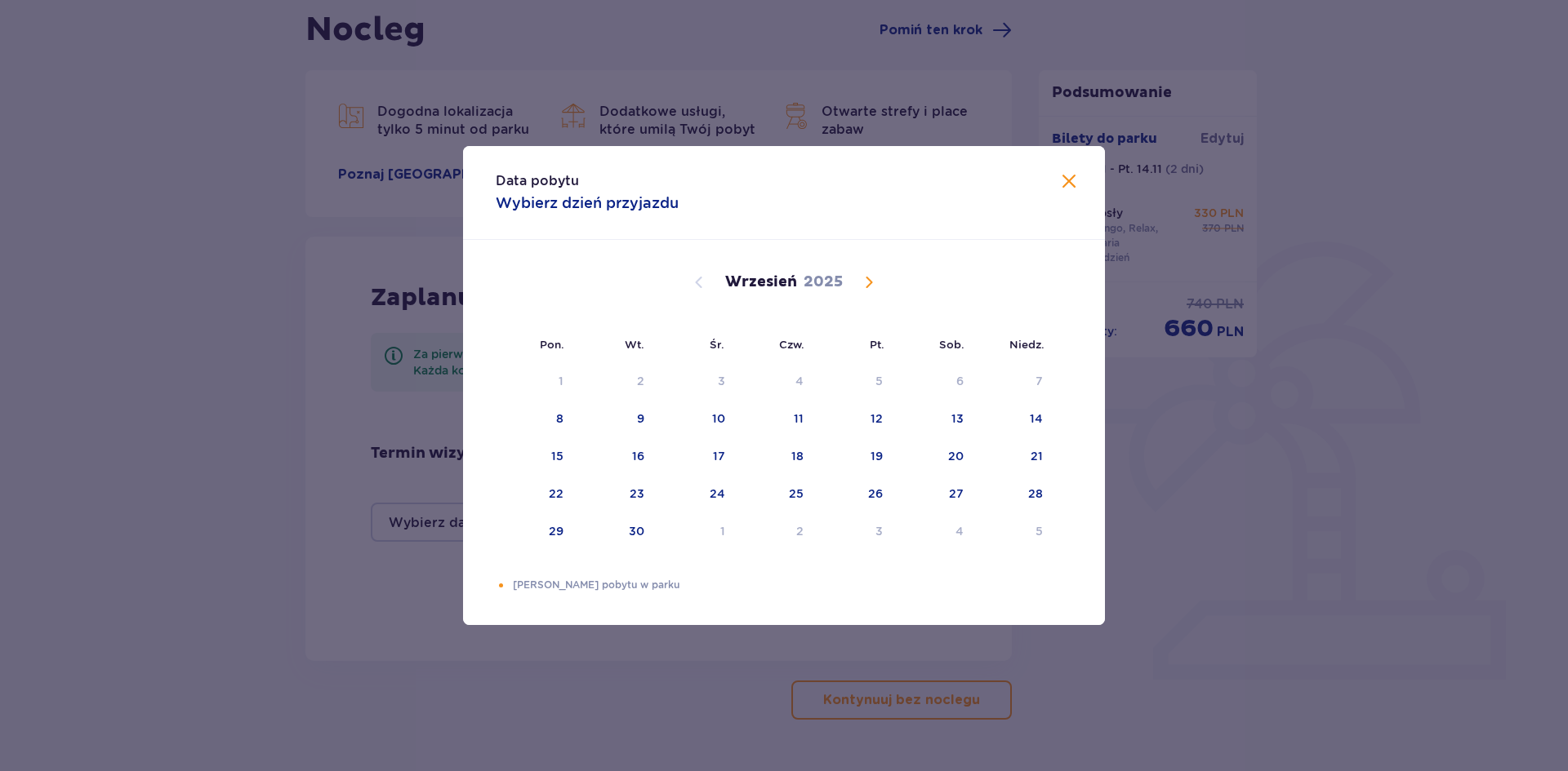
click at [868, 283] on span "Calendar" at bounding box center [869, 282] width 19 height 19
click at [792, 449] on div "13" at bounding box center [798, 456] width 12 height 17
click at [877, 458] on div "14" at bounding box center [876, 456] width 13 height 17
type input "[DATE] - [DATE]"
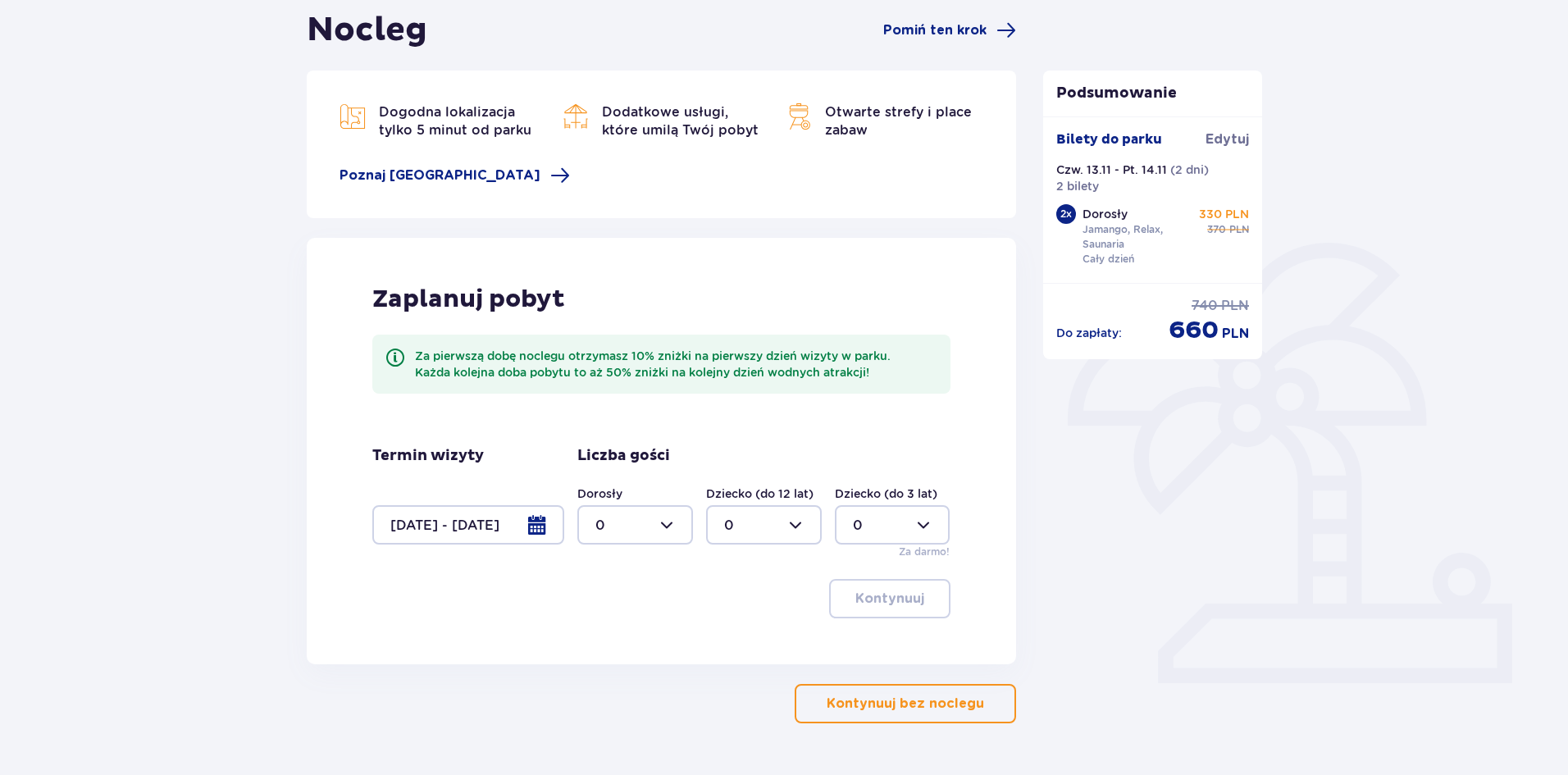
click at [1201, 654] on div "Podsumowanie Bilety do parku Edytuj Czw. 13.11 - Pt. 14.11 ( 2 dni ) 2 bilety 2…" at bounding box center [1152, 366] width 246 height 714
click at [655, 533] on div at bounding box center [634, 525] width 116 height 40
click at [620, 644] on div "2" at bounding box center [635, 643] width 79 height 18
type input "2"
click at [906, 599] on p "Kontynuuj" at bounding box center [889, 598] width 69 height 18
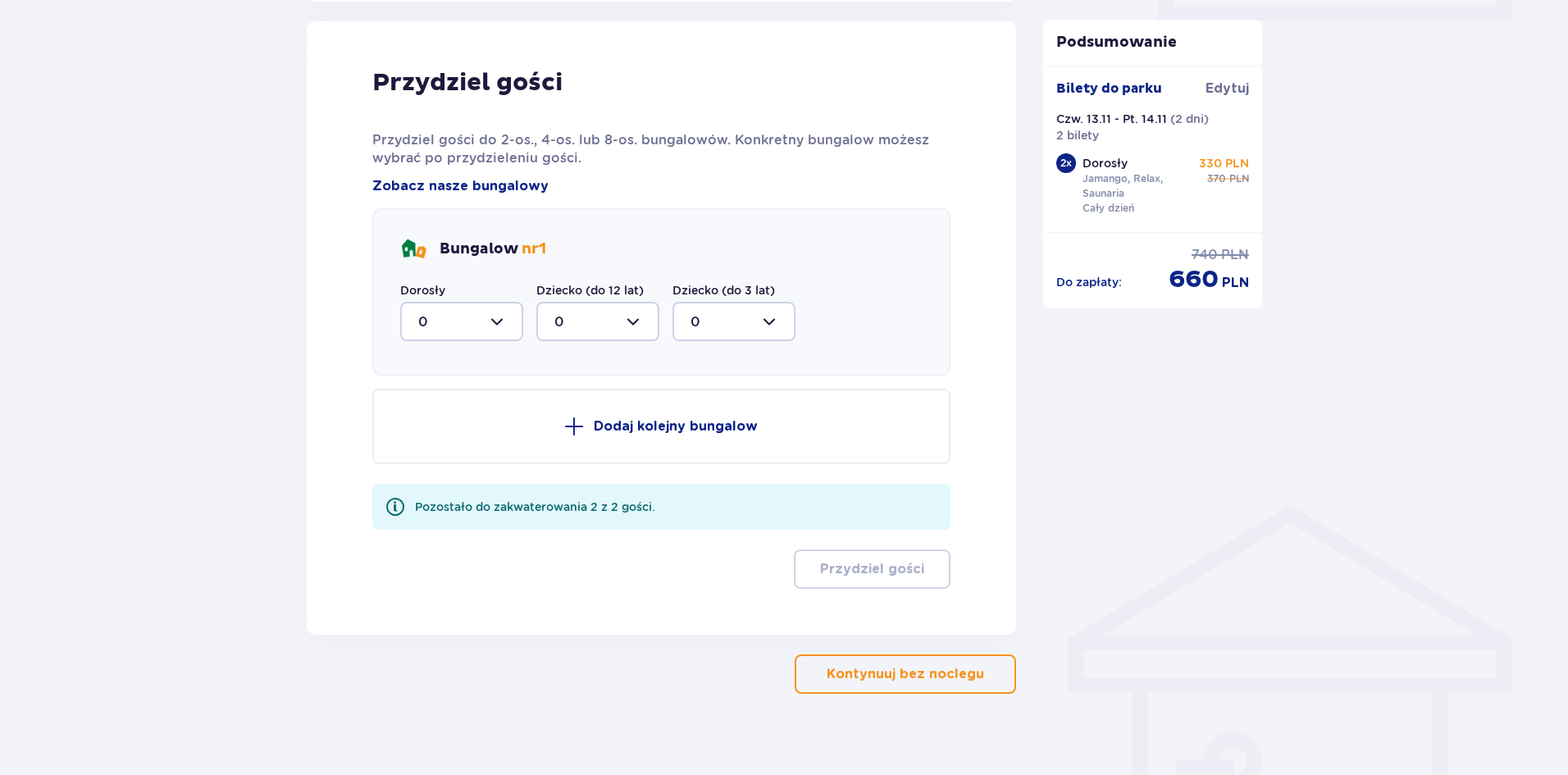
scroll to position [829, 0]
click at [492, 320] on div at bounding box center [461, 320] width 123 height 40
click at [442, 443] on div "2" at bounding box center [461, 439] width 87 height 18
type input "2"
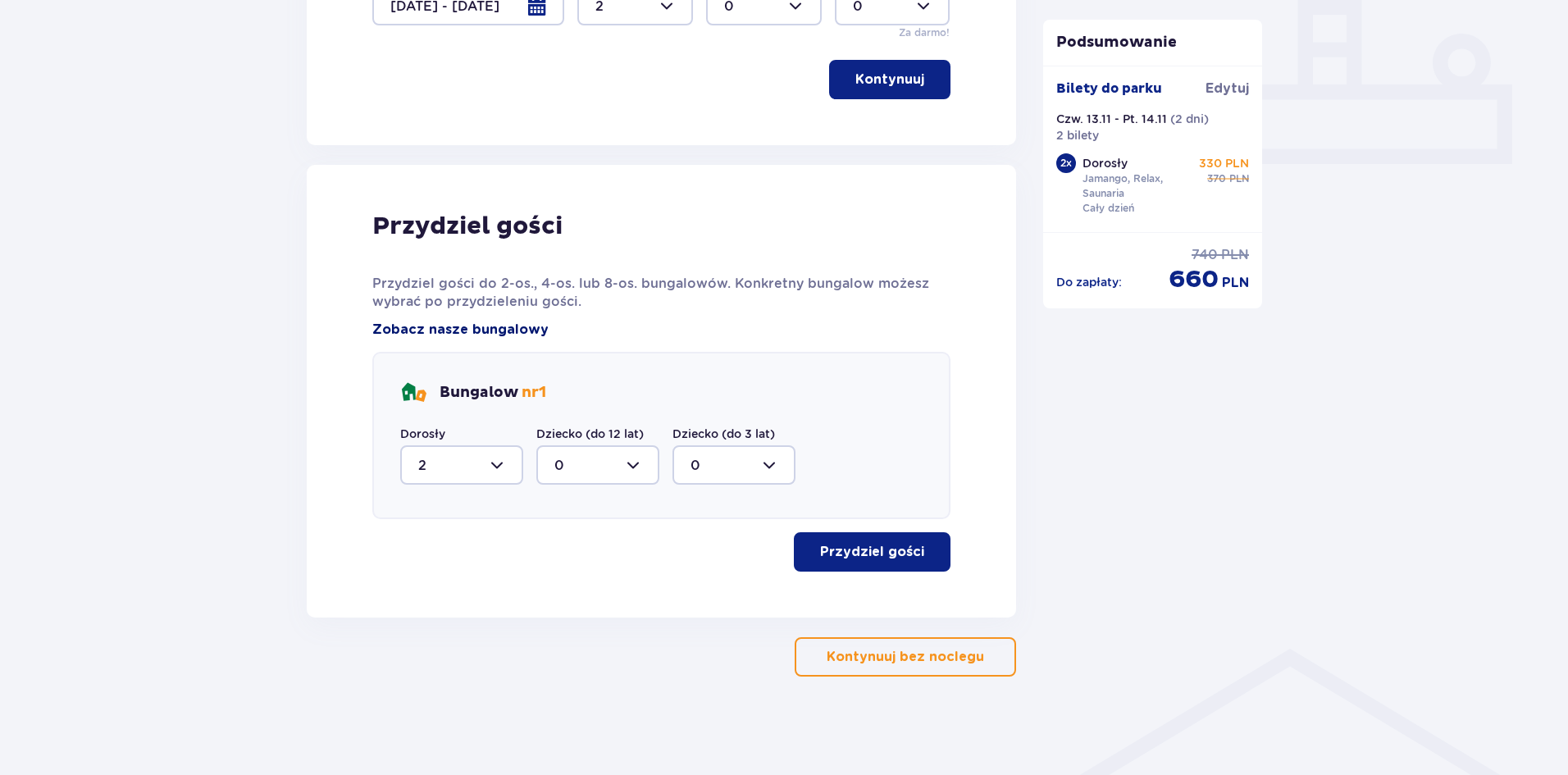
click at [452, 331] on span "Zobacz nasze bungalowy" at bounding box center [461, 329] width 176 height 18
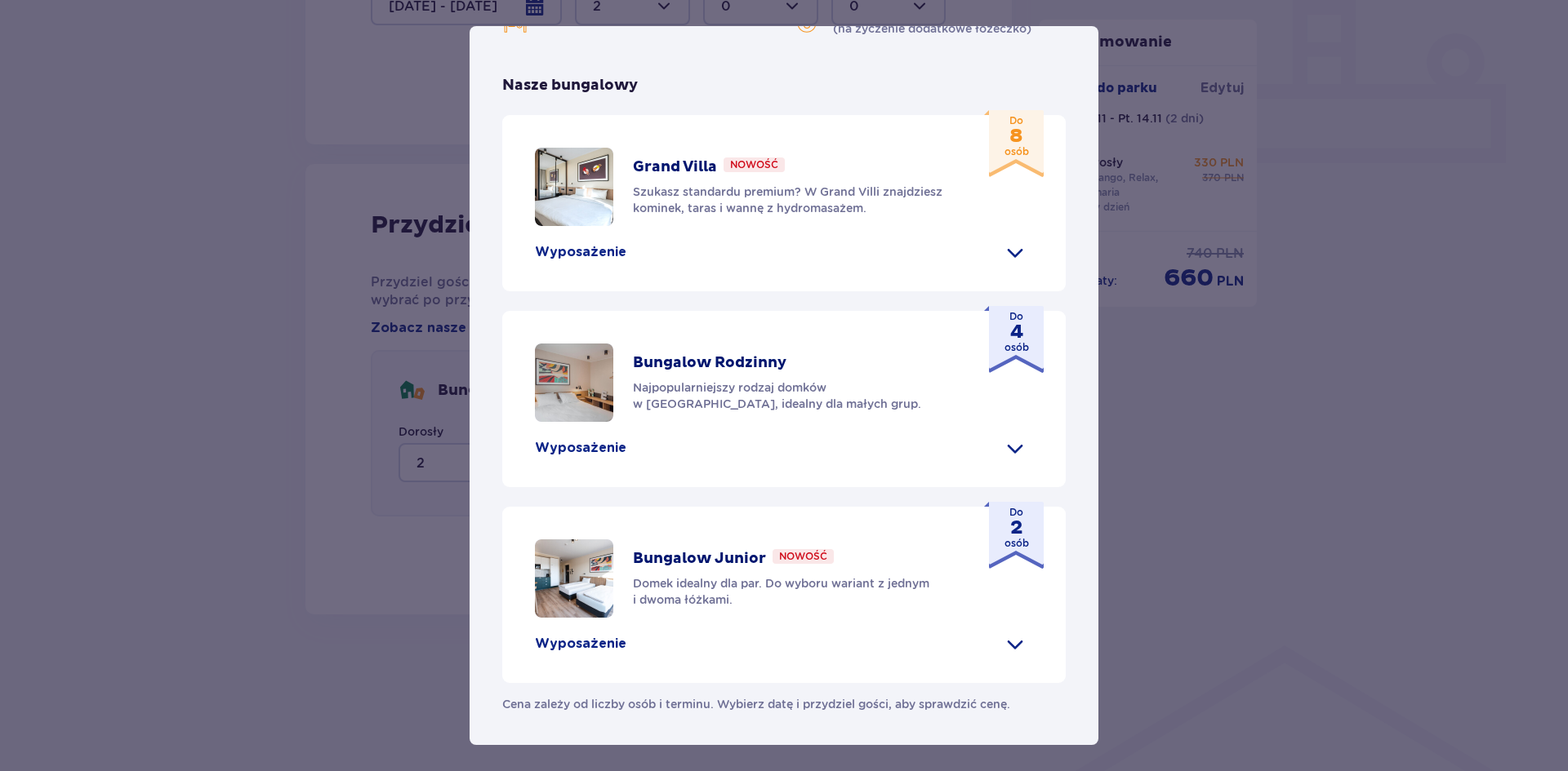
scroll to position [652, 0]
click at [1004, 629] on div "Bungalow Junior Nowość Domek idealny dla par. Do wyboru wariant z jednym i dwom…" at bounding box center [784, 594] width 563 height 177
click at [1010, 643] on span at bounding box center [1015, 645] width 26 height 26
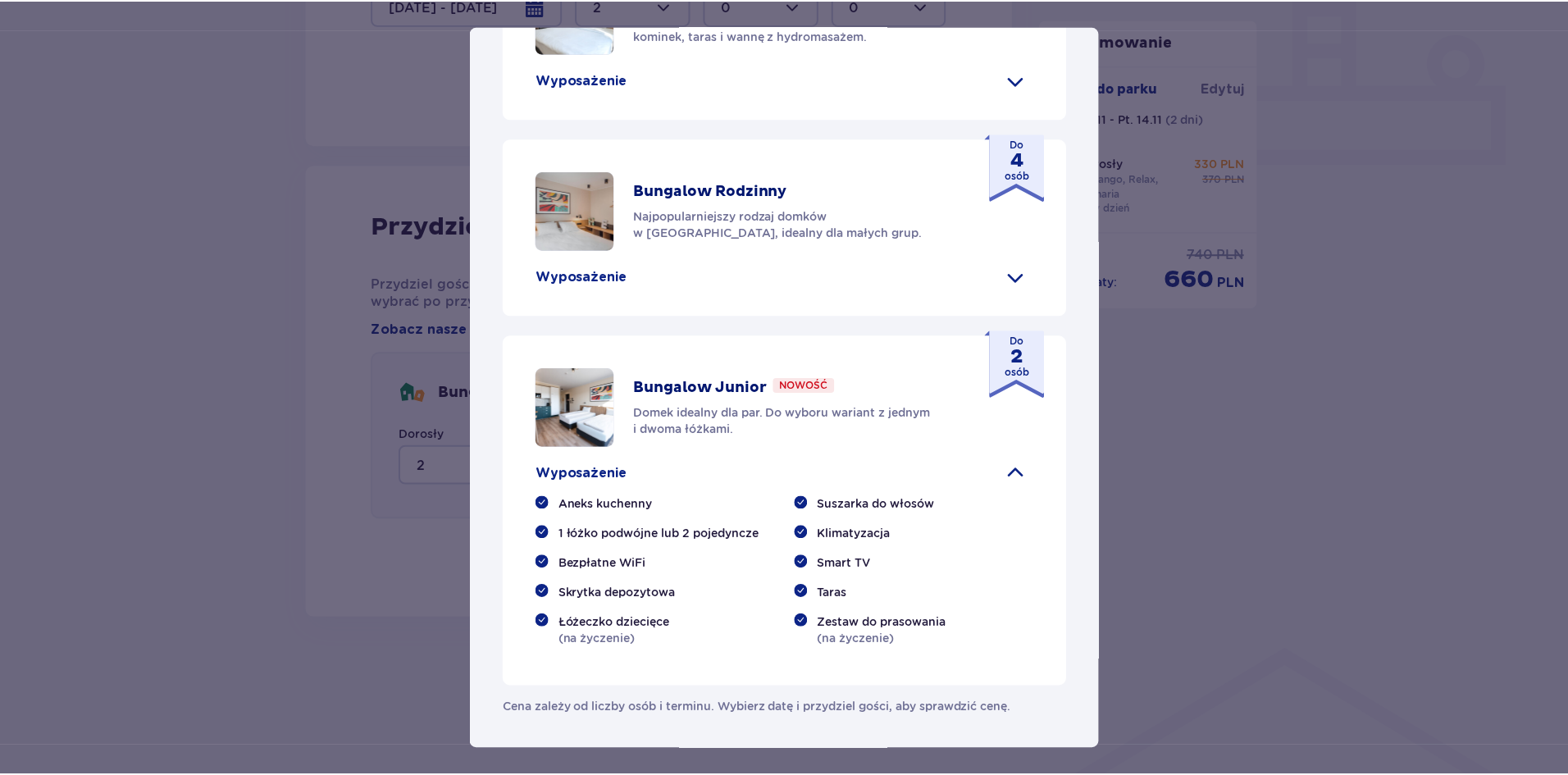
scroll to position [829, 0]
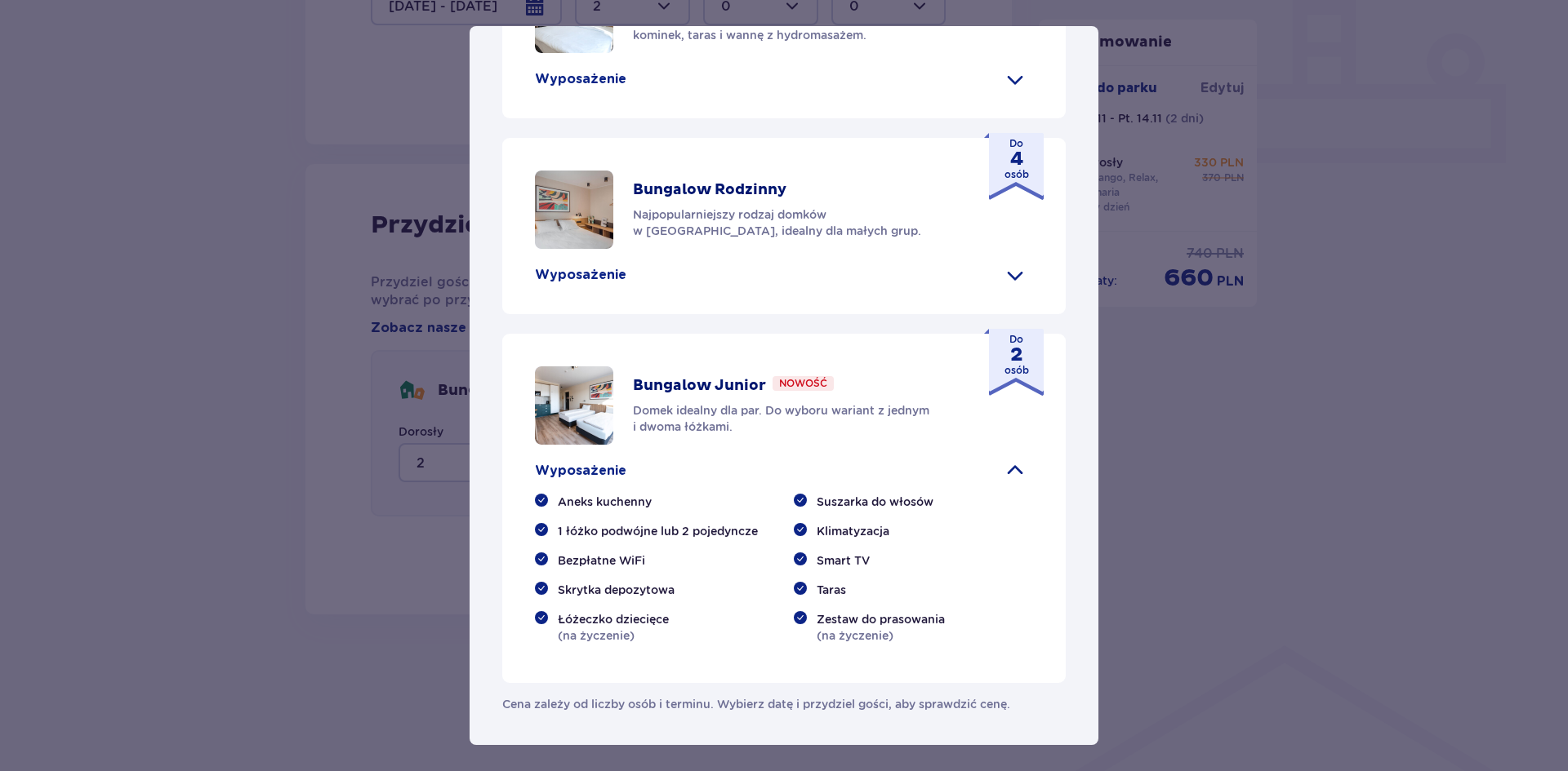
click at [933, 568] on div "Smart TV" at bounding box center [913, 560] width 239 height 17
click at [689, 387] on p "Bungalow Junior" at bounding box center [699, 386] width 134 height 19
click at [1007, 347] on strong "2" at bounding box center [1016, 355] width 25 height 17
click at [1283, 402] on div "[GEOGRAPHIC_DATA] [GEOGRAPHIC_DATA] to idealne miejsce dla fanów dobrej zabawy …" at bounding box center [784, 386] width 1568 height 771
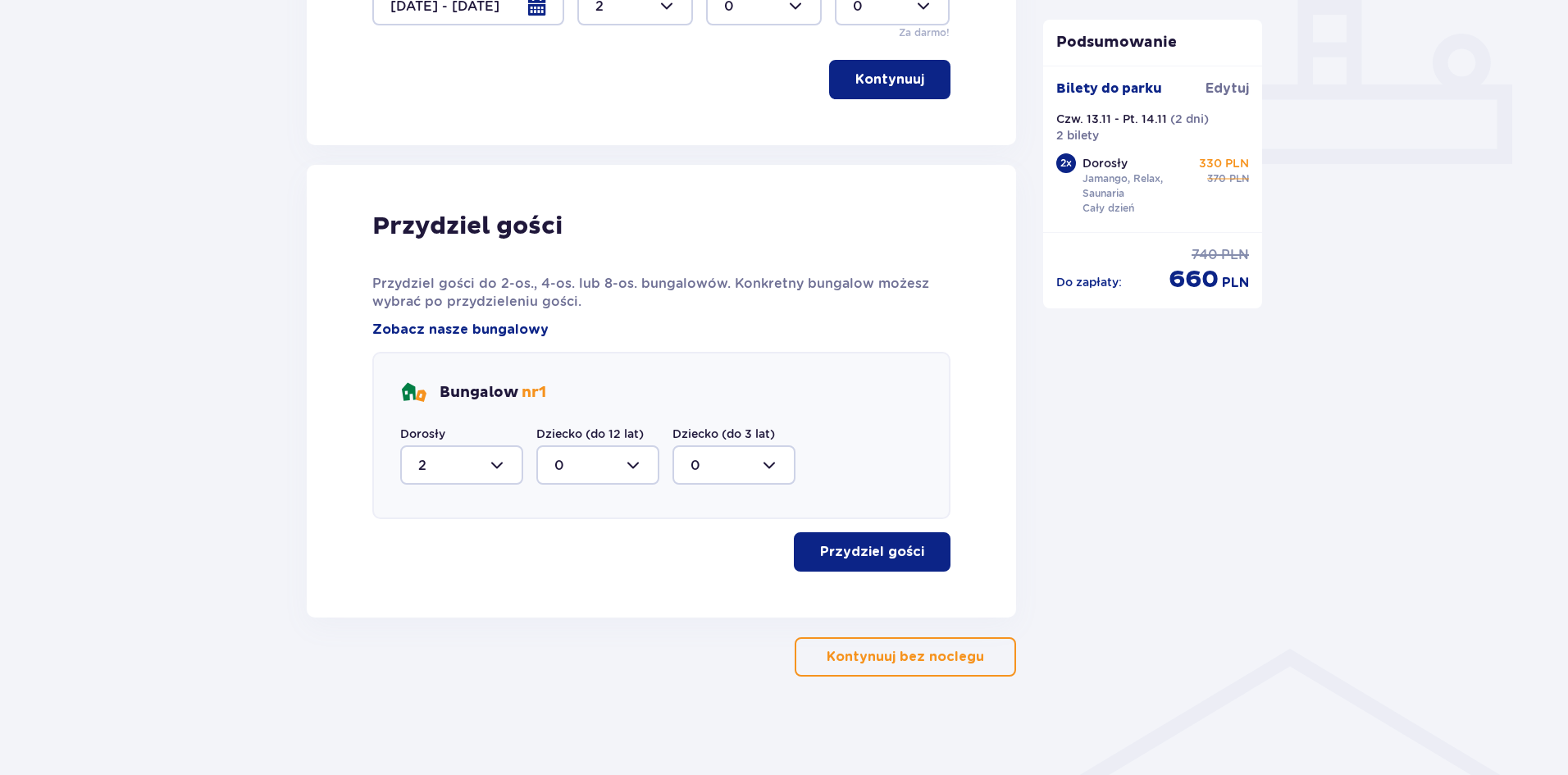
drag, startPoint x: 842, startPoint y: 656, endPoint x: 1127, endPoint y: 367, distance: 405.9
click at [1126, 366] on div "Nocleg Pomiń ten krok Dogodna lokalizacja tylko 5 minut od parku [GEOGRAPHIC_DA…" at bounding box center [784, 84] width 983 height 1186
click at [917, 573] on div "Przydziel gości Przydziel gości do 2-os., 4-os. lub 8-os. bungalowów. Konkretny…" at bounding box center [662, 391] width 709 height 453
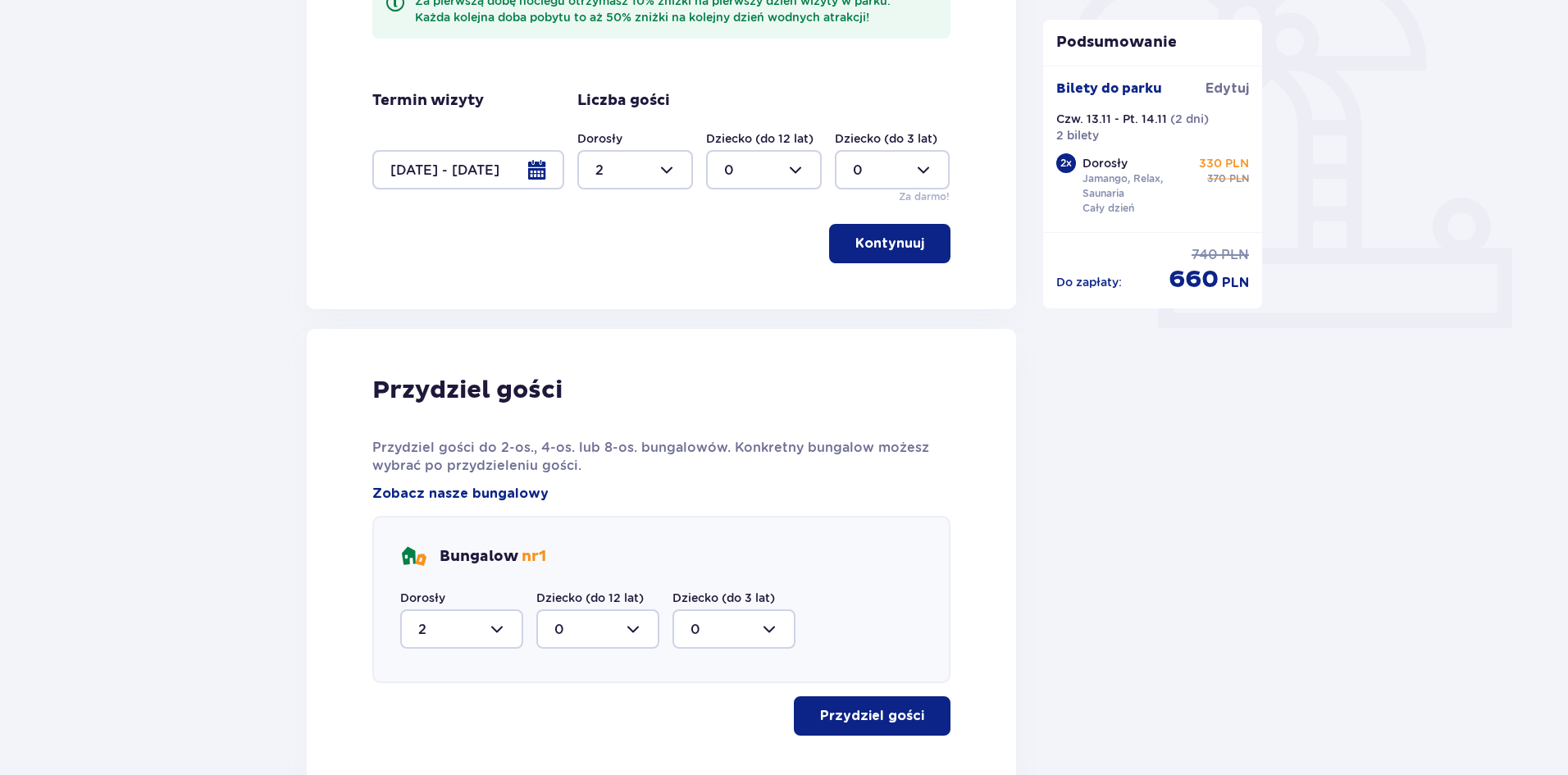
click at [899, 258] on button "Kontynuuj" at bounding box center [890, 244] width 122 height 40
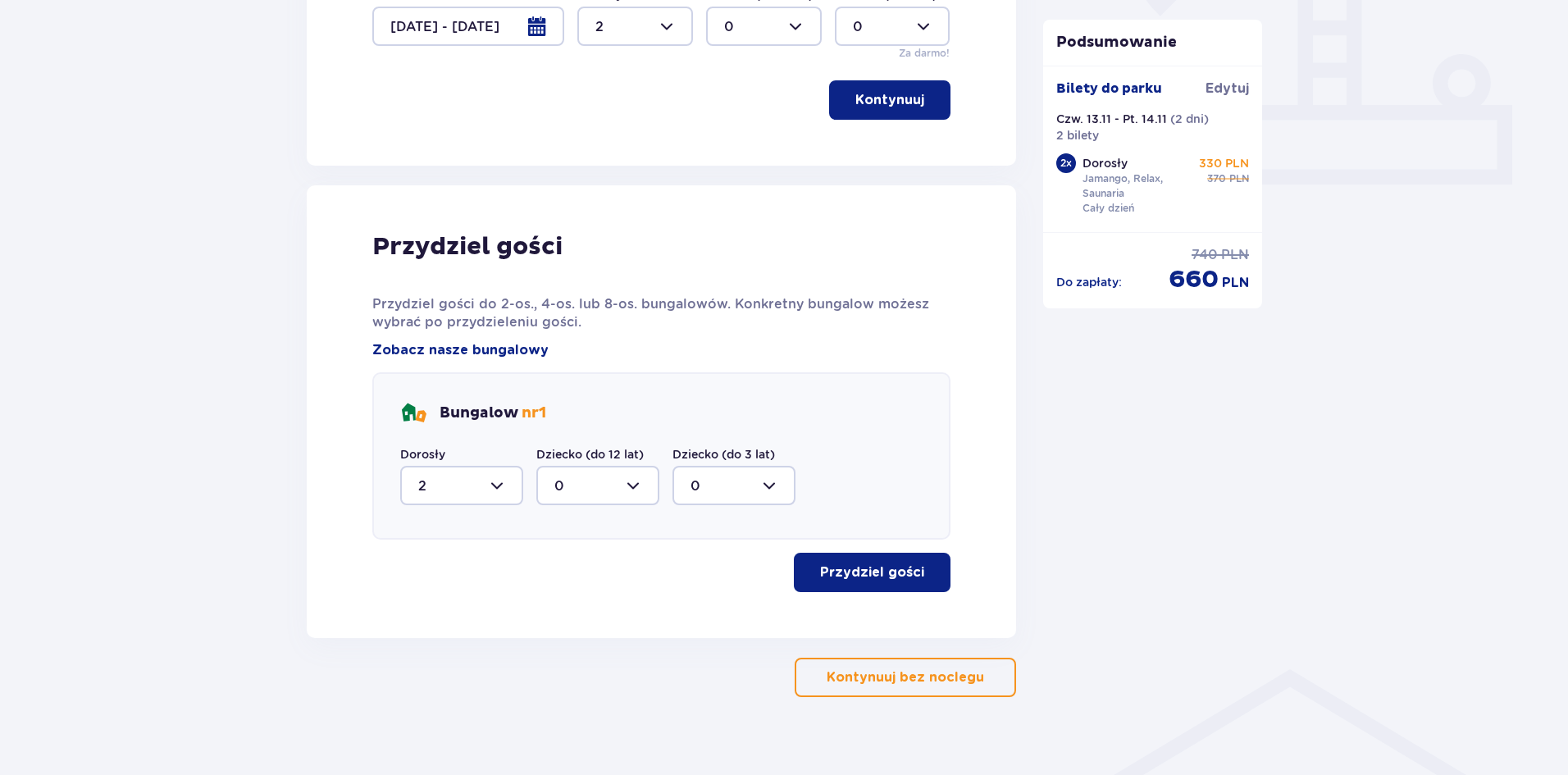
scroll to position [683, 0]
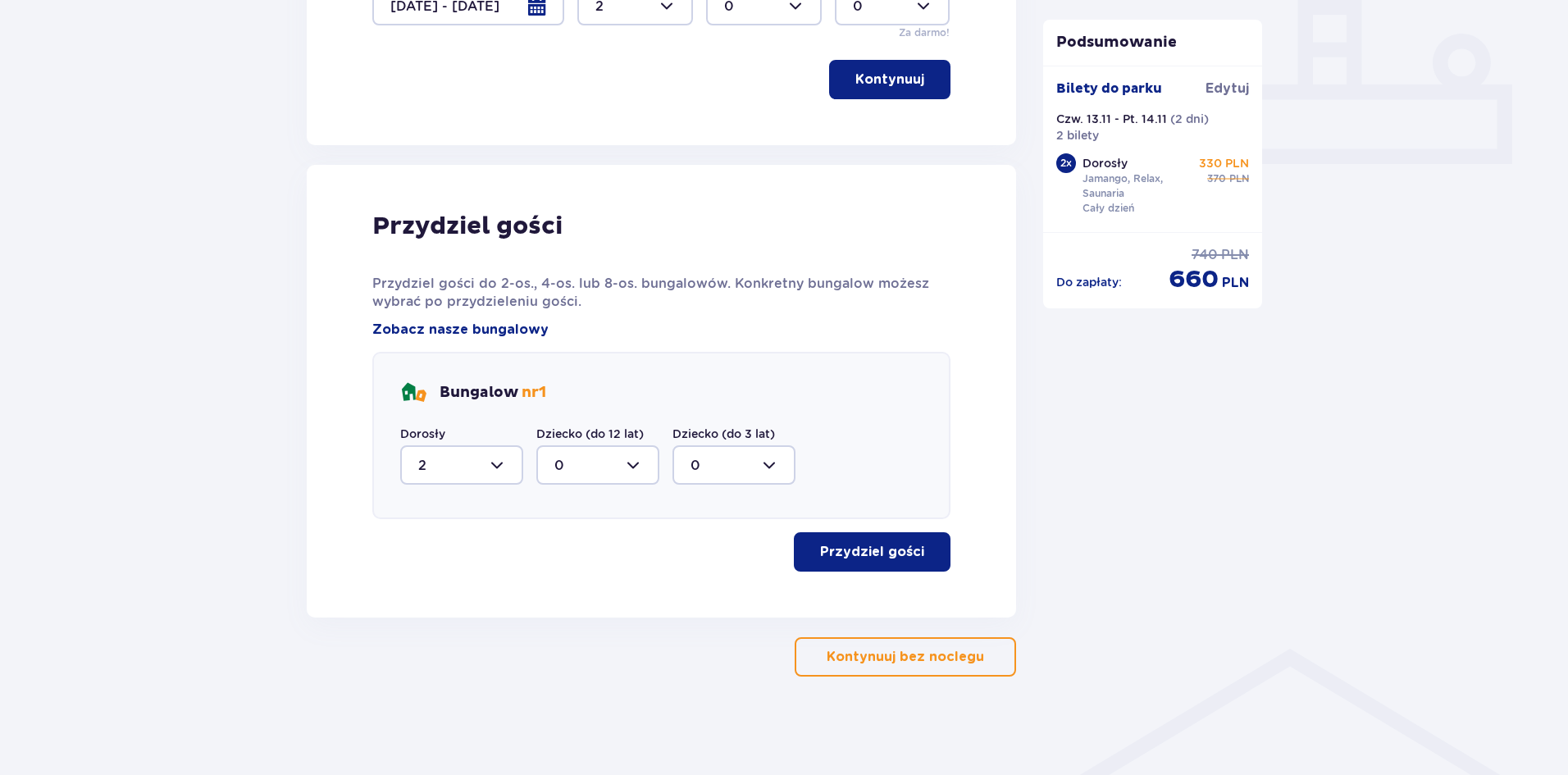
click at [809, 547] on button "Przydziel gości" at bounding box center [873, 552] width 157 height 40
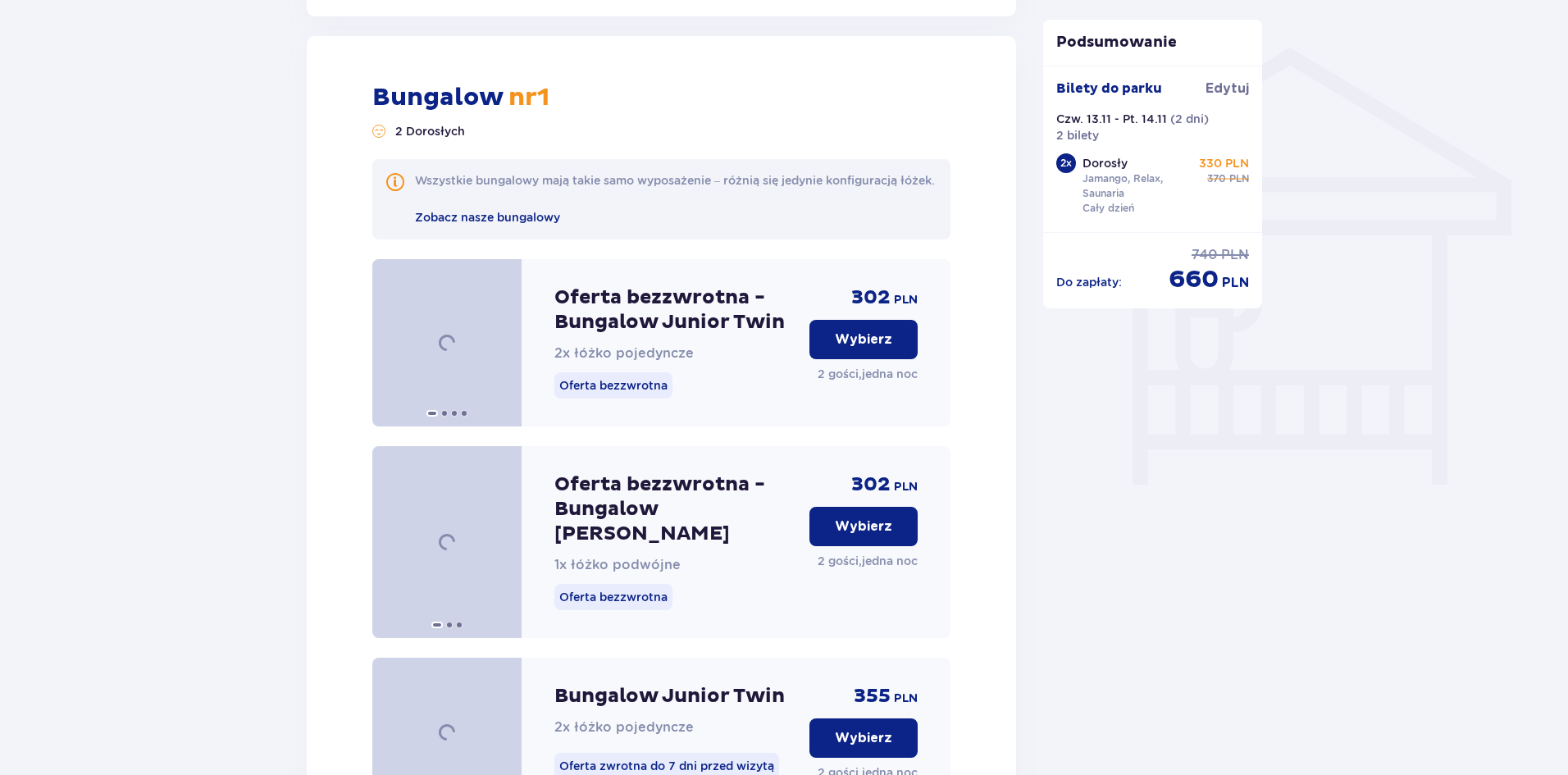
scroll to position [1301, 0]
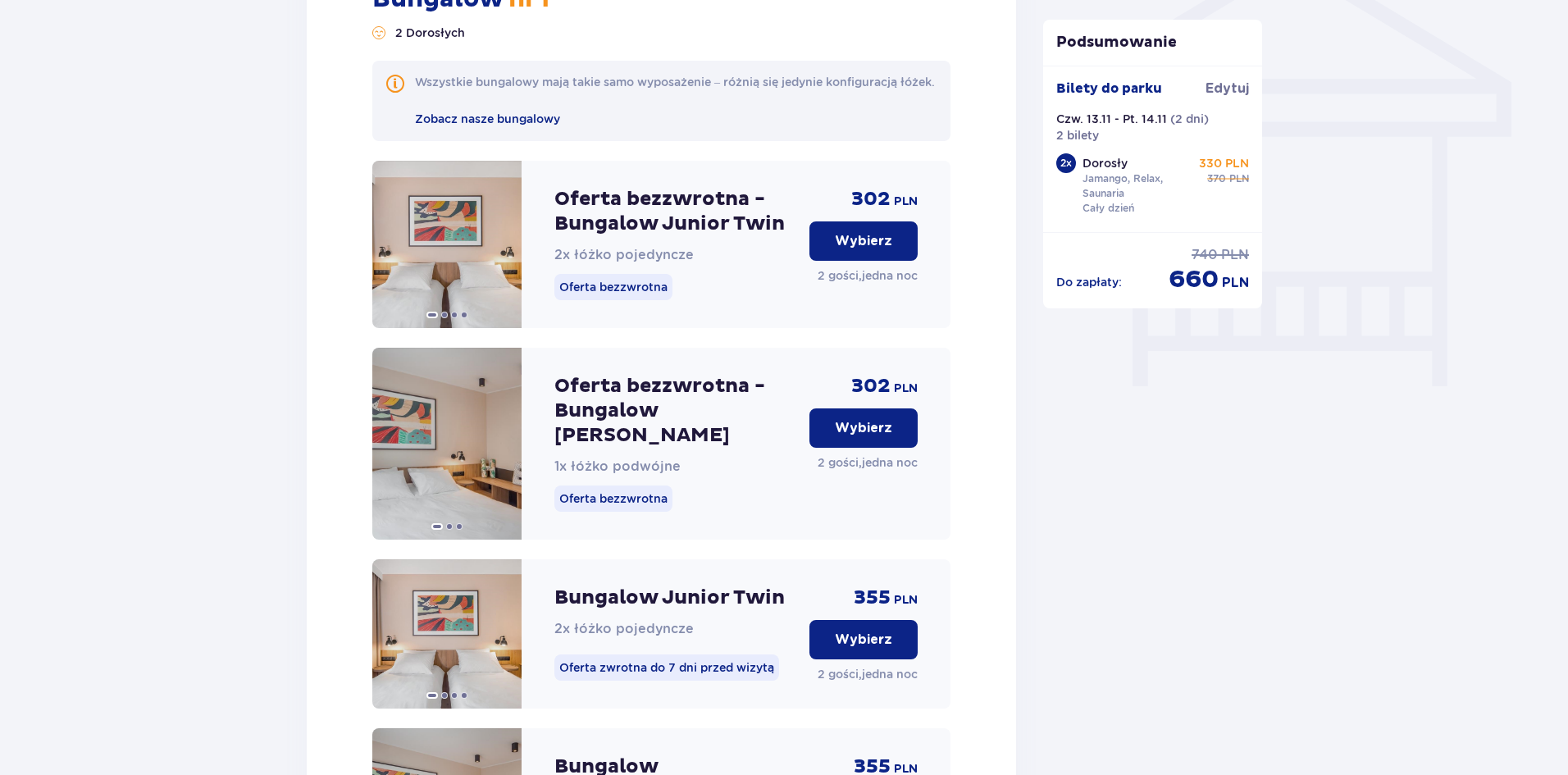
click at [867, 437] on p "Wybierz" at bounding box center [863, 428] width 57 height 18
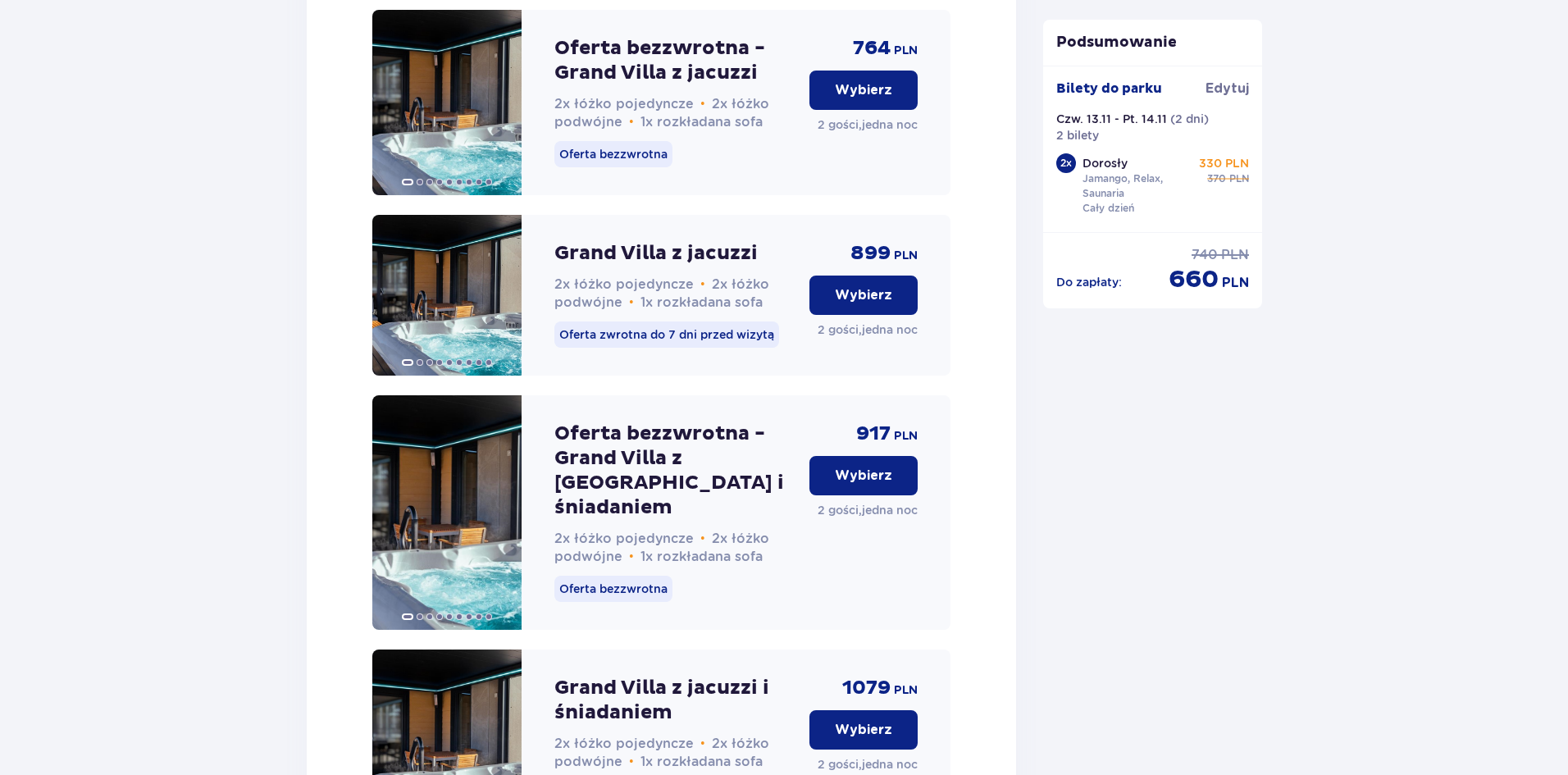
scroll to position [4973, 0]
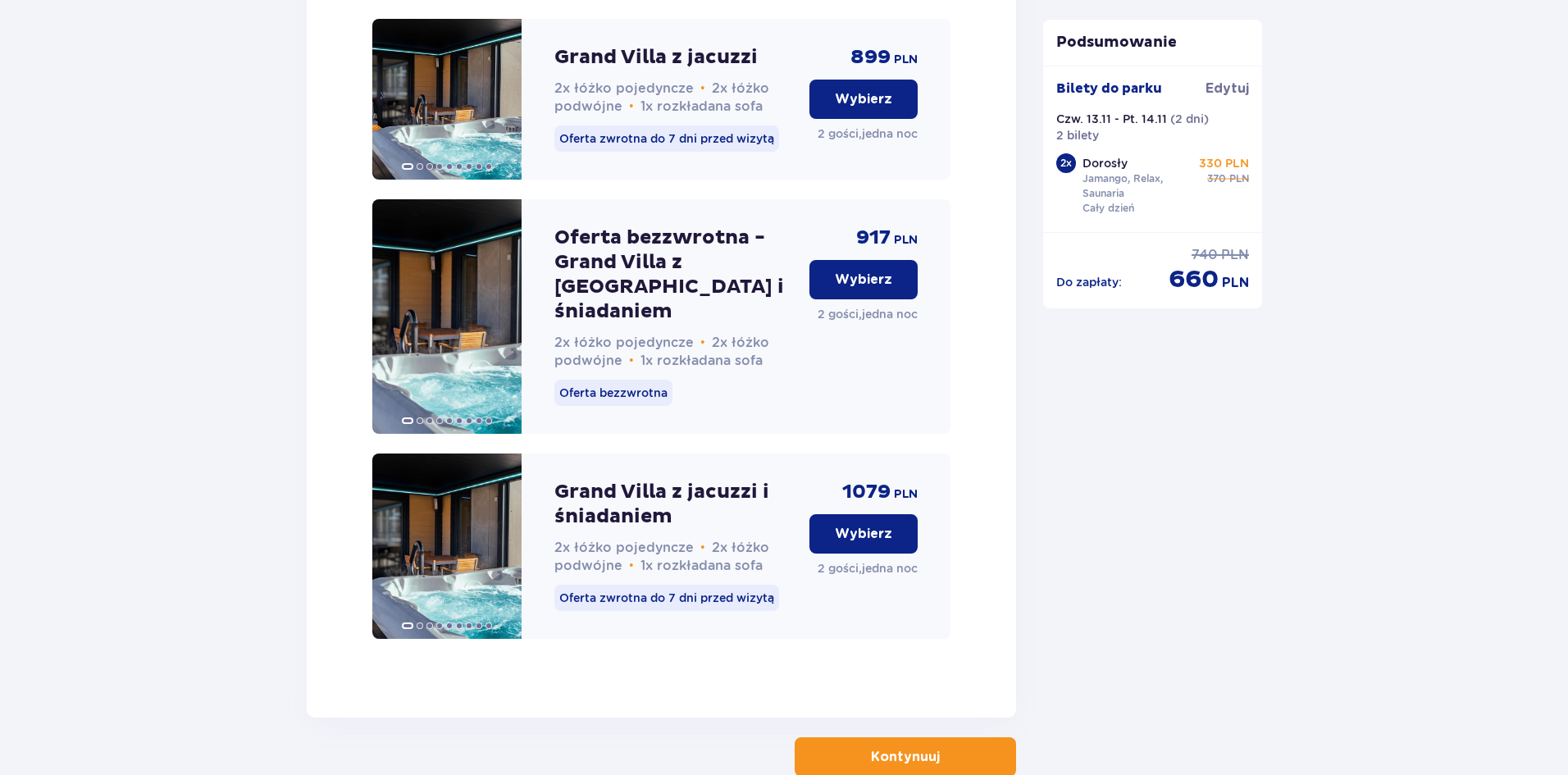
click at [970, 738] on button "Kontynuuj" at bounding box center [905, 757] width 221 height 40
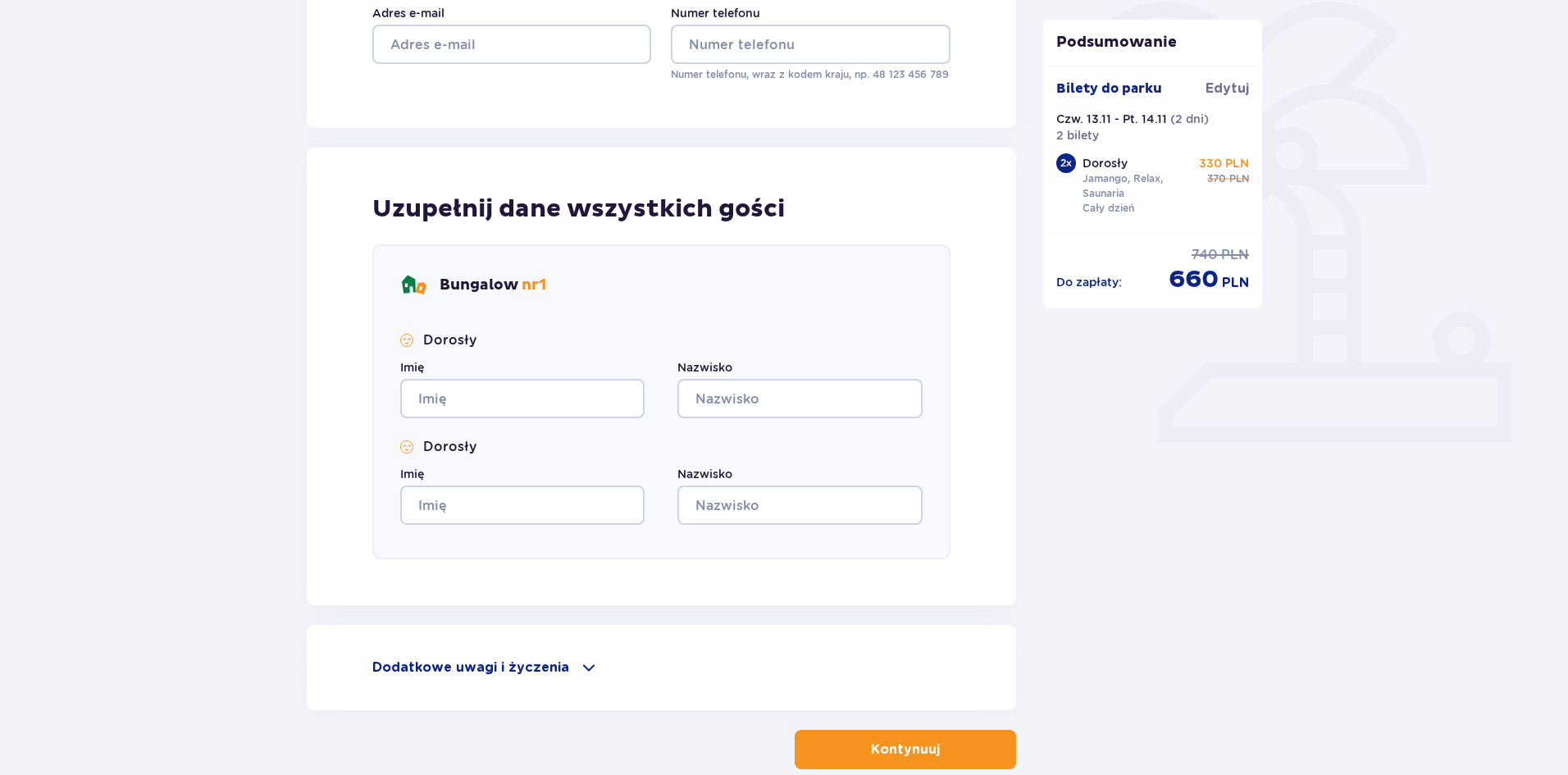
scroll to position [498, 0]
